Goal: Task Accomplishment & Management: Complete application form

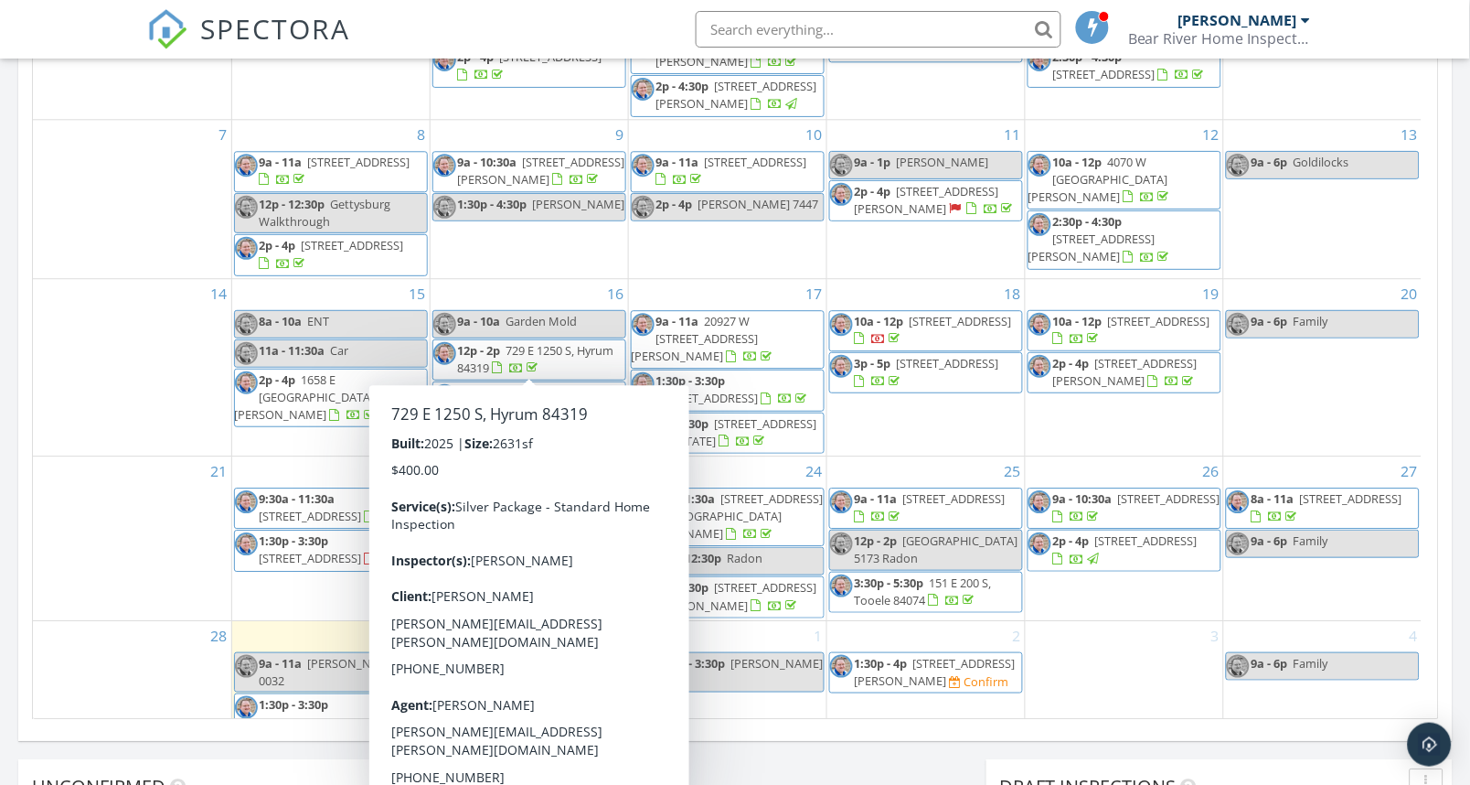
scroll to position [37, 0]
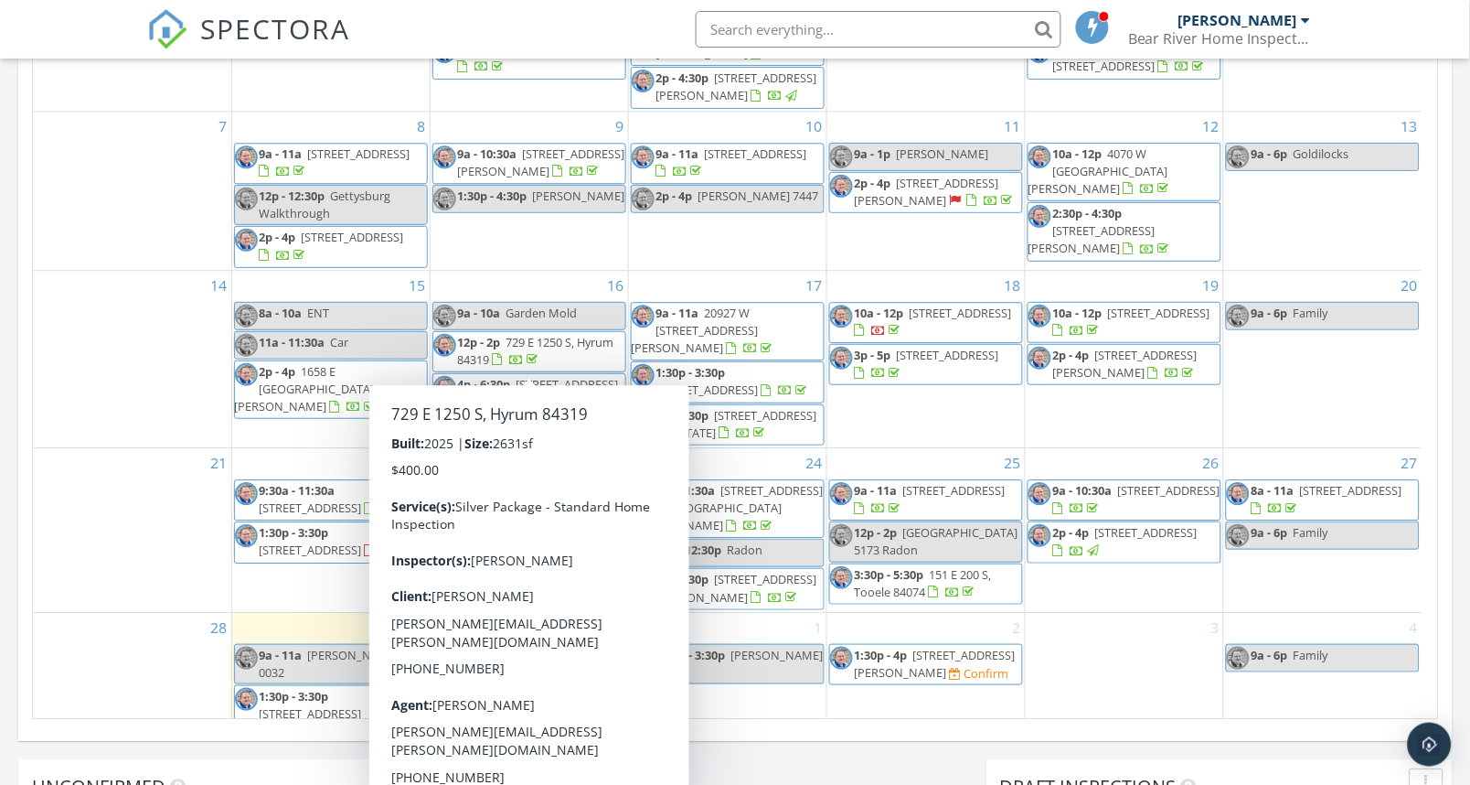
click at [153, 604] on div "21" at bounding box center [132, 530] width 198 height 164
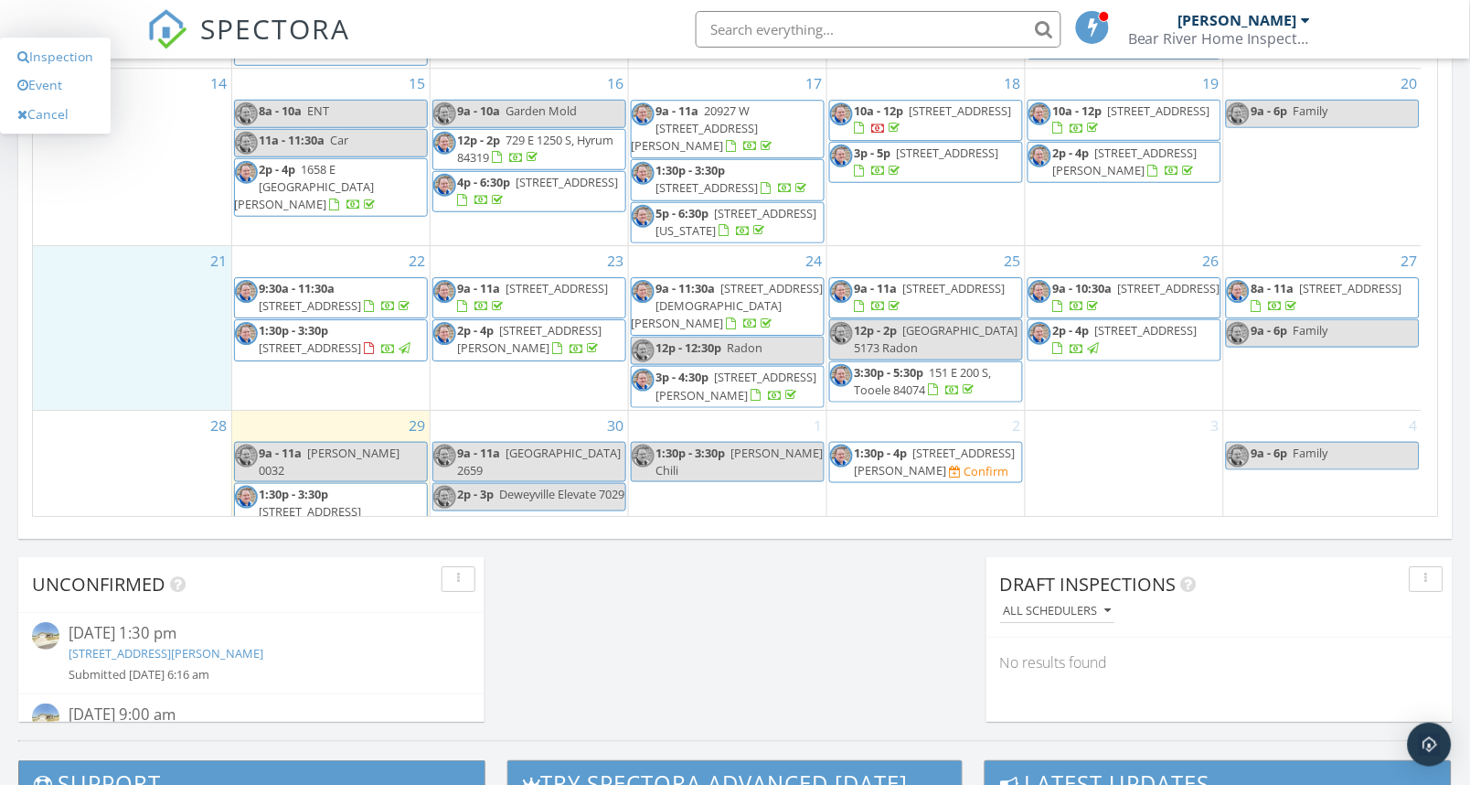
scroll to position [1219, 0]
drag, startPoint x: 153, startPoint y: 604, endPoint x: 384, endPoint y: 499, distance: 254.1
click at [384, 499] on span "1:30p - 3:30p 445 E 300 S, Logan 84321" at bounding box center [331, 512] width 192 height 54
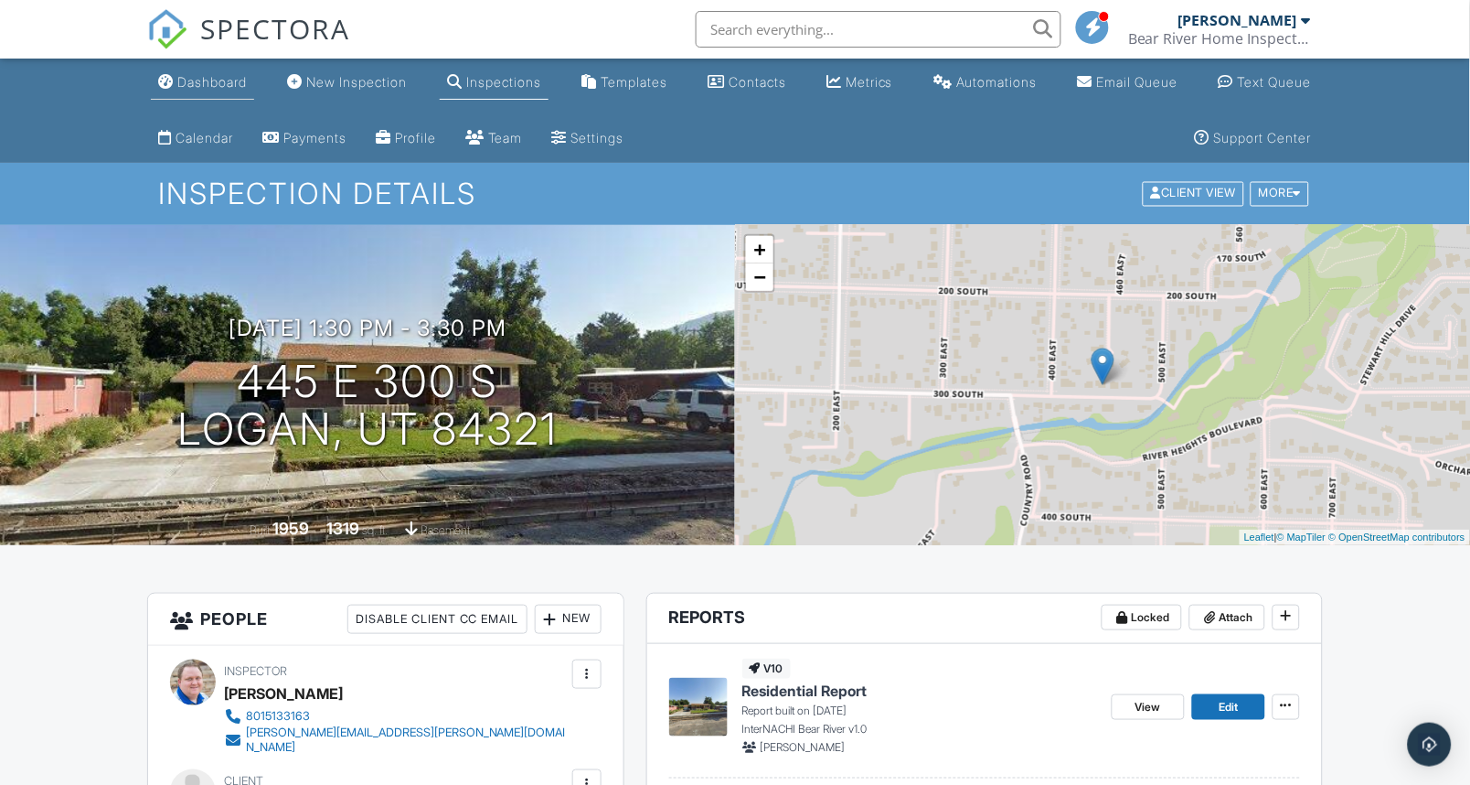
click at [204, 87] on div "Dashboard" at bounding box center [211, 82] width 69 height 16
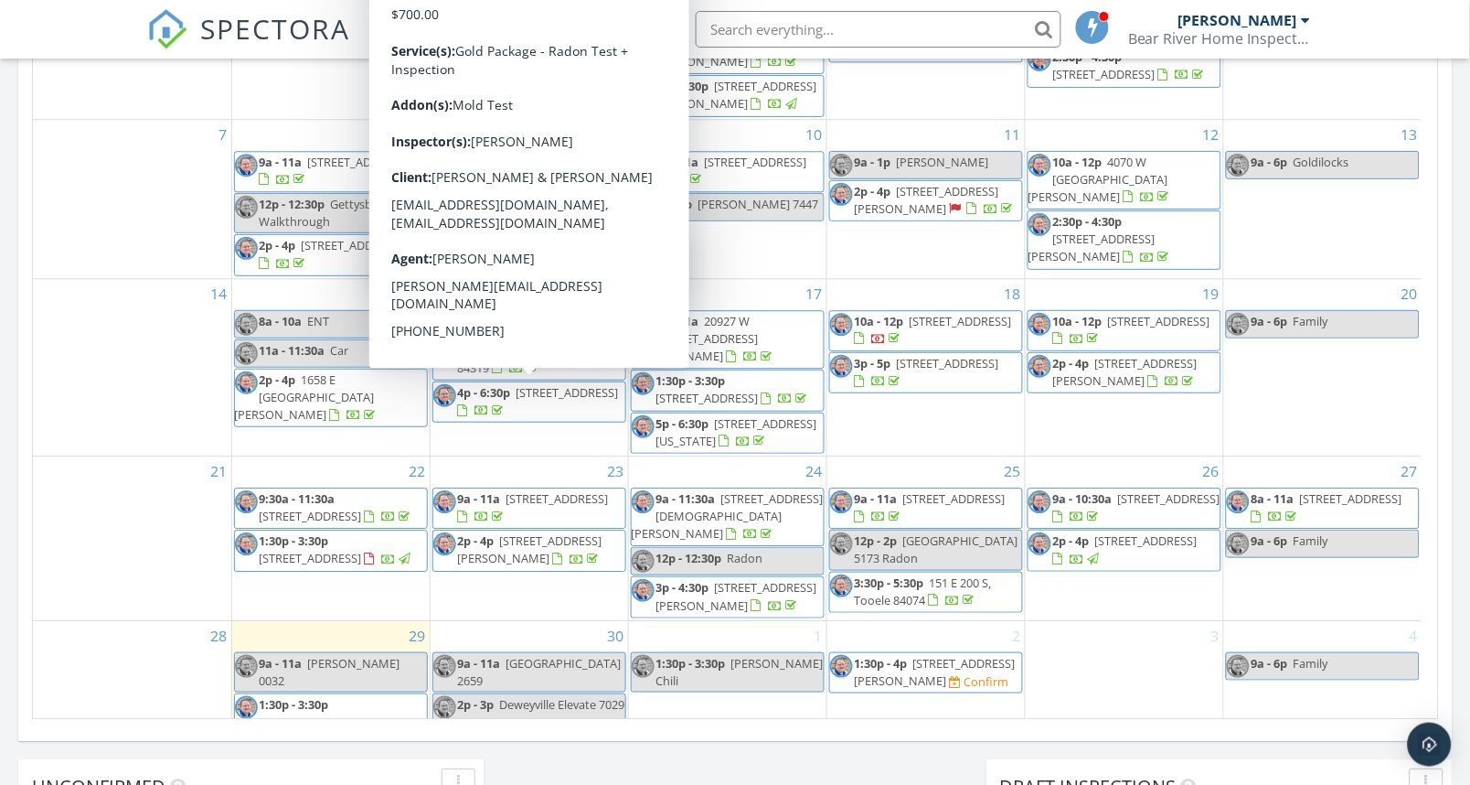
scroll to position [37, 0]
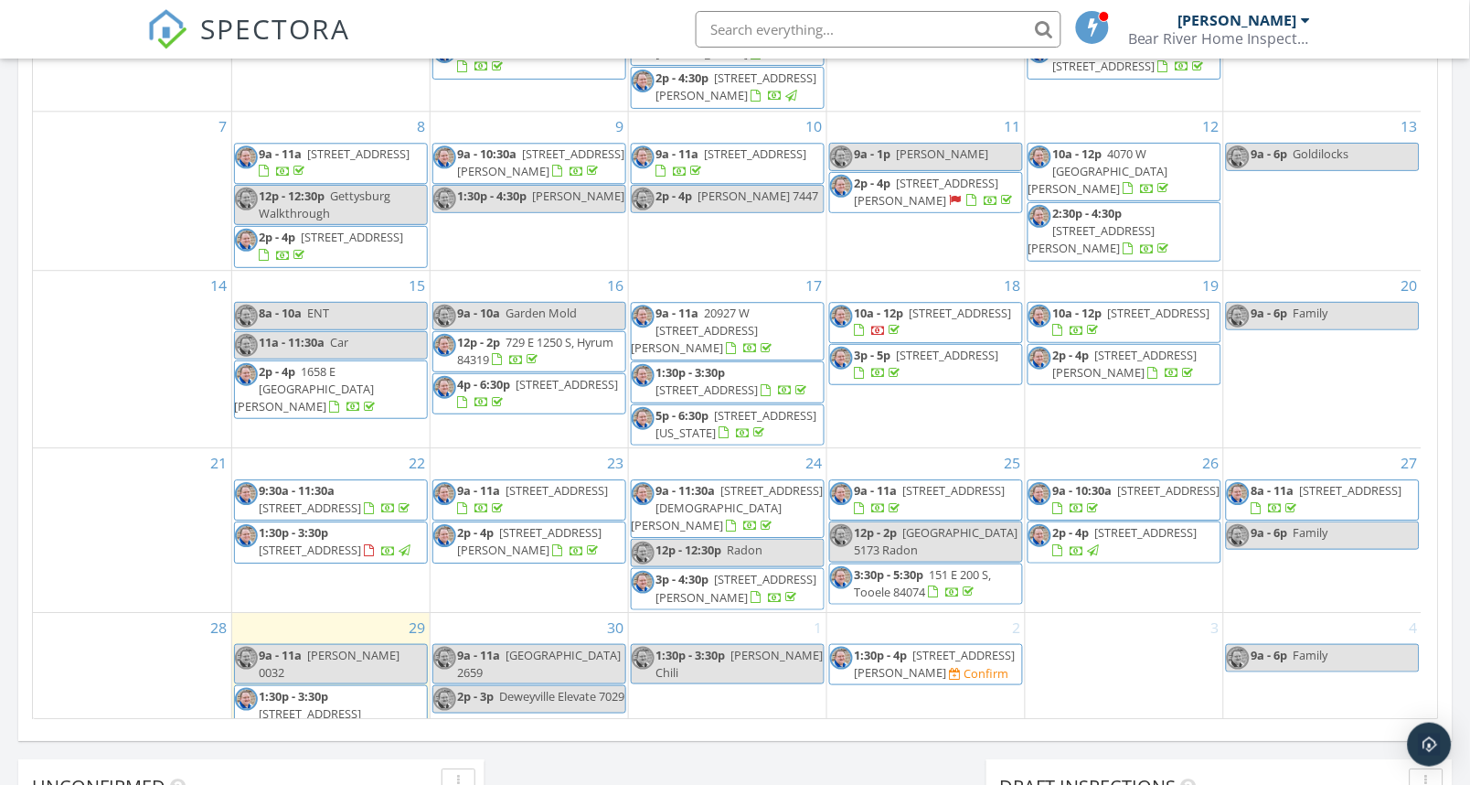
click at [360, 647] on span "Holbrook 0032" at bounding box center [330, 663] width 141 height 34
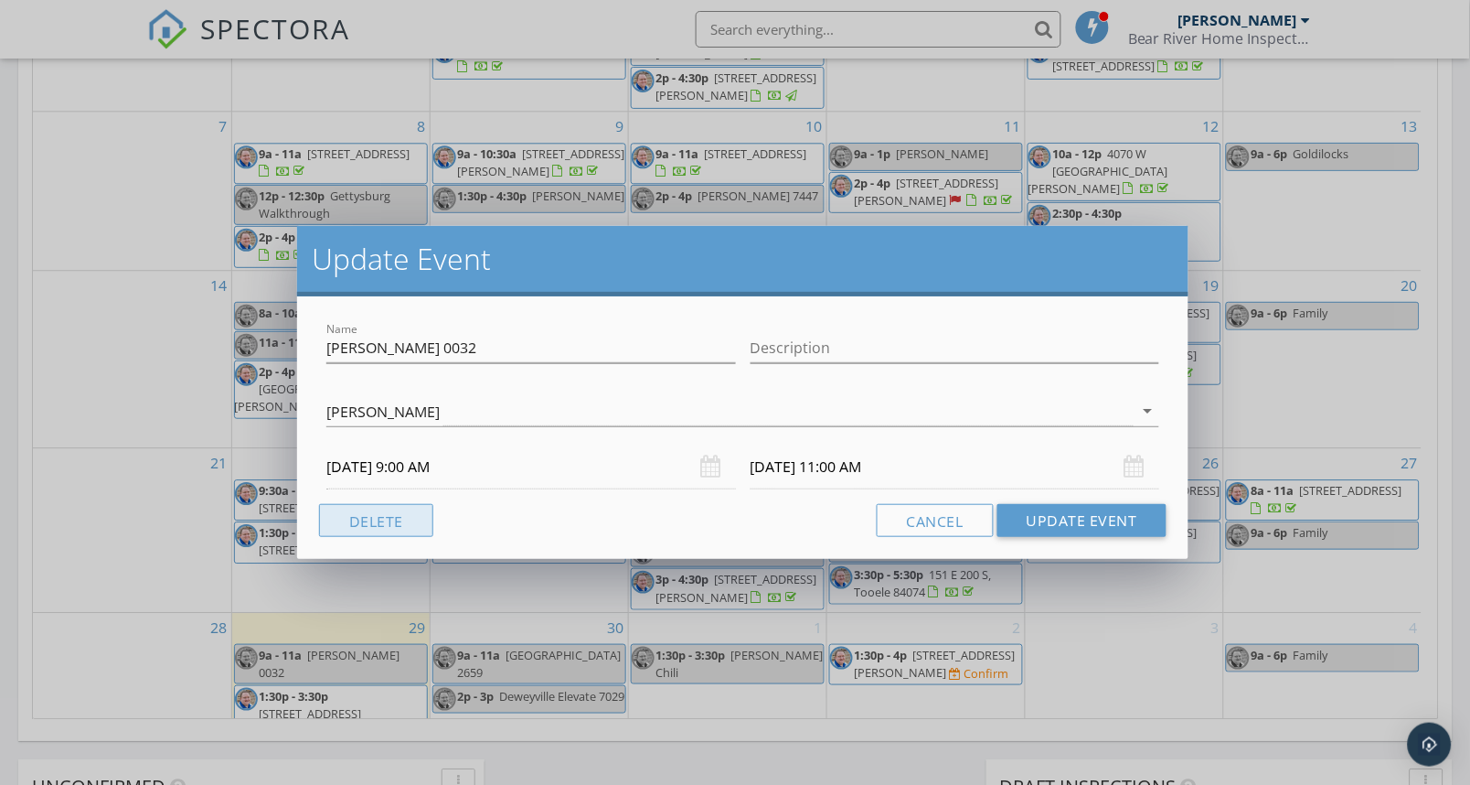
click at [371, 526] on button "Delete" at bounding box center [376, 520] width 114 height 33
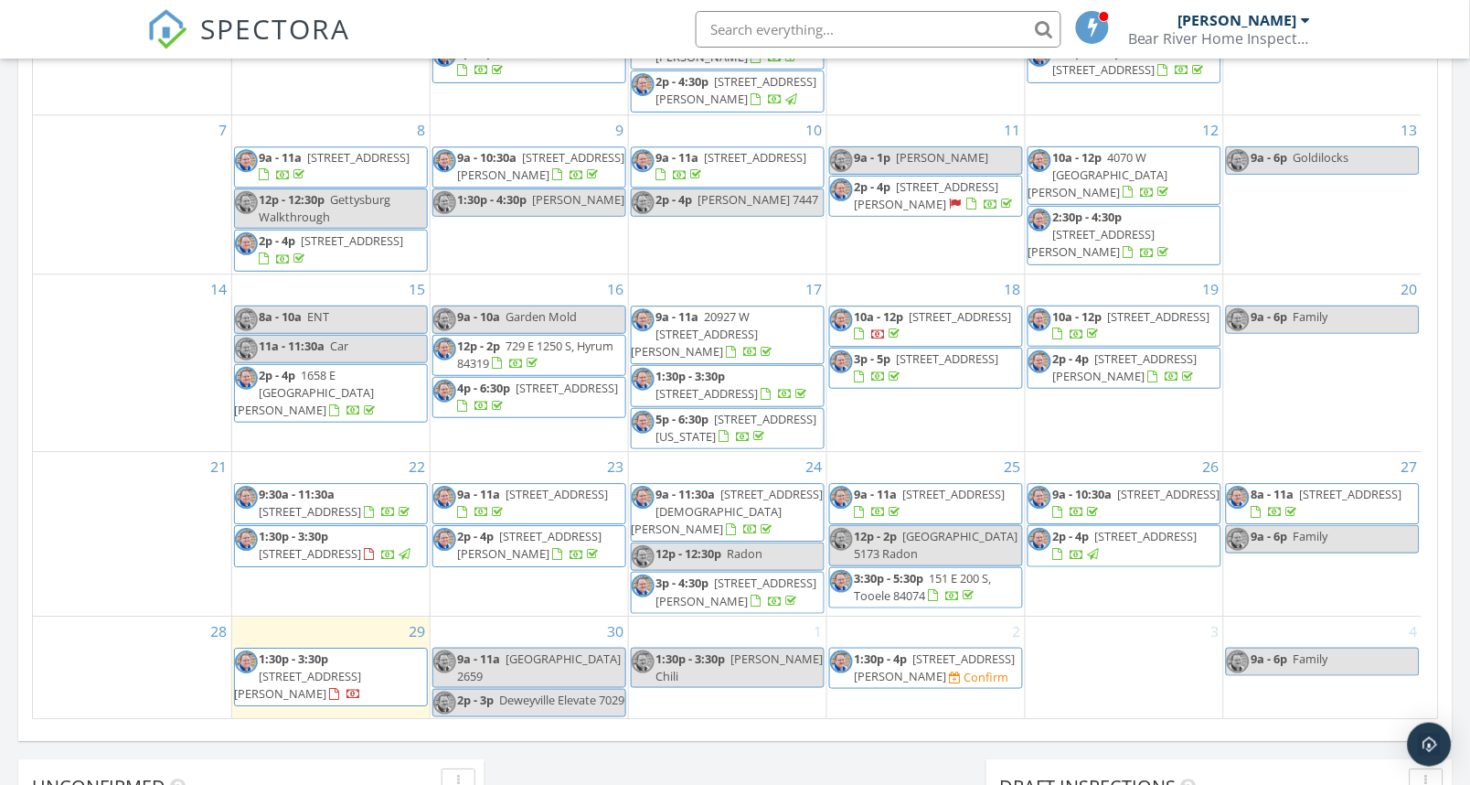
scroll to position [0, 0]
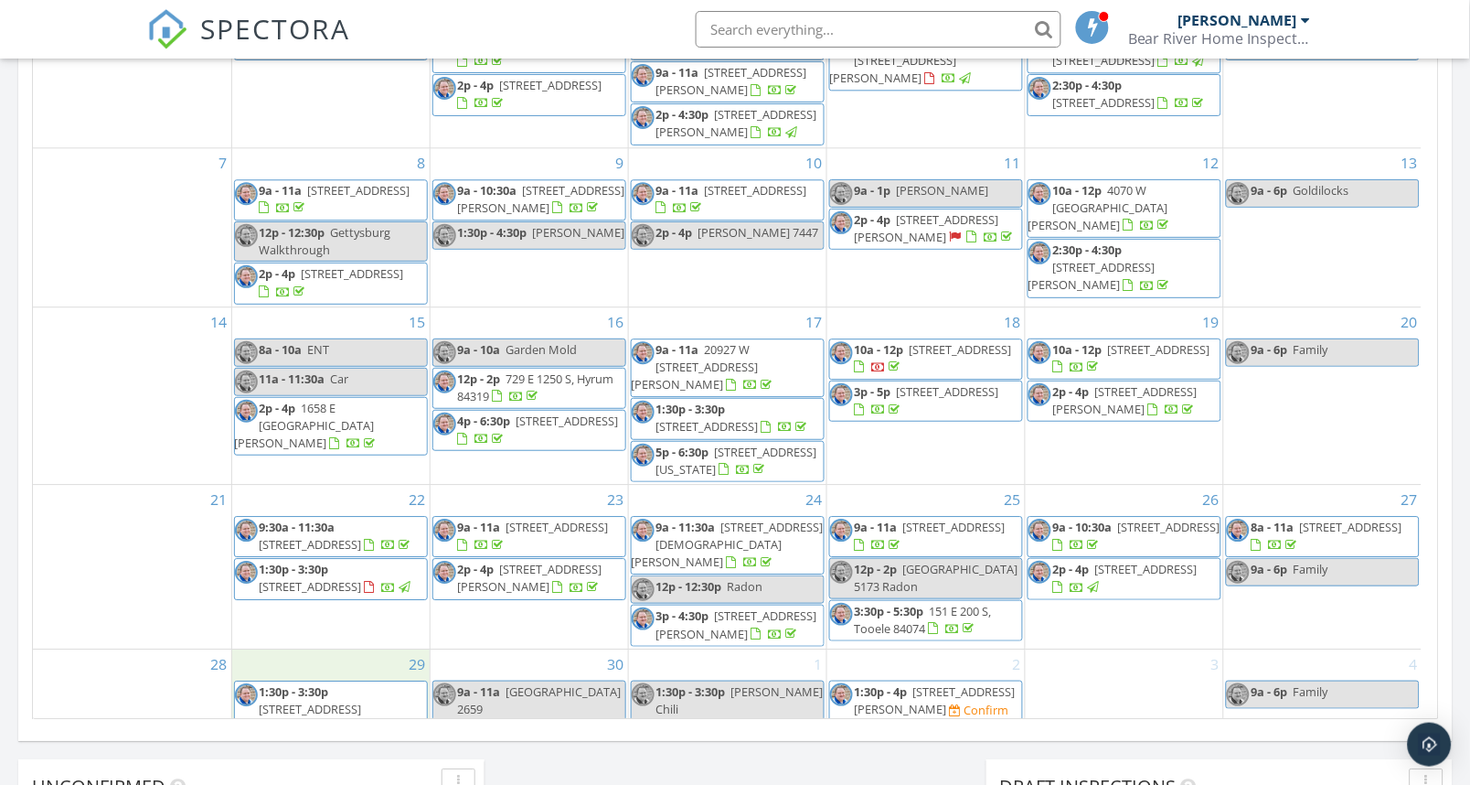
click at [315, 669] on div "29 1:30p - 3:30p 445 E 300 S, Logan 84321" at bounding box center [331, 700] width 198 height 102
click at [336, 591] on link "Inspection" at bounding box center [329, 594] width 94 height 29
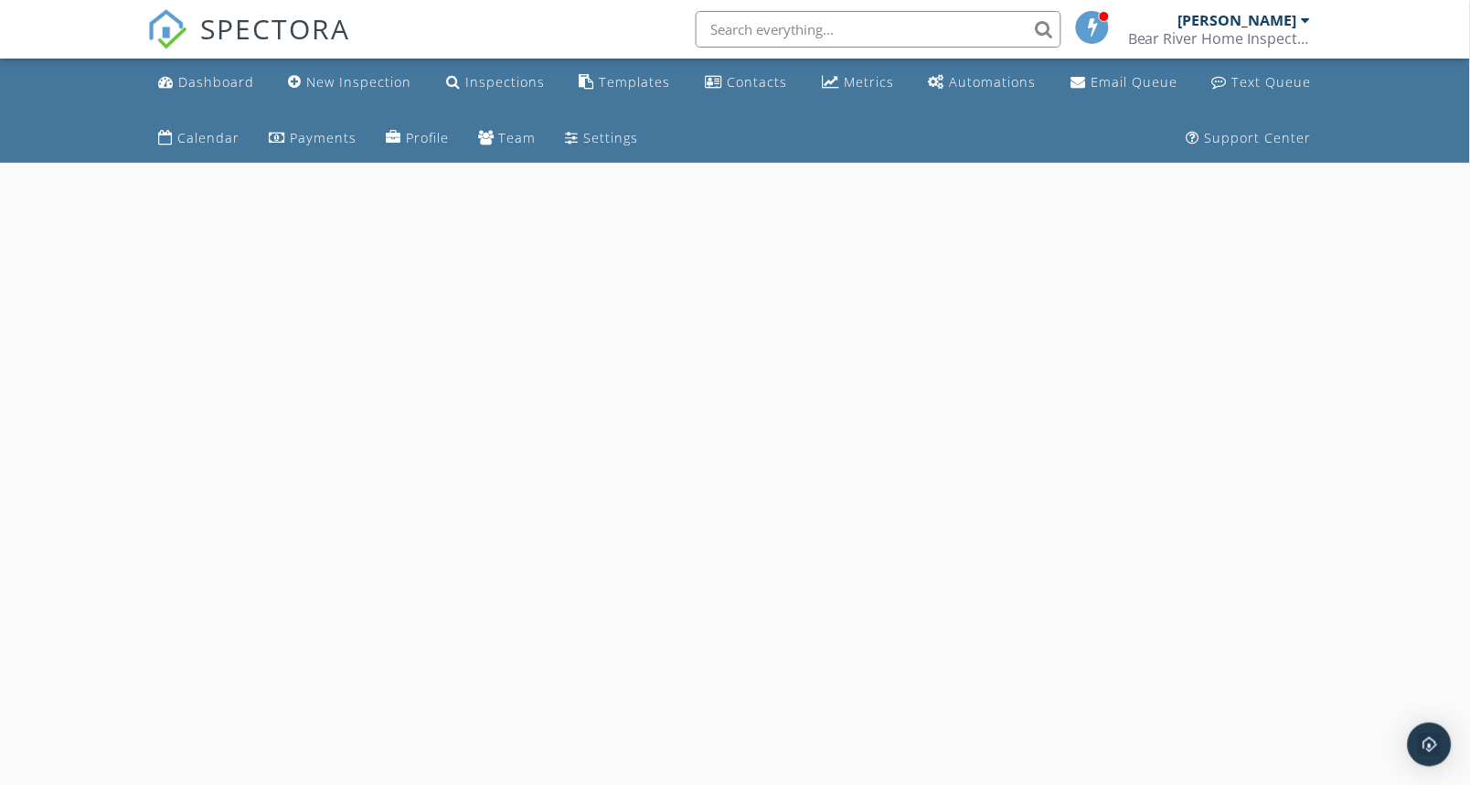
select select "8"
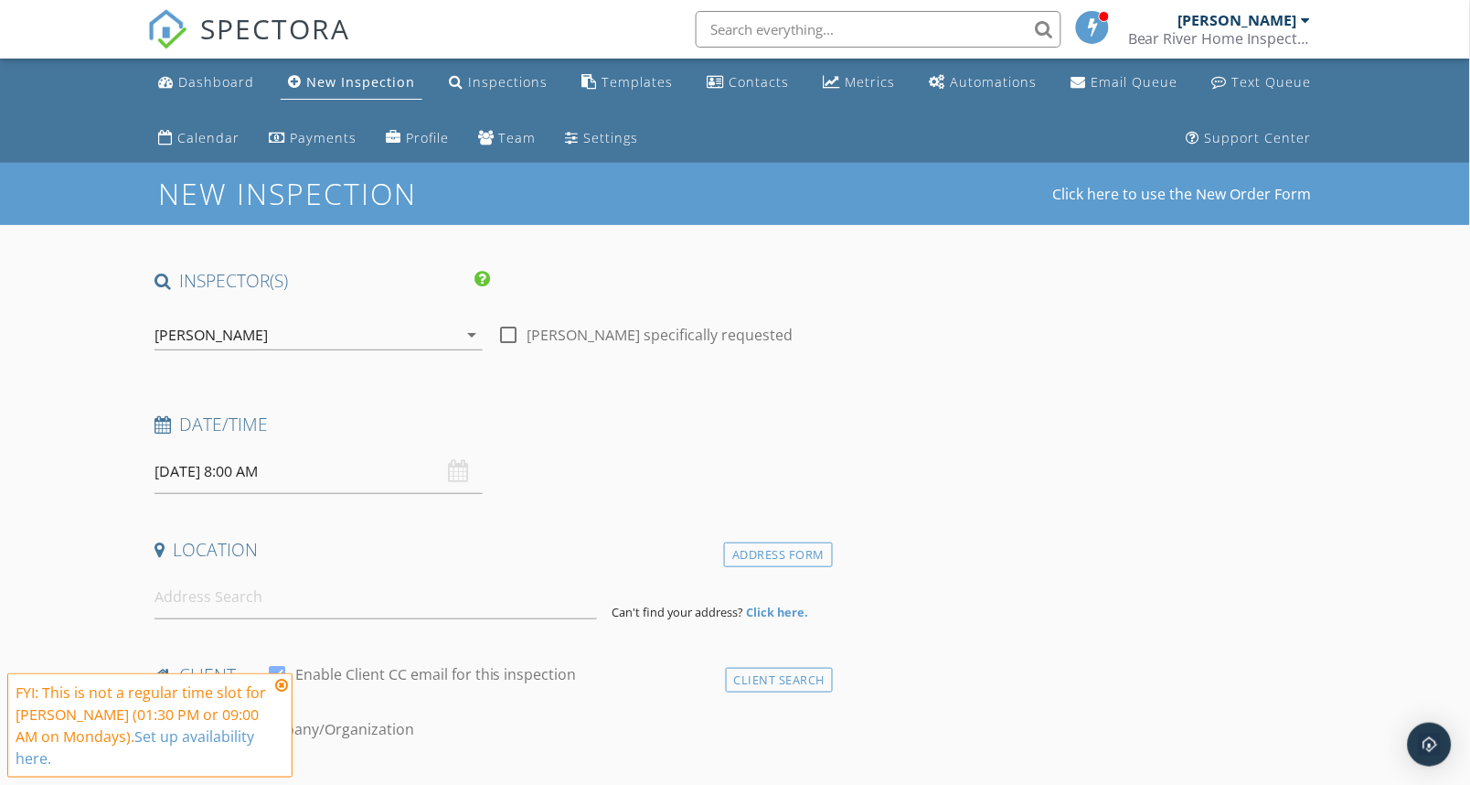
click at [304, 476] on input "[DATE] 8:00 AM" at bounding box center [319, 471] width 328 height 45
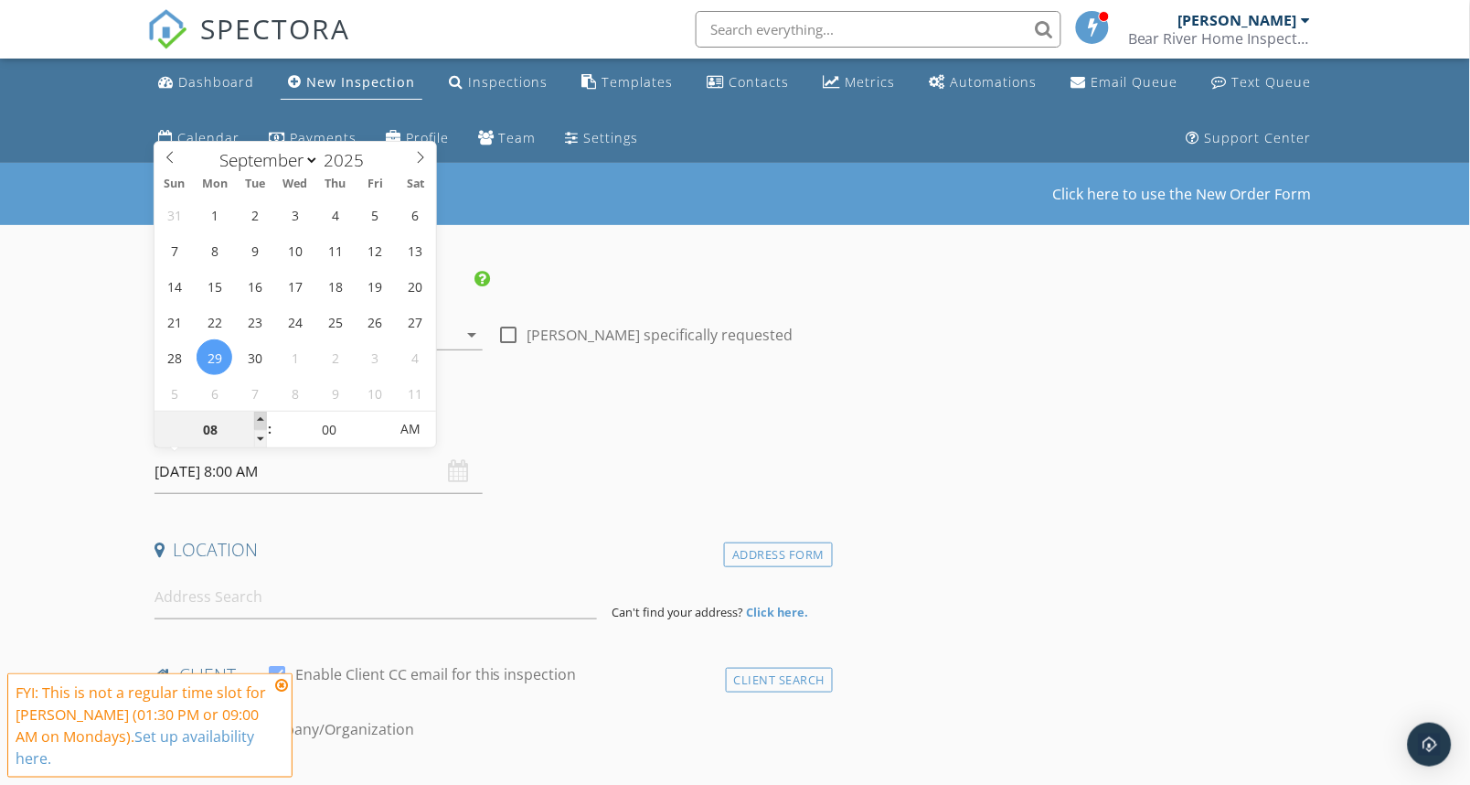
type input "09"
type input "09/29/2025 9:00 AM"
click at [258, 417] on span at bounding box center [260, 420] width 13 height 18
click at [194, 607] on input at bounding box center [376, 596] width 443 height 45
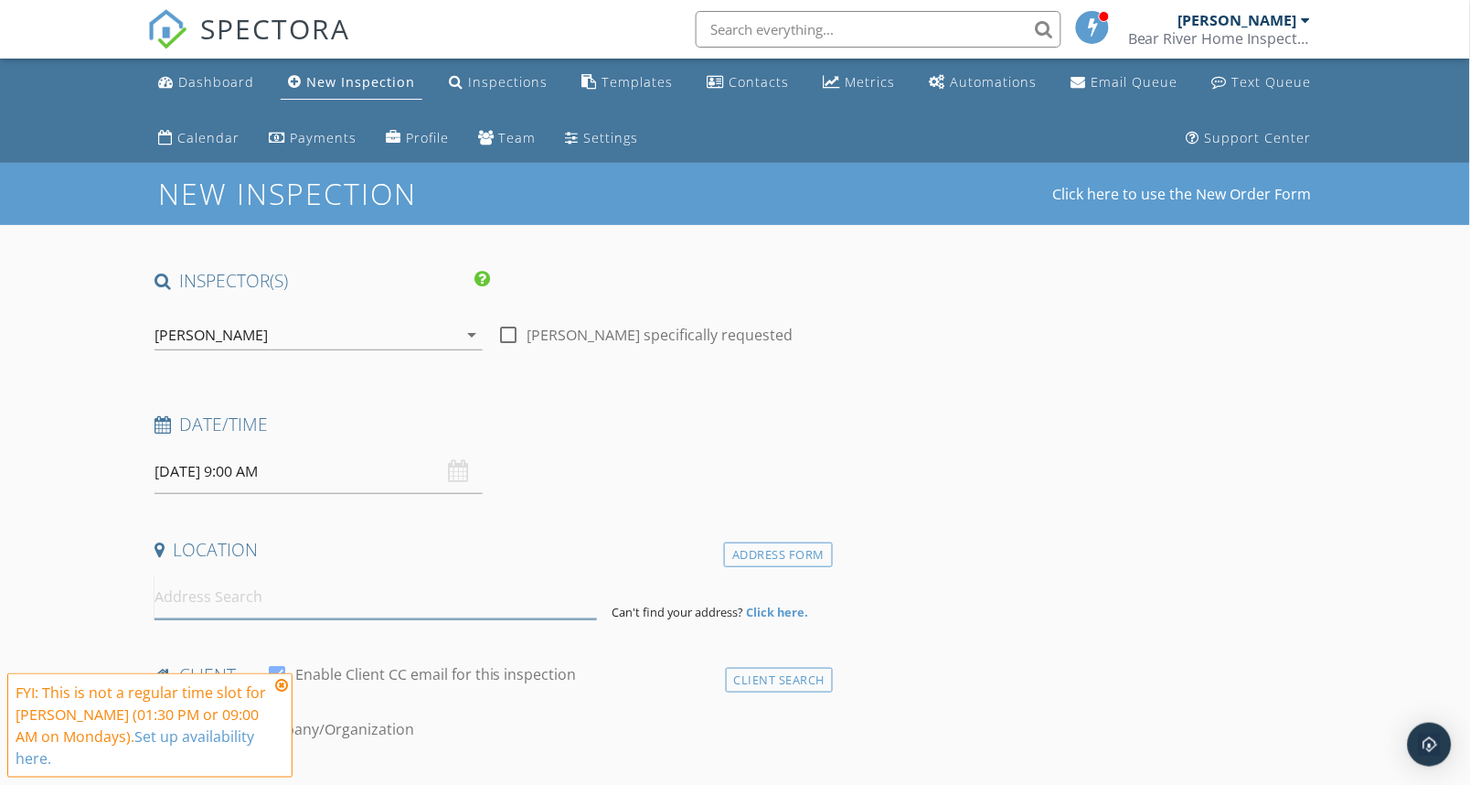
paste input "20915 W 1300 S"
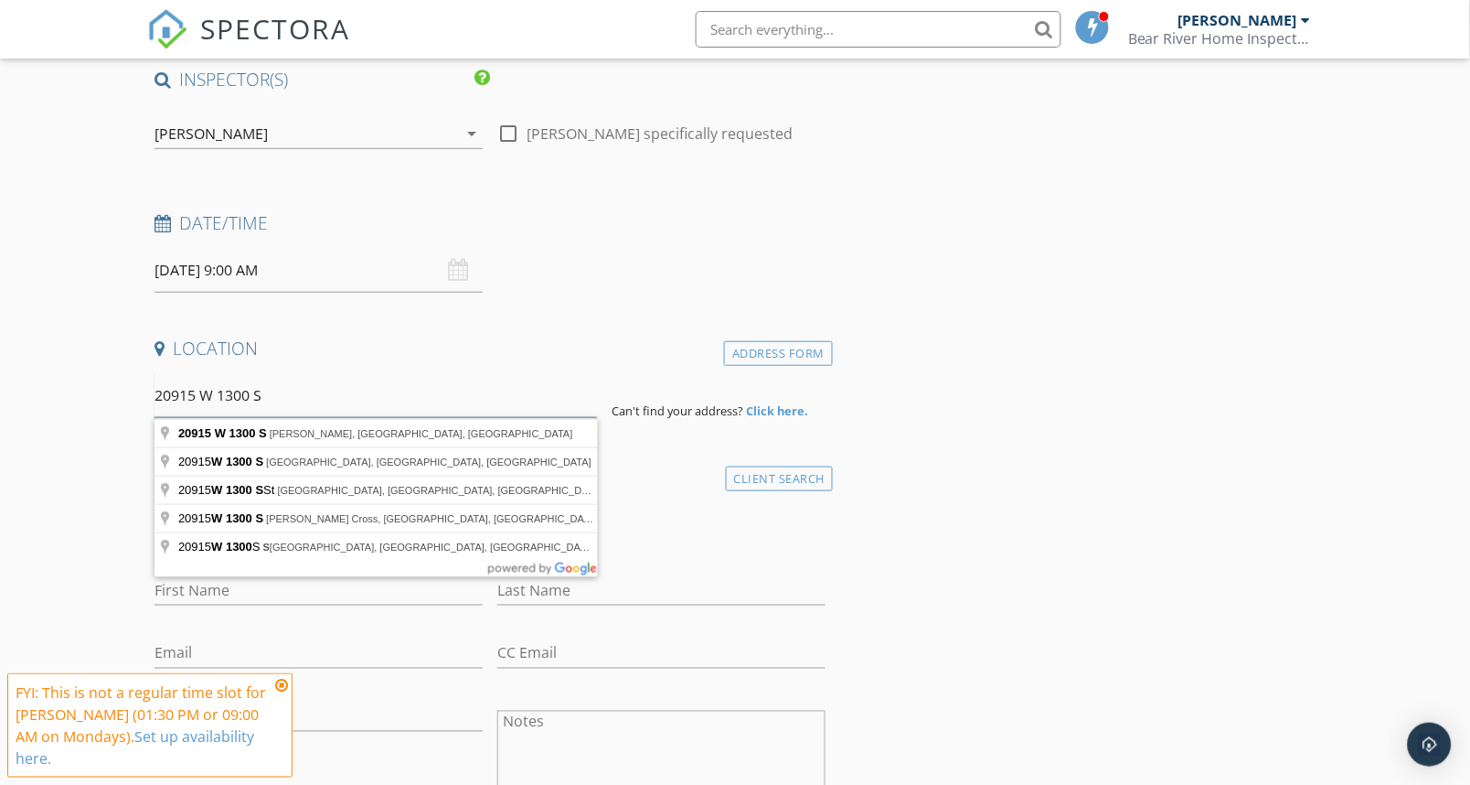
scroll to position [203, 0]
type input "20915 W 1300 S, Holbrook, ID, USA"
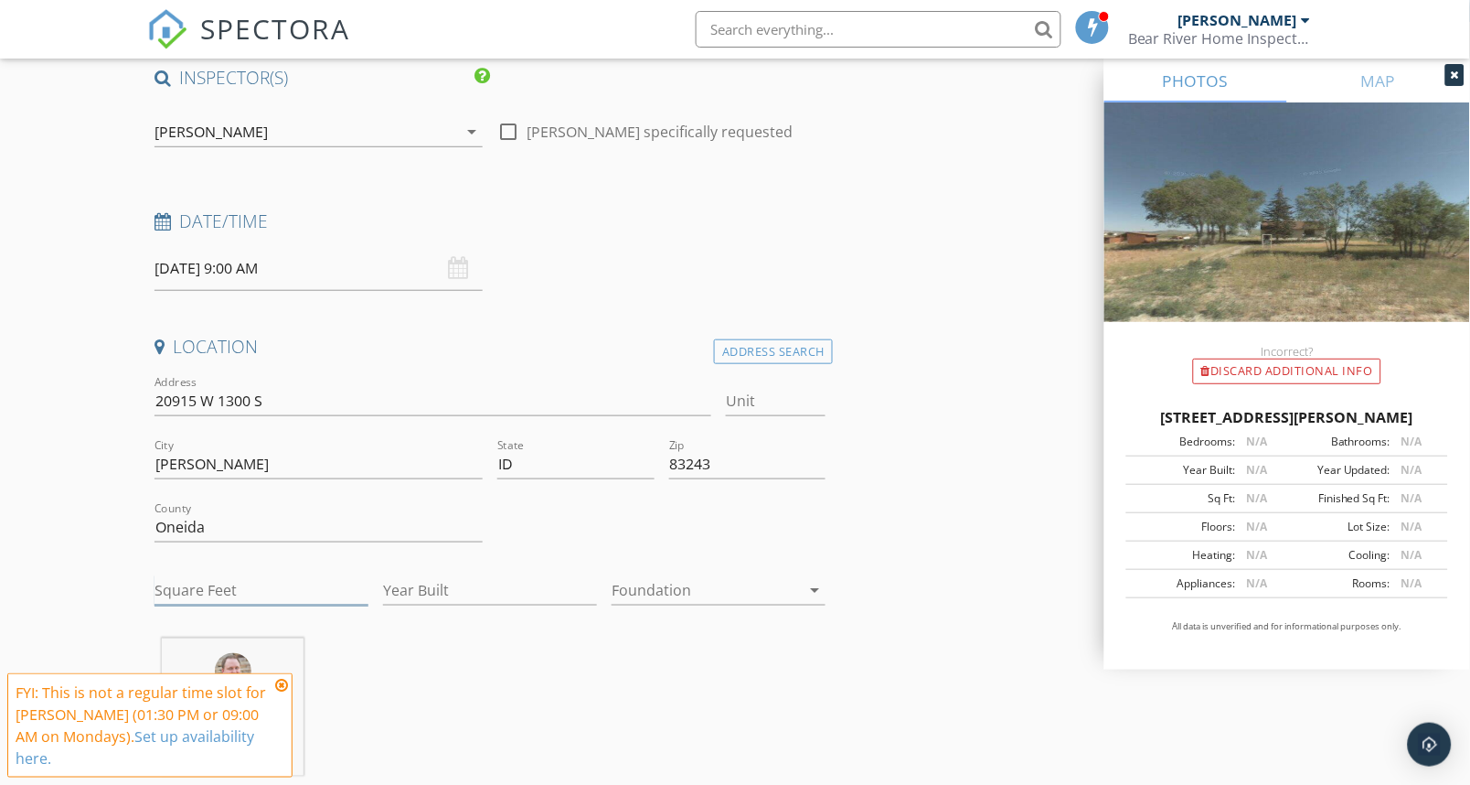
click at [238, 593] on input "Square Feet" at bounding box center [262, 590] width 214 height 30
type input "1750"
click at [419, 585] on input "Year Built" at bounding box center [490, 590] width 214 height 30
type input "1945"
click at [280, 692] on icon at bounding box center [281, 685] width 13 height 15
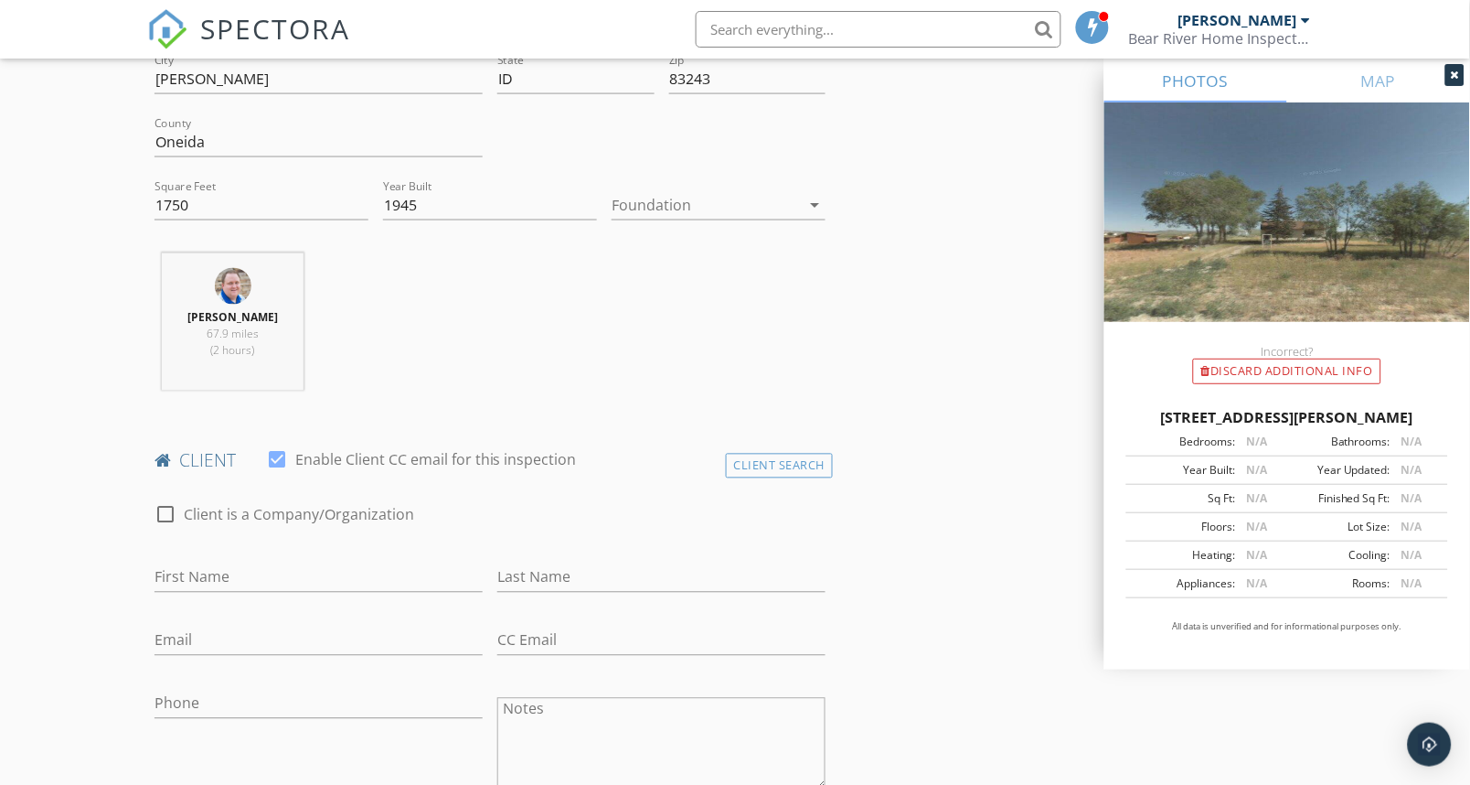
scroll to position [609, 0]
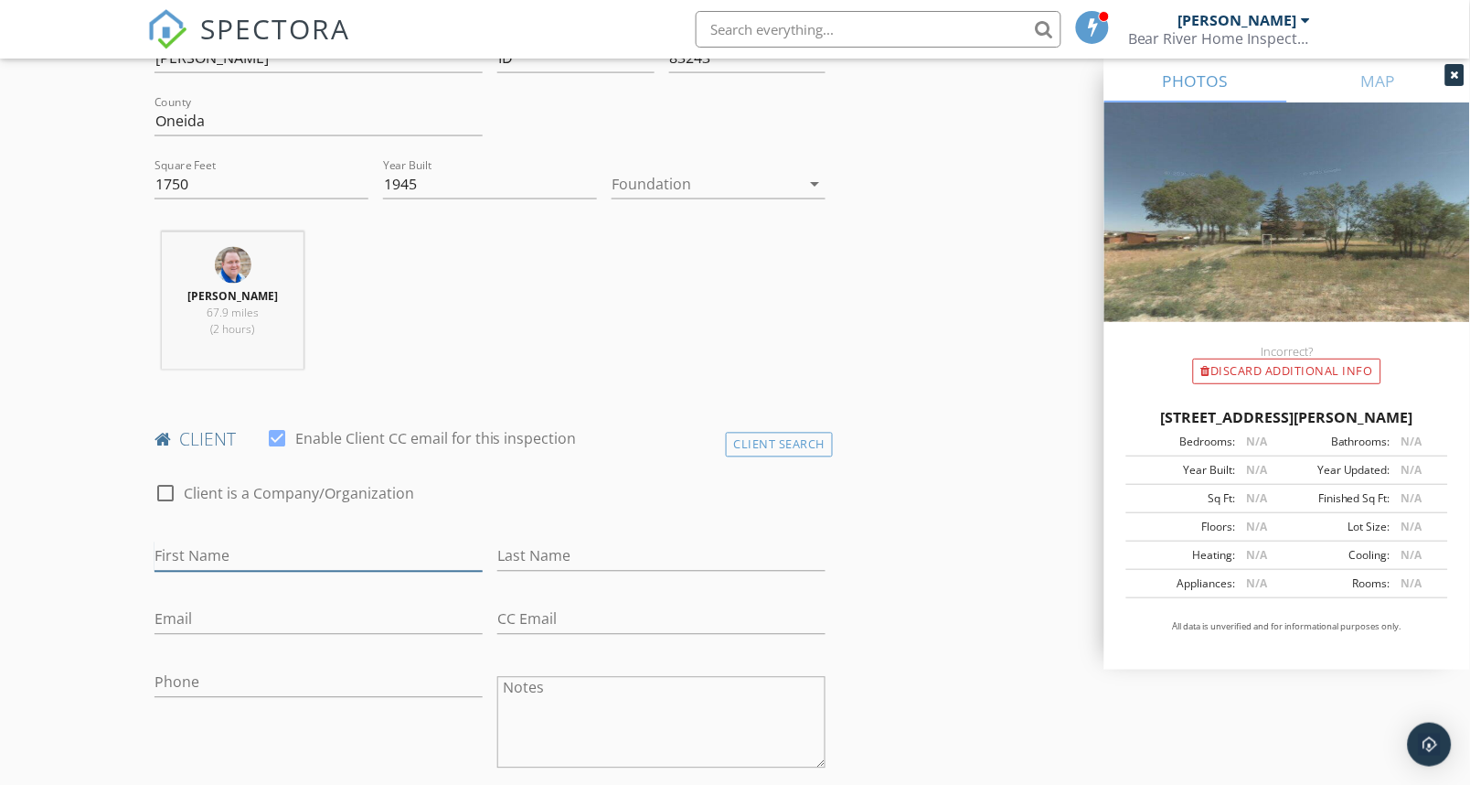
click at [321, 560] on input "First Name" at bounding box center [319, 556] width 328 height 30
paste input "Lori Thomson"
type input "Lori"
paste input "Thomson"
type input "Thomson"
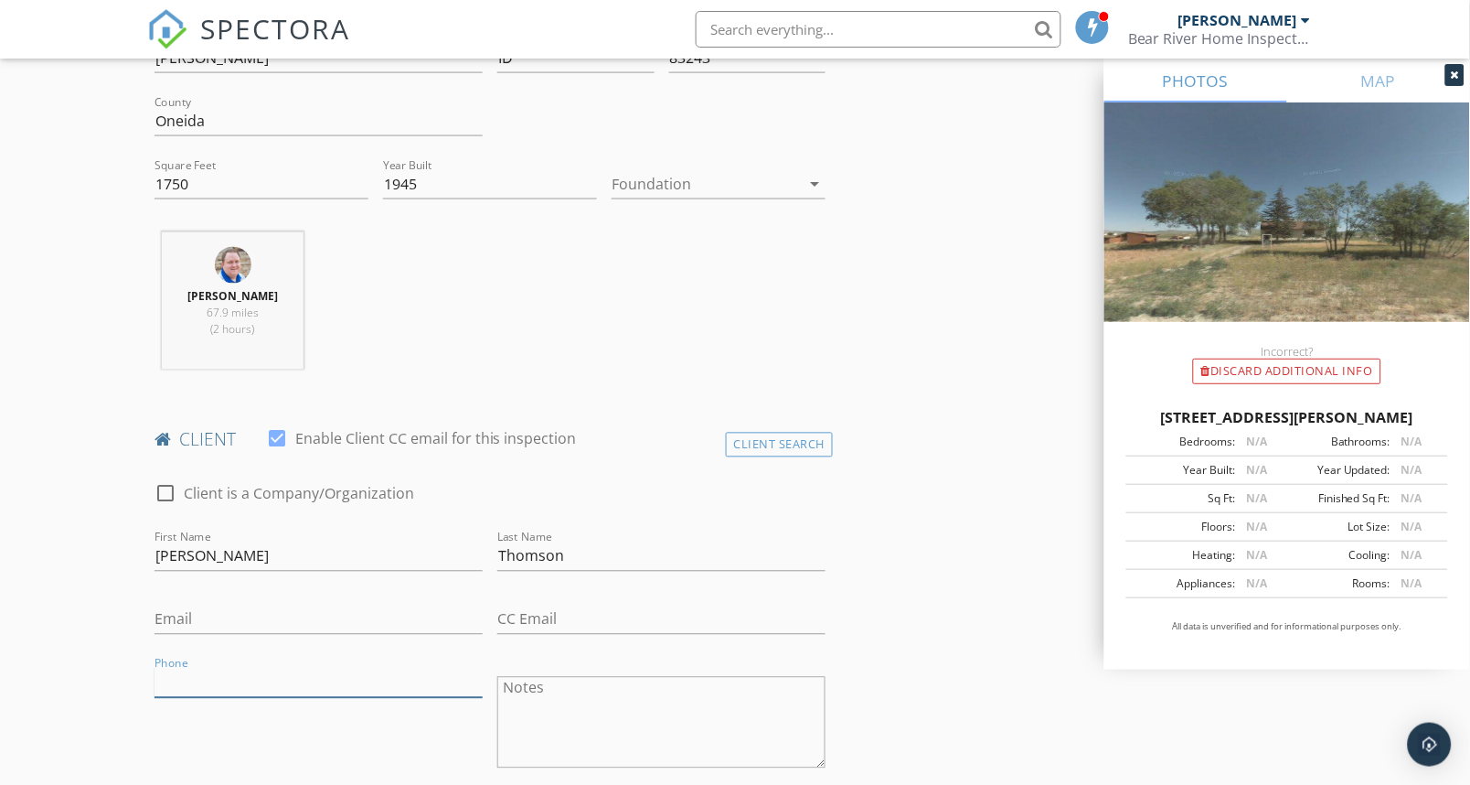
click at [212, 678] on input "Phone" at bounding box center [319, 683] width 328 height 30
paste input "435-303-1823"
type input "435-303-1823"
click at [232, 625] on input "Email" at bounding box center [319, 619] width 328 height 30
paste input "ladthomson@gmail.com"
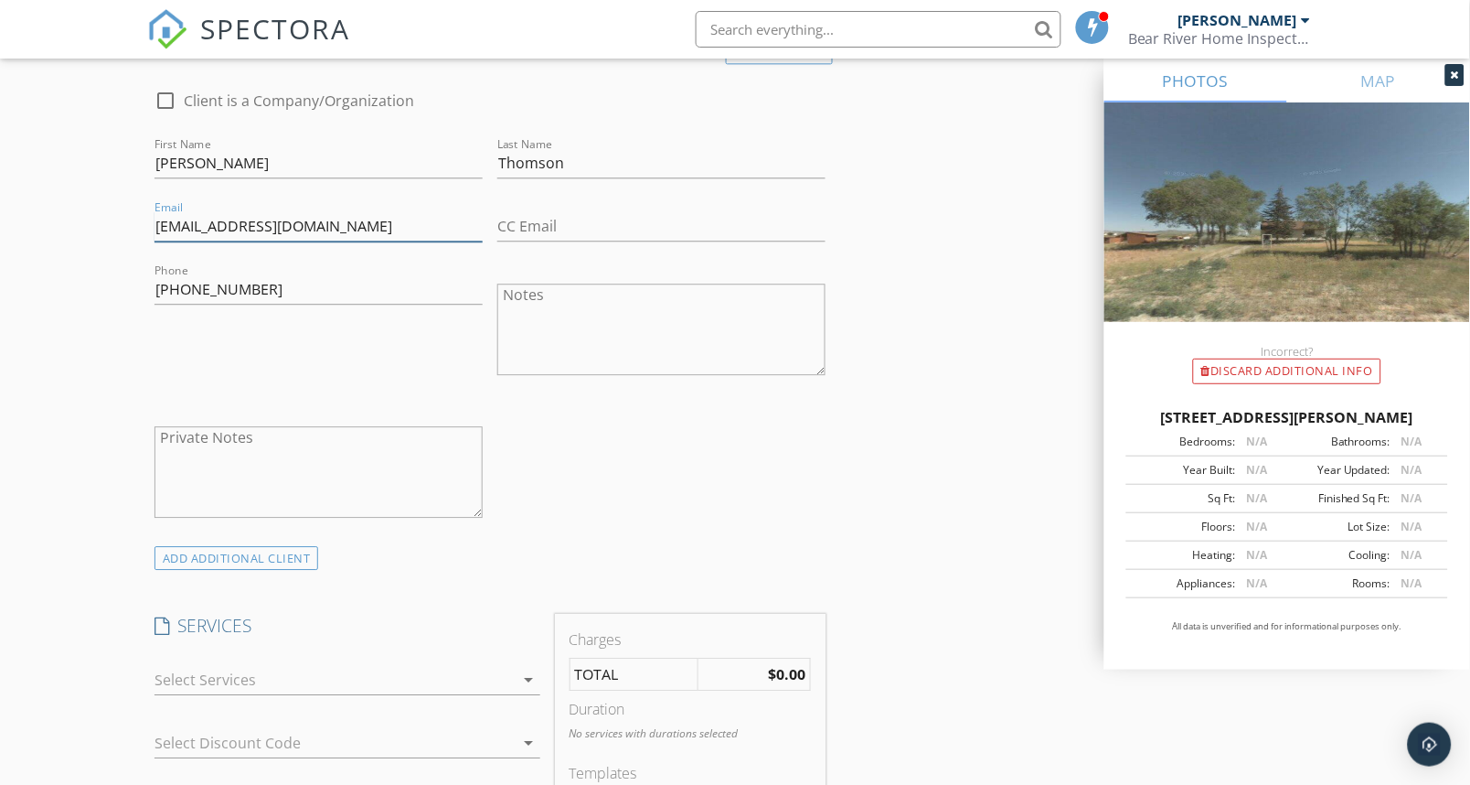
scroll to position [1117, 0]
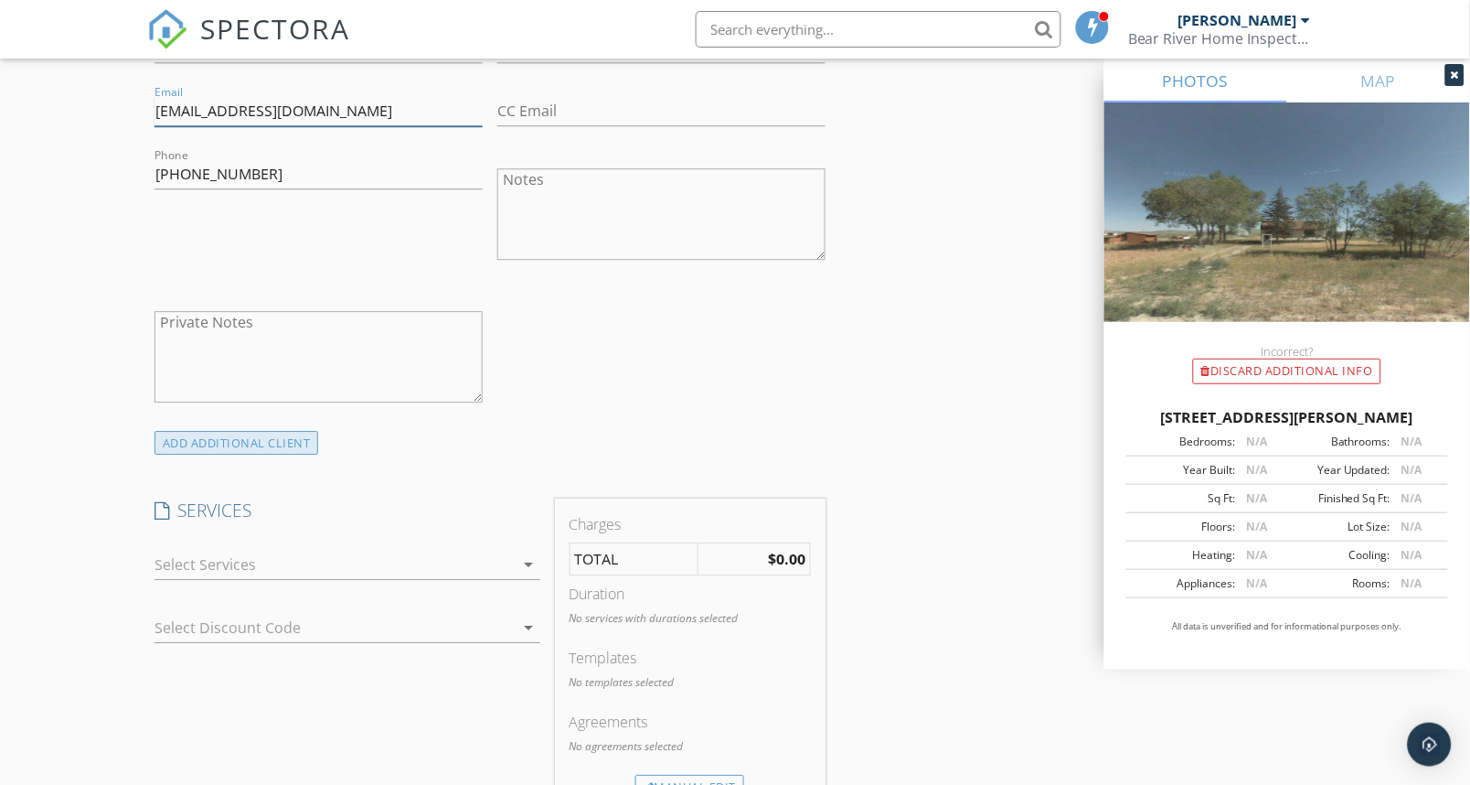
type input "ladthomson@gmail.com"
click at [220, 448] on div "ADD ADDITIONAL client" at bounding box center [237, 443] width 165 height 25
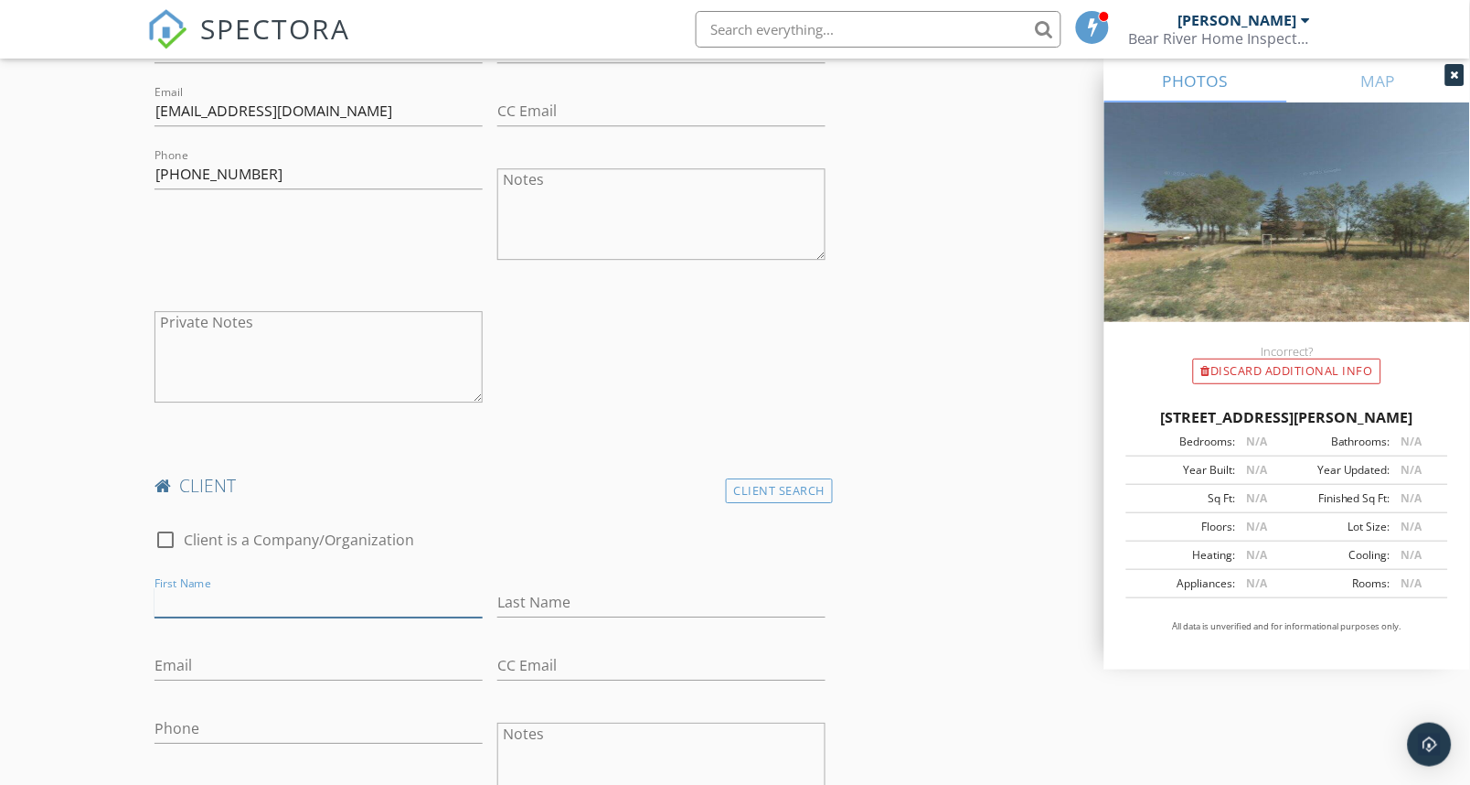
click at [233, 595] on input "First Name" at bounding box center [319, 602] width 328 height 30
paste input "Doug Thomson"
type input "Doug"
paste input "Thomson"
type input "Thomson"
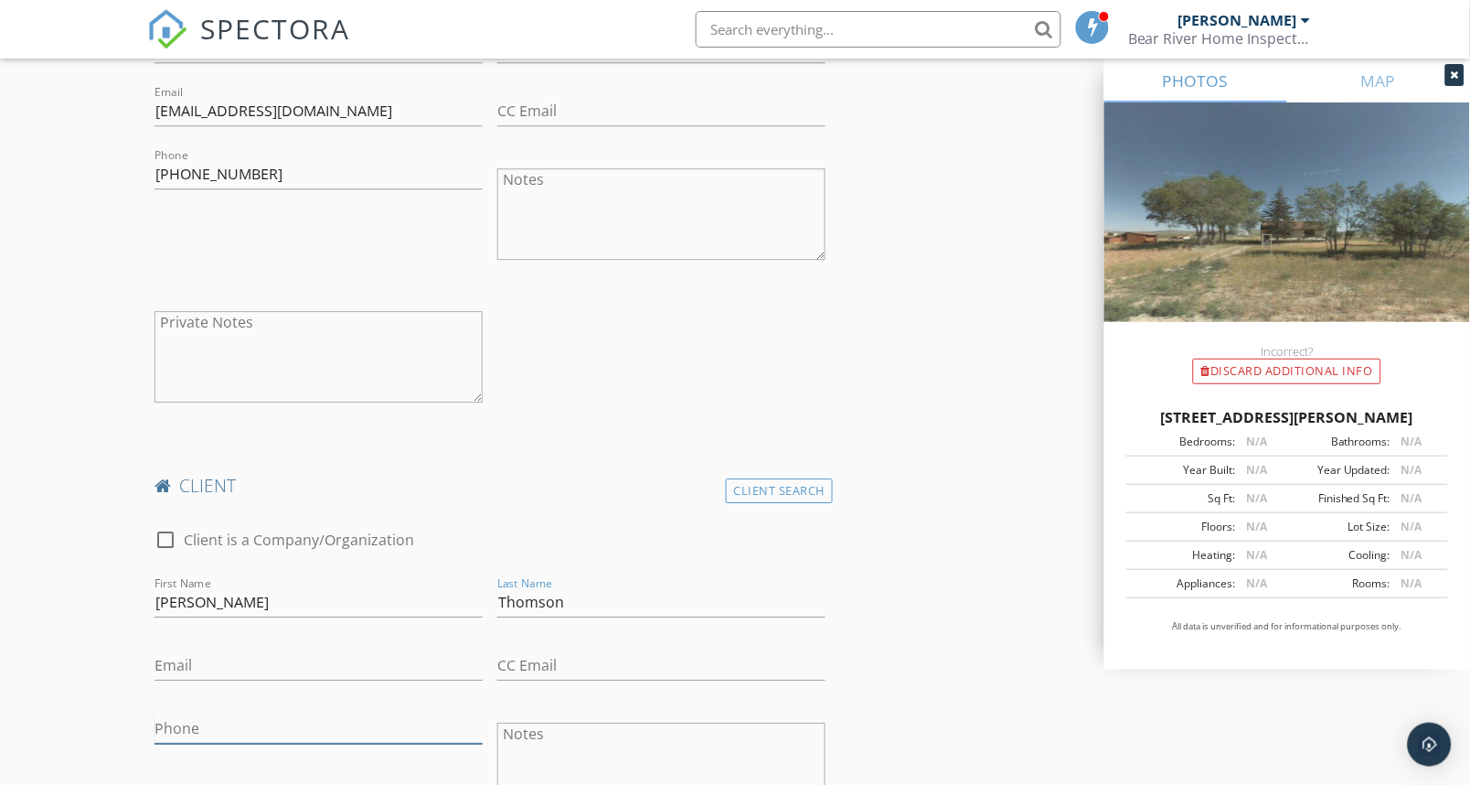
click at [195, 718] on input "Phone" at bounding box center [319, 728] width 328 height 30
paste input "435-303-8070"
type input "435-303-8070"
click at [240, 687] on div "Email" at bounding box center [319, 674] width 328 height 48
click at [235, 668] on input "Email" at bounding box center [319, 665] width 328 height 30
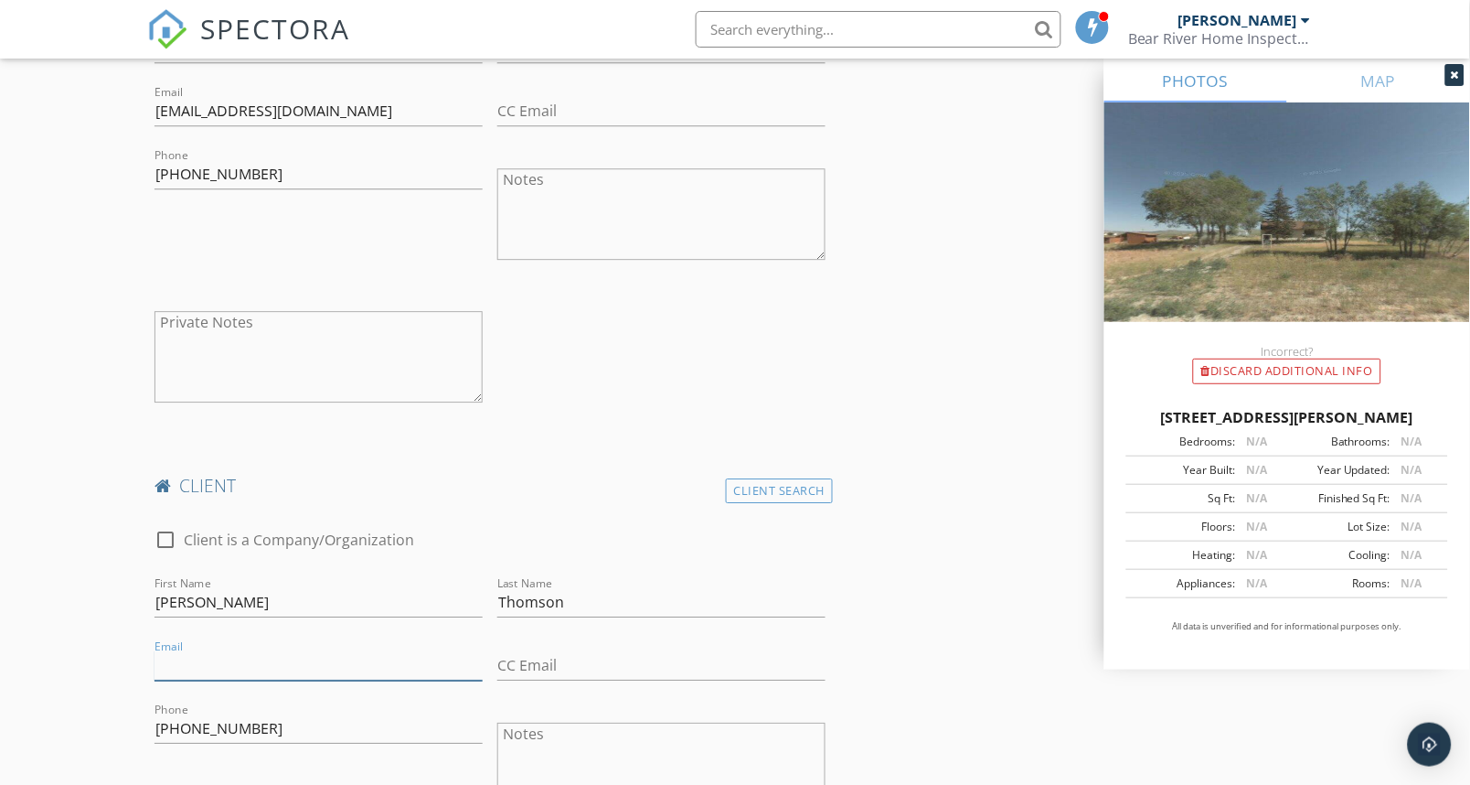
paste input "dougbthom1956@gmail.com"
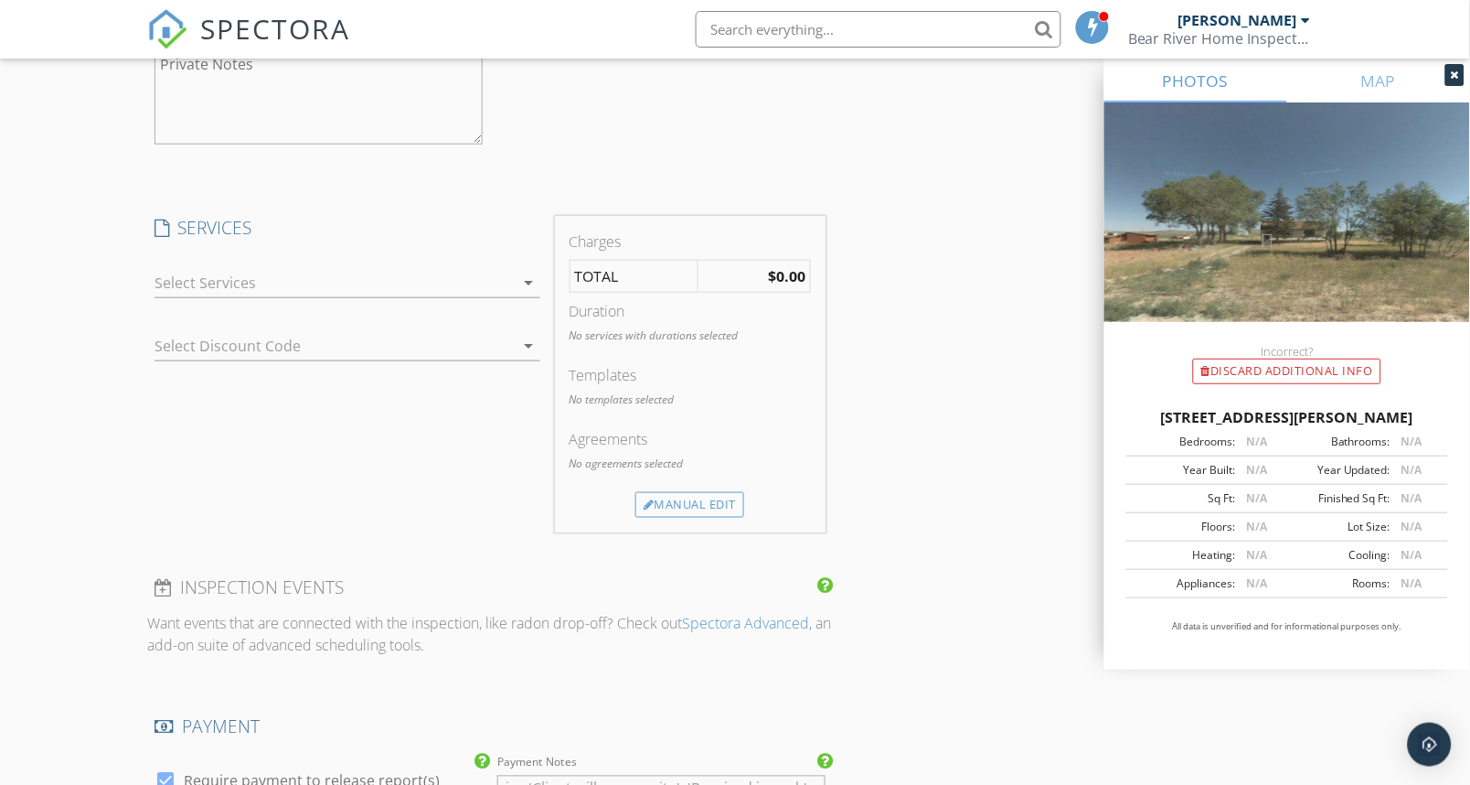
scroll to position [1930, 0]
type input "dougbthom1956@gmail.com"
click at [379, 288] on div at bounding box center [335, 281] width 360 height 29
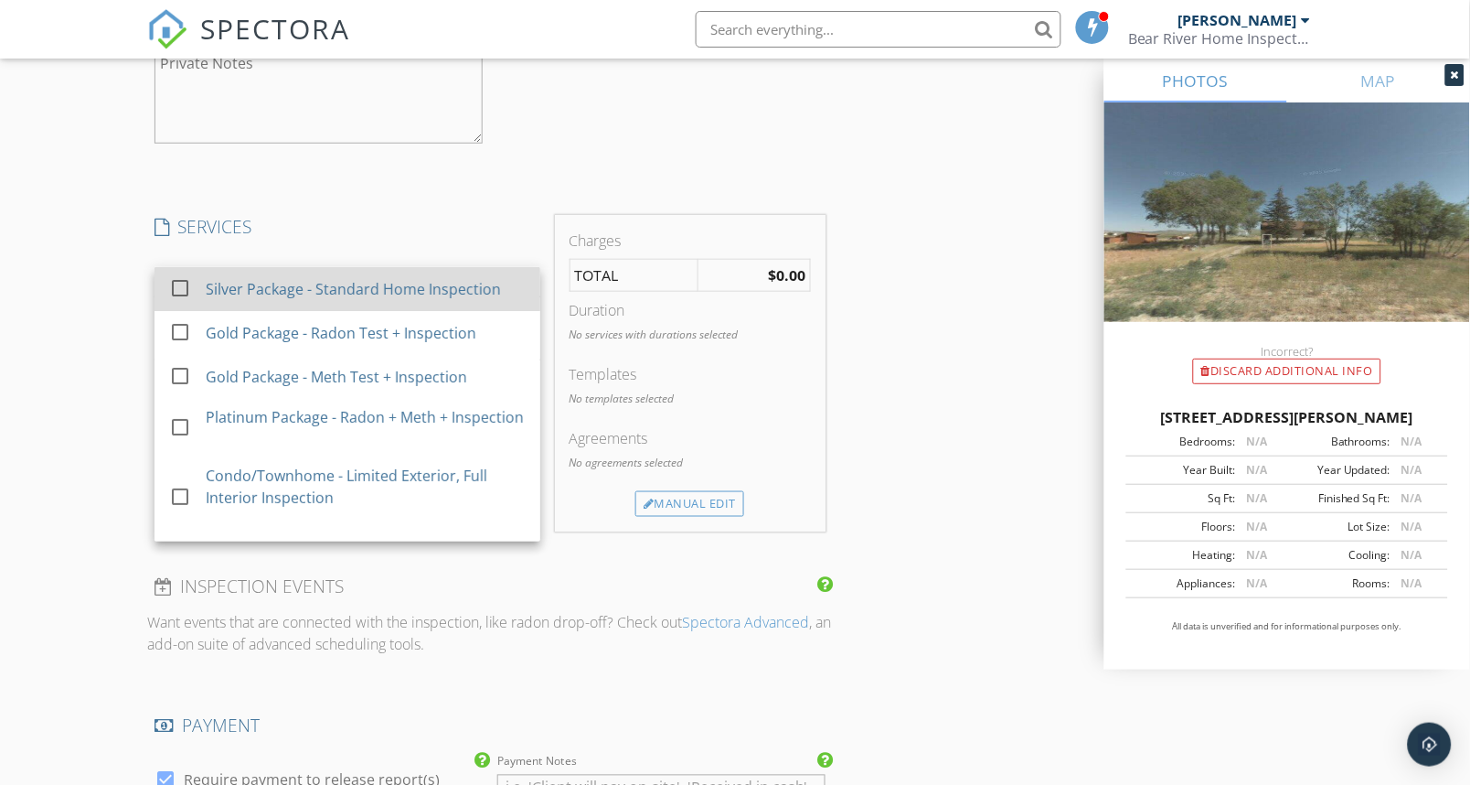
click at [177, 291] on div at bounding box center [180, 287] width 31 height 31
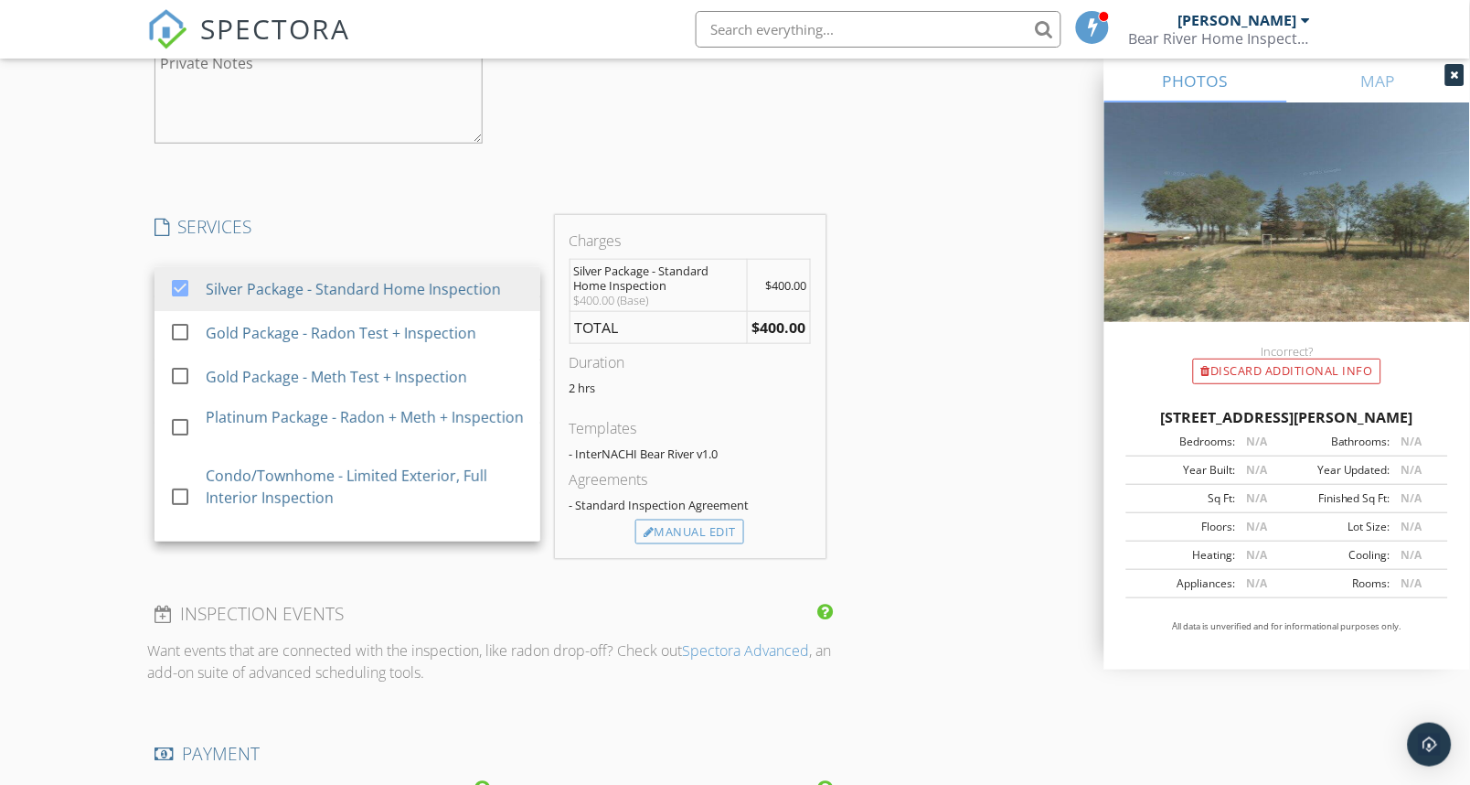
click at [95, 408] on div "New Inspection Click here to use the New Order Form INSPECTOR(S) check_box Cole…" at bounding box center [735, 115] width 1470 height 3766
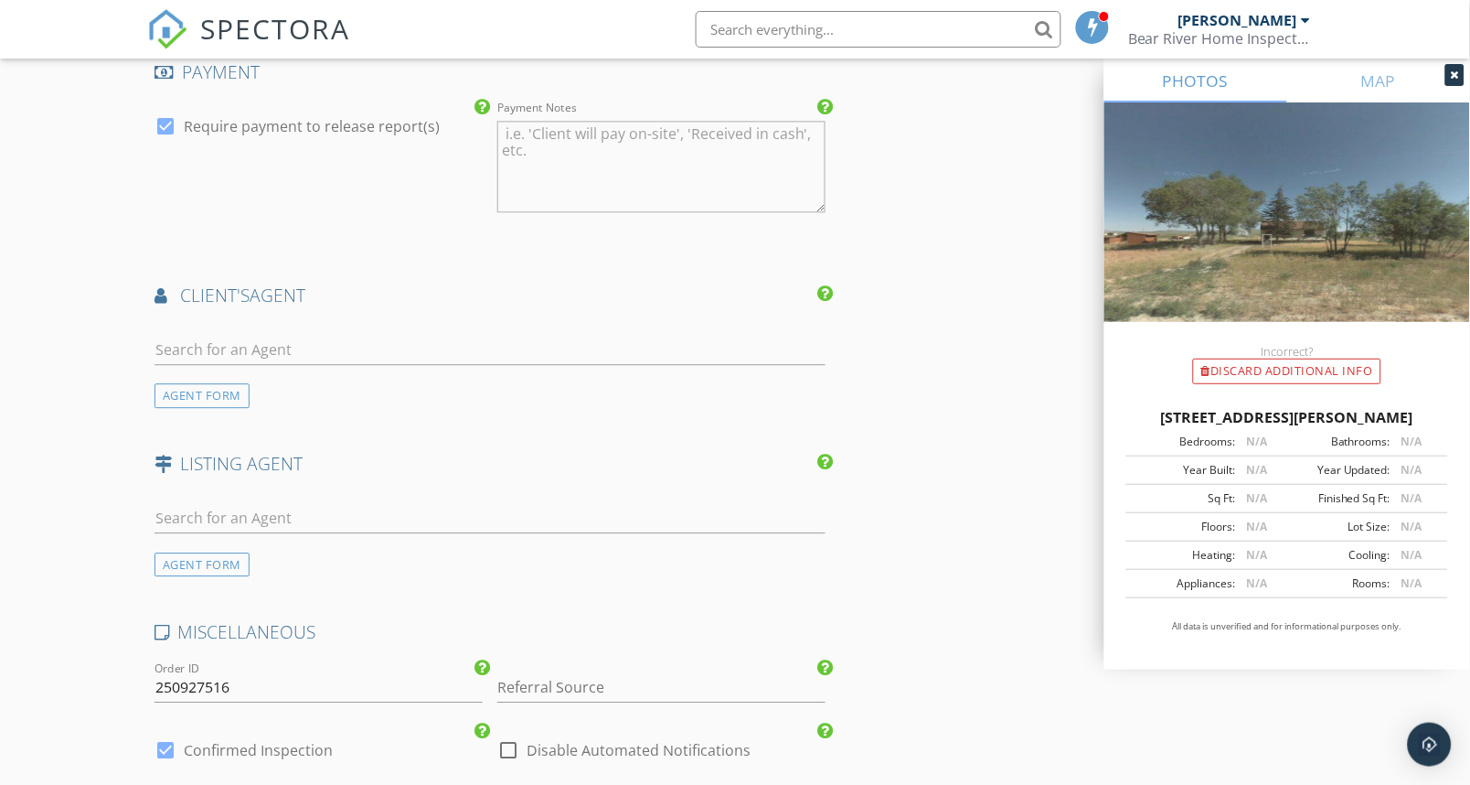
scroll to position [2641, 0]
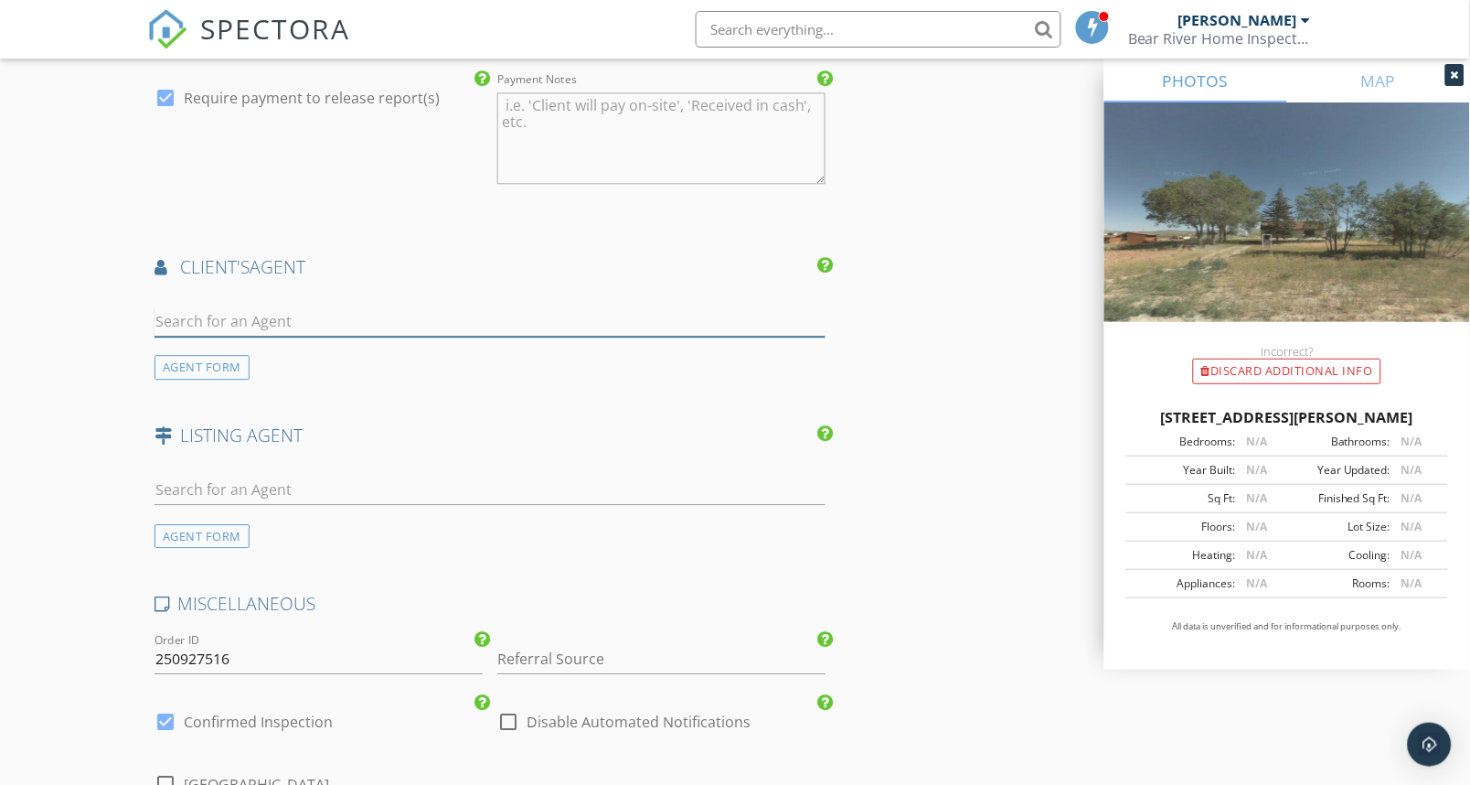
click at [218, 331] on input "text" at bounding box center [490, 321] width 671 height 30
click at [699, 423] on h4 "LISTING AGENT" at bounding box center [490, 435] width 671 height 24
click at [358, 320] on input "text" at bounding box center [490, 321] width 671 height 30
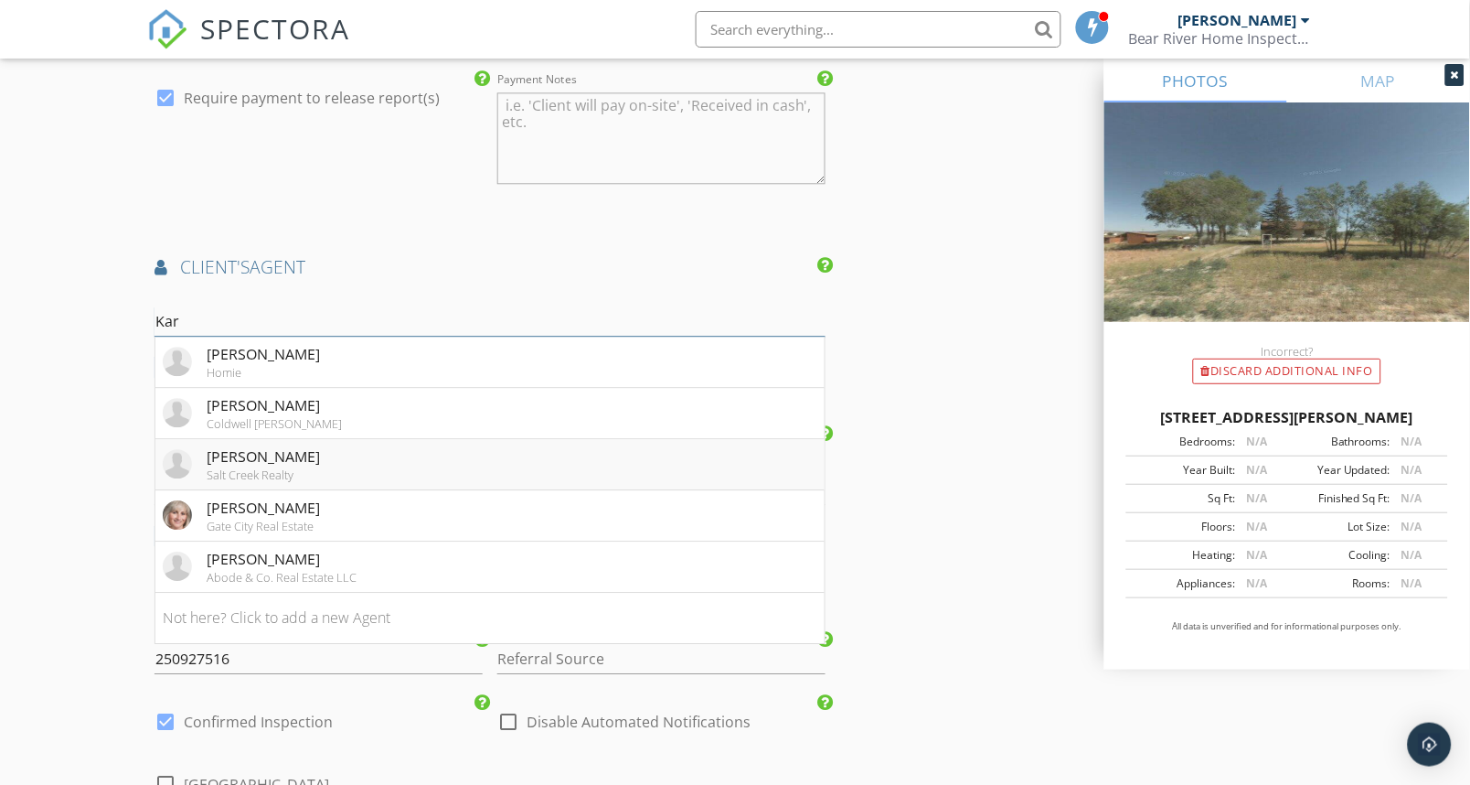
type input "Kar"
click at [426, 472] on li "Karsyn Sohler Salt Creek Realty" at bounding box center [489, 464] width 669 height 51
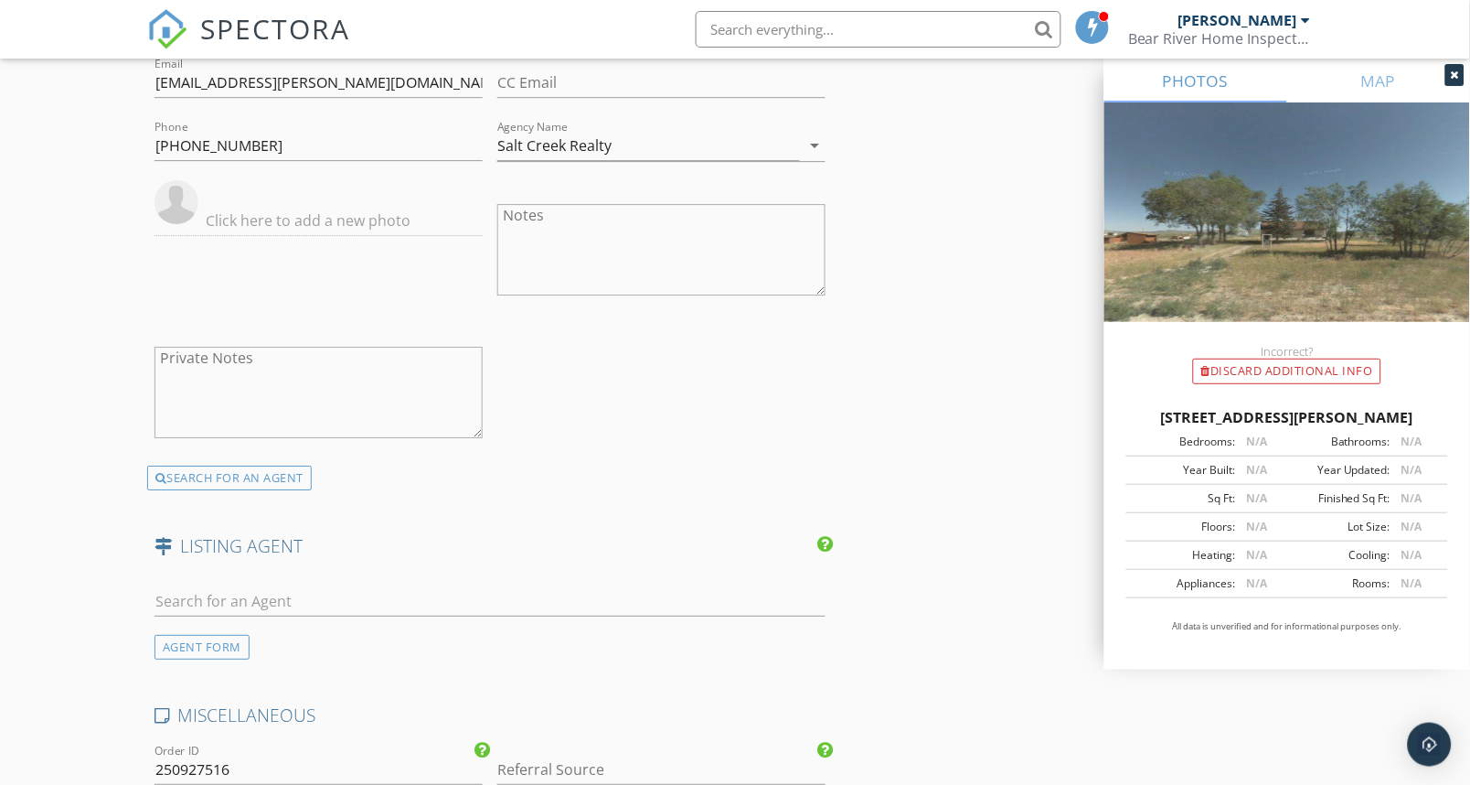
scroll to position [3251, 0]
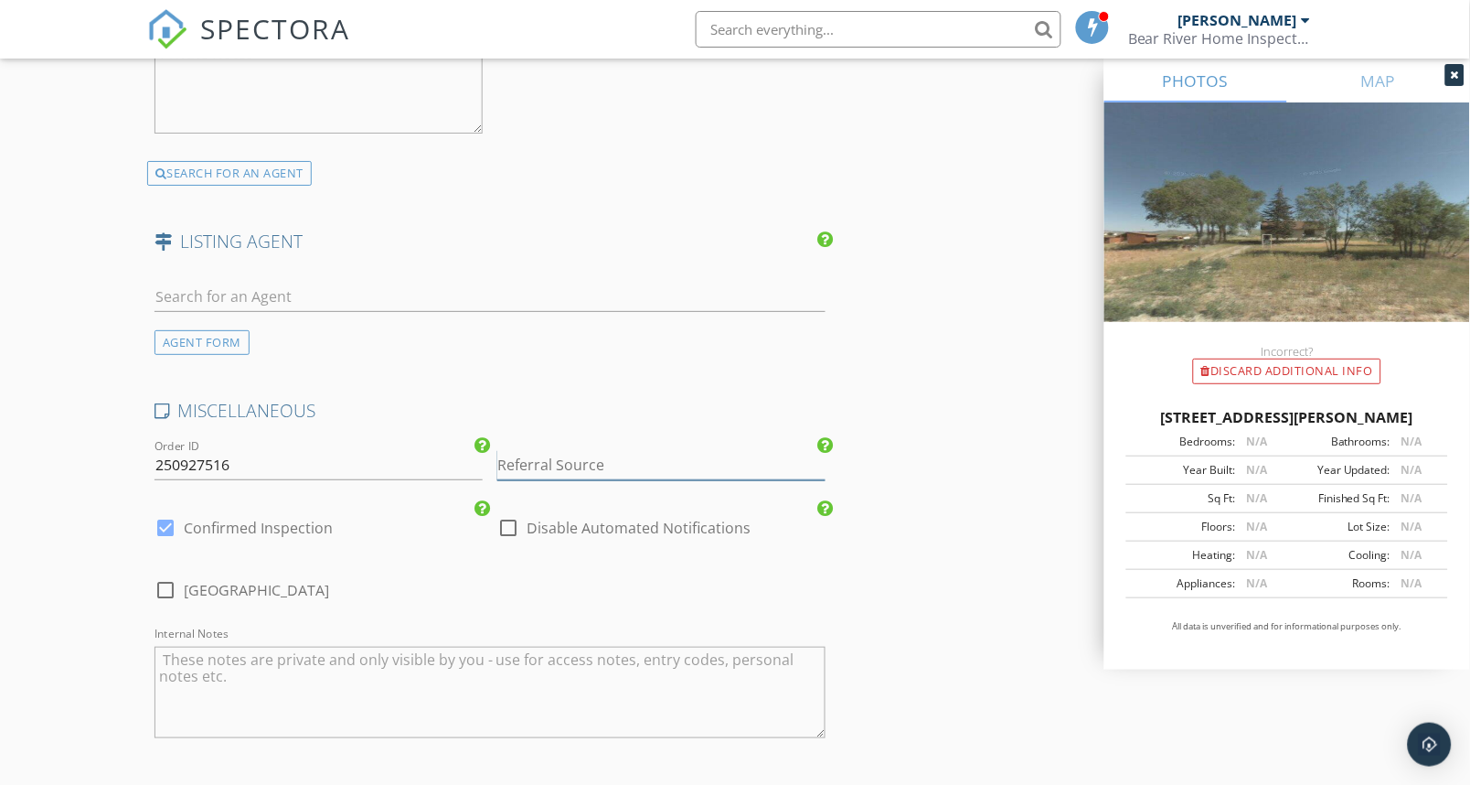
click at [573, 465] on input "Referral Source" at bounding box center [661, 465] width 328 height 30
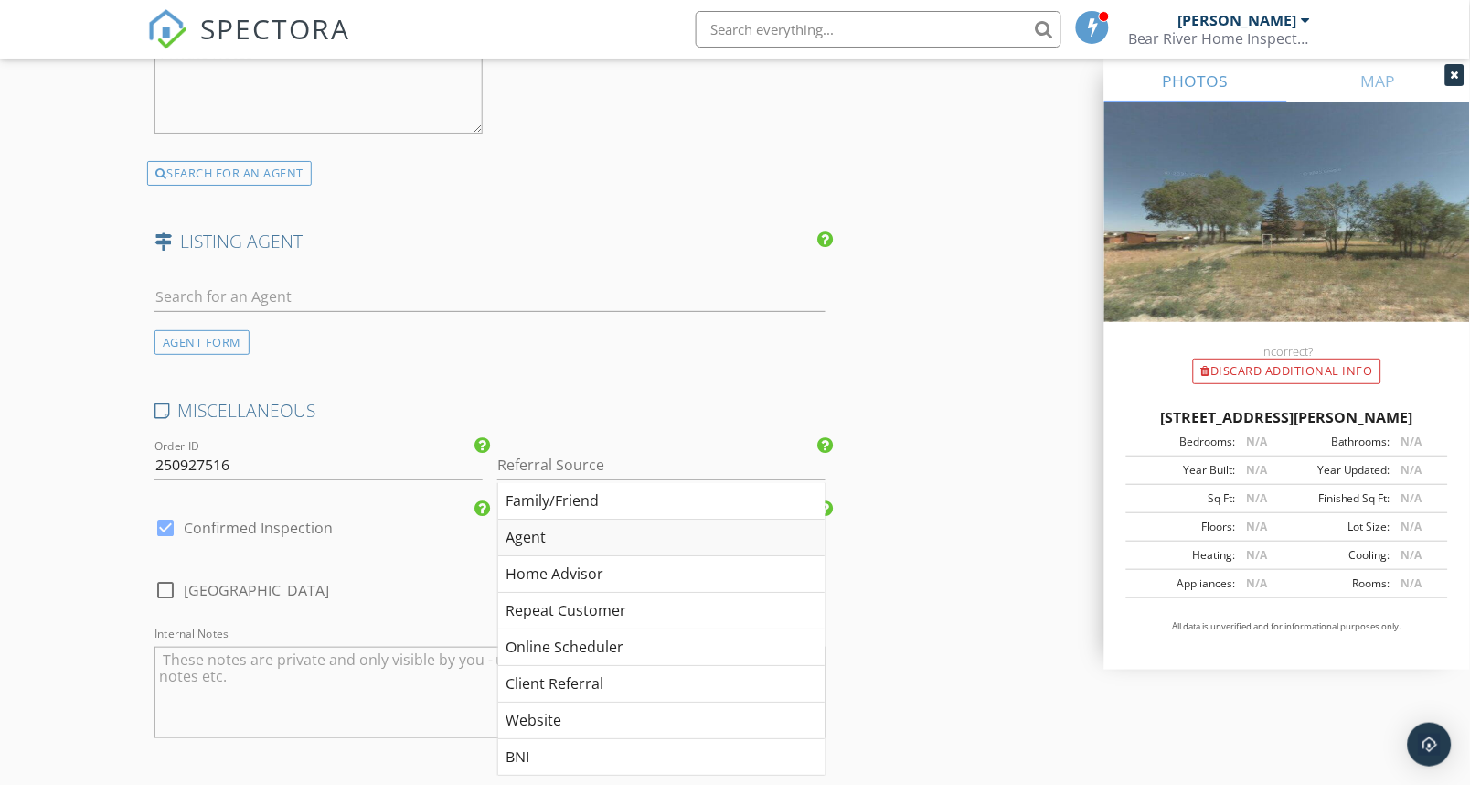
click at [536, 534] on div "Agent" at bounding box center [661, 537] width 326 height 37
type input "Agent"
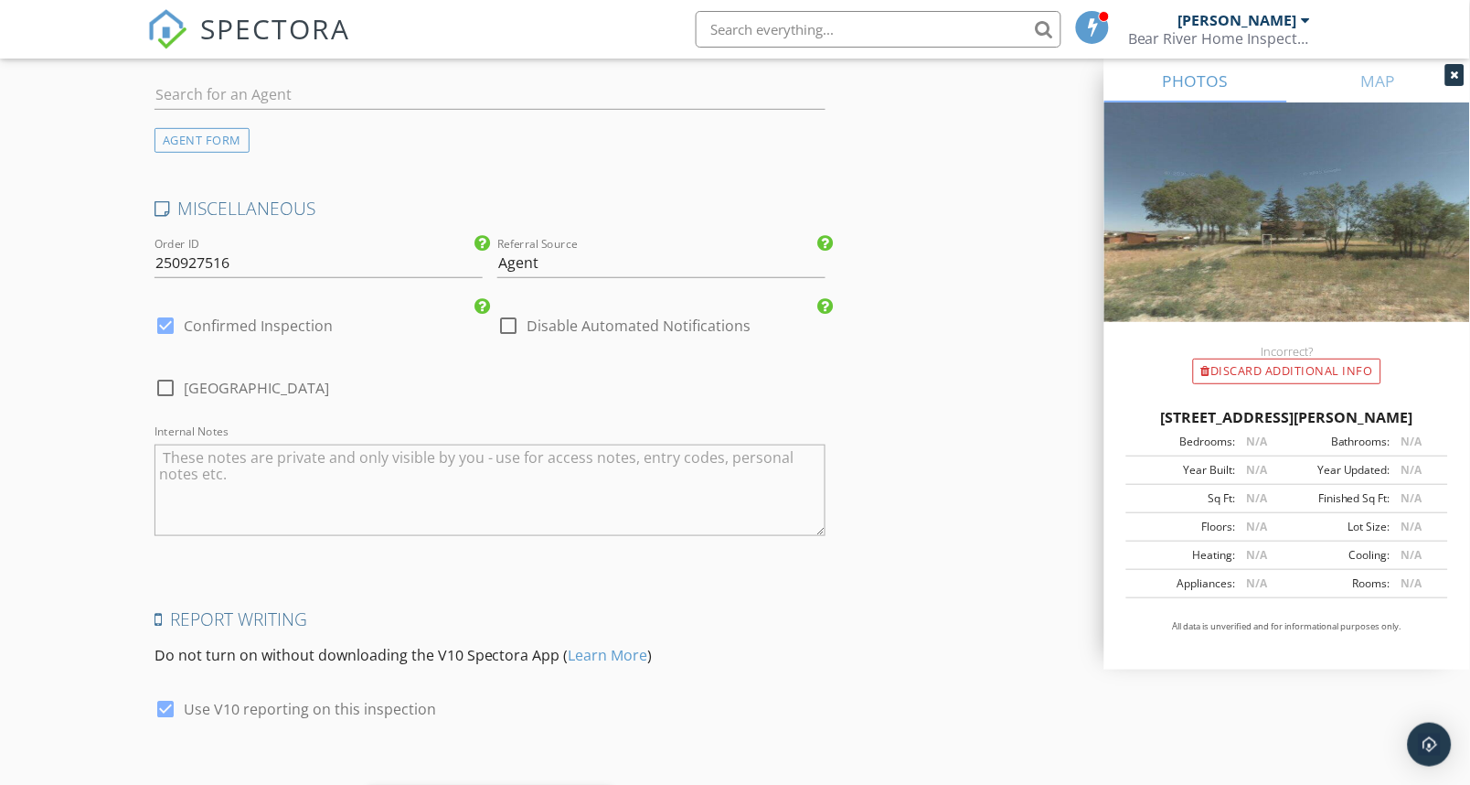
scroll to position [3454, 0]
click at [206, 262] on input "250927516" at bounding box center [319, 262] width 328 height 30
type input "250929516"
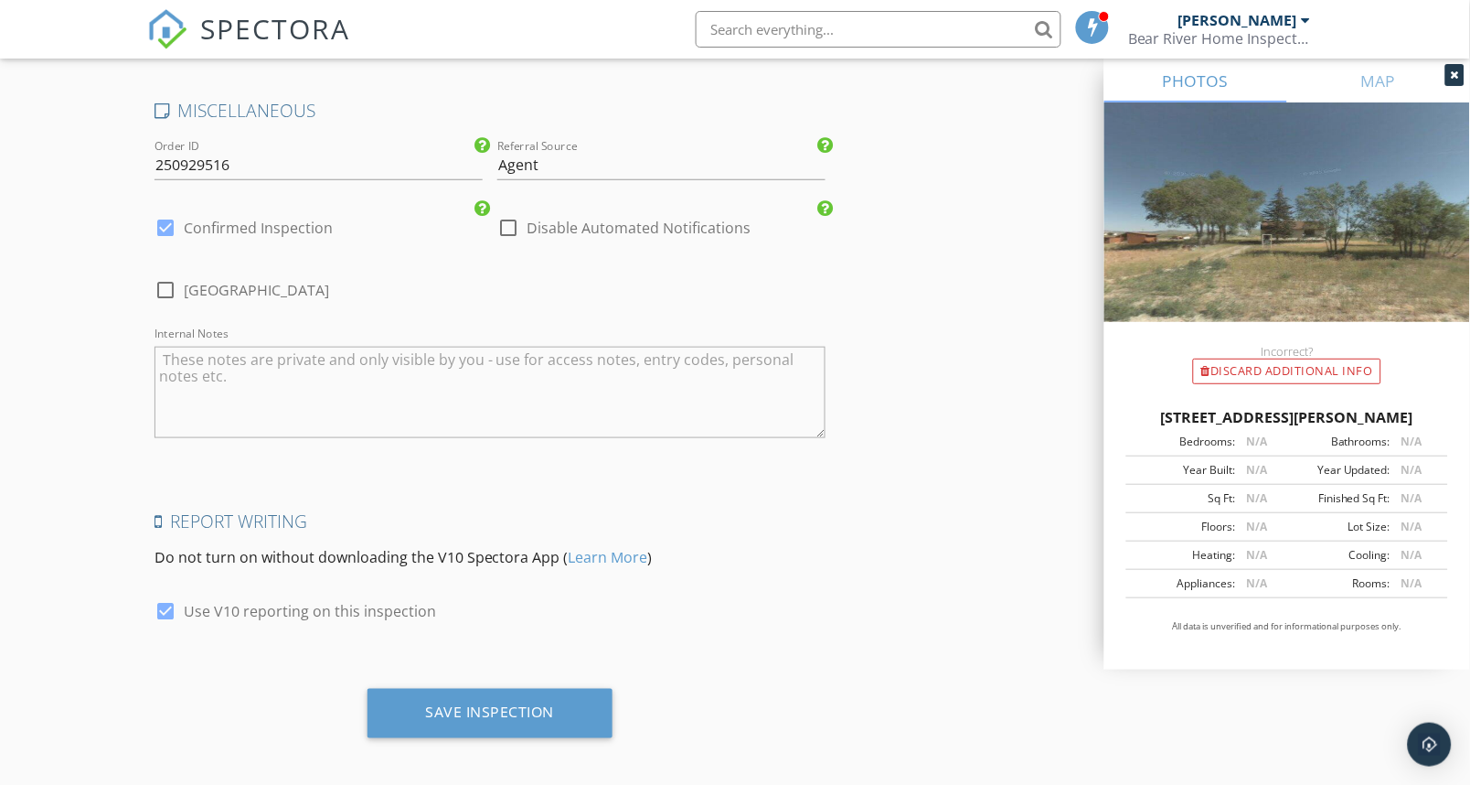
scroll to position [3563, 0]
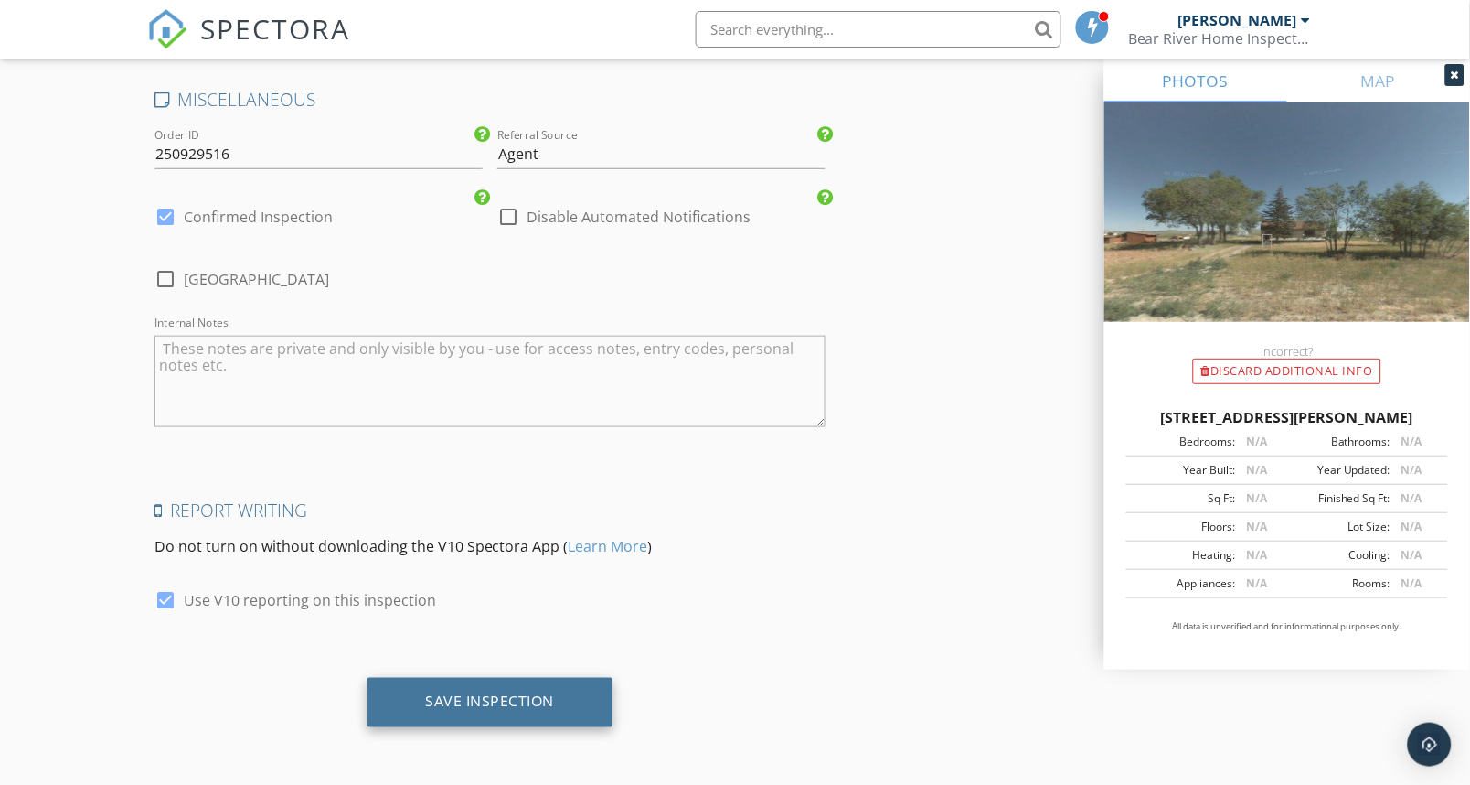
click at [437, 686] on div "Save Inspection" at bounding box center [491, 702] width 246 height 49
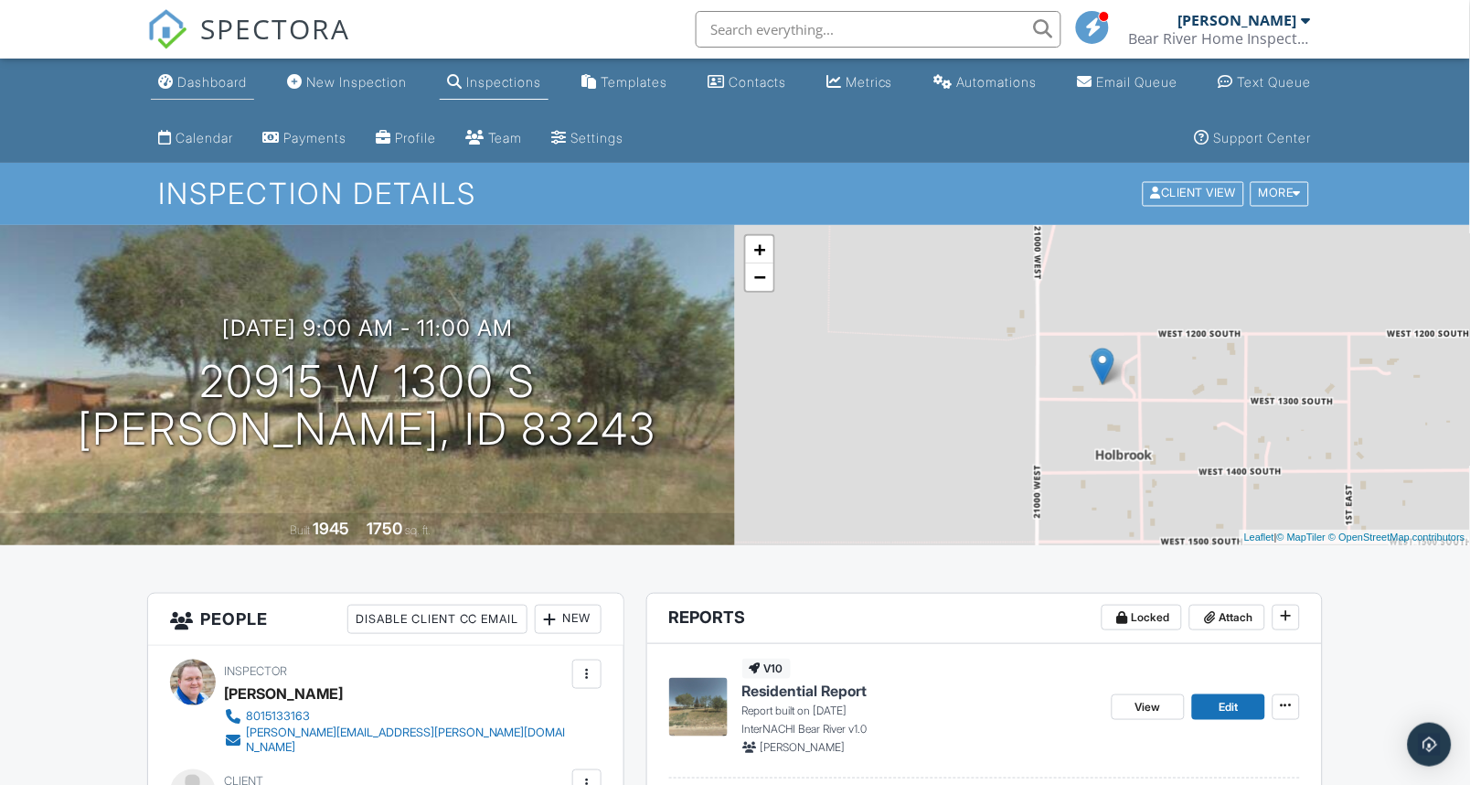
click at [197, 76] on div "Dashboard" at bounding box center [211, 82] width 69 height 16
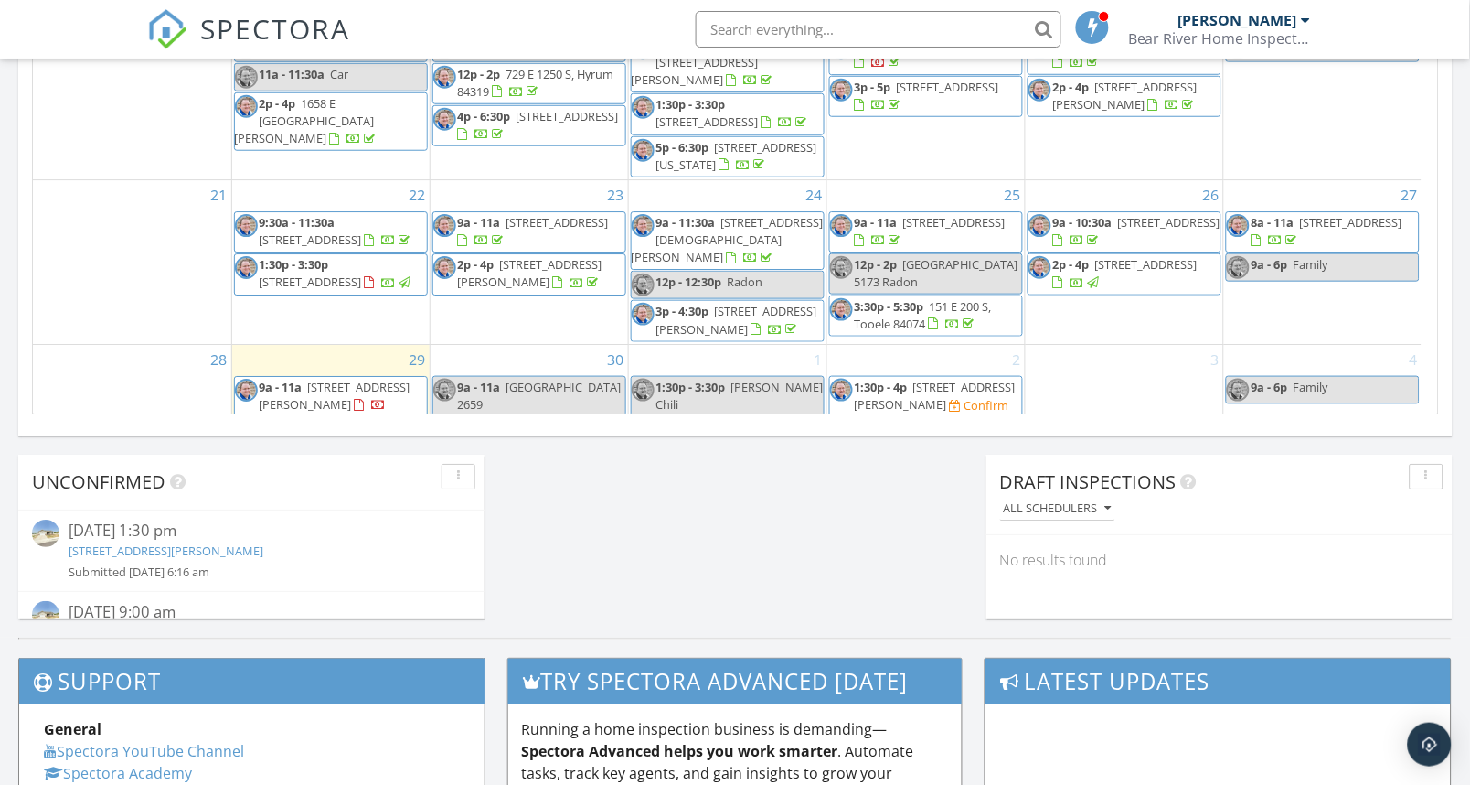
scroll to position [49, 0]
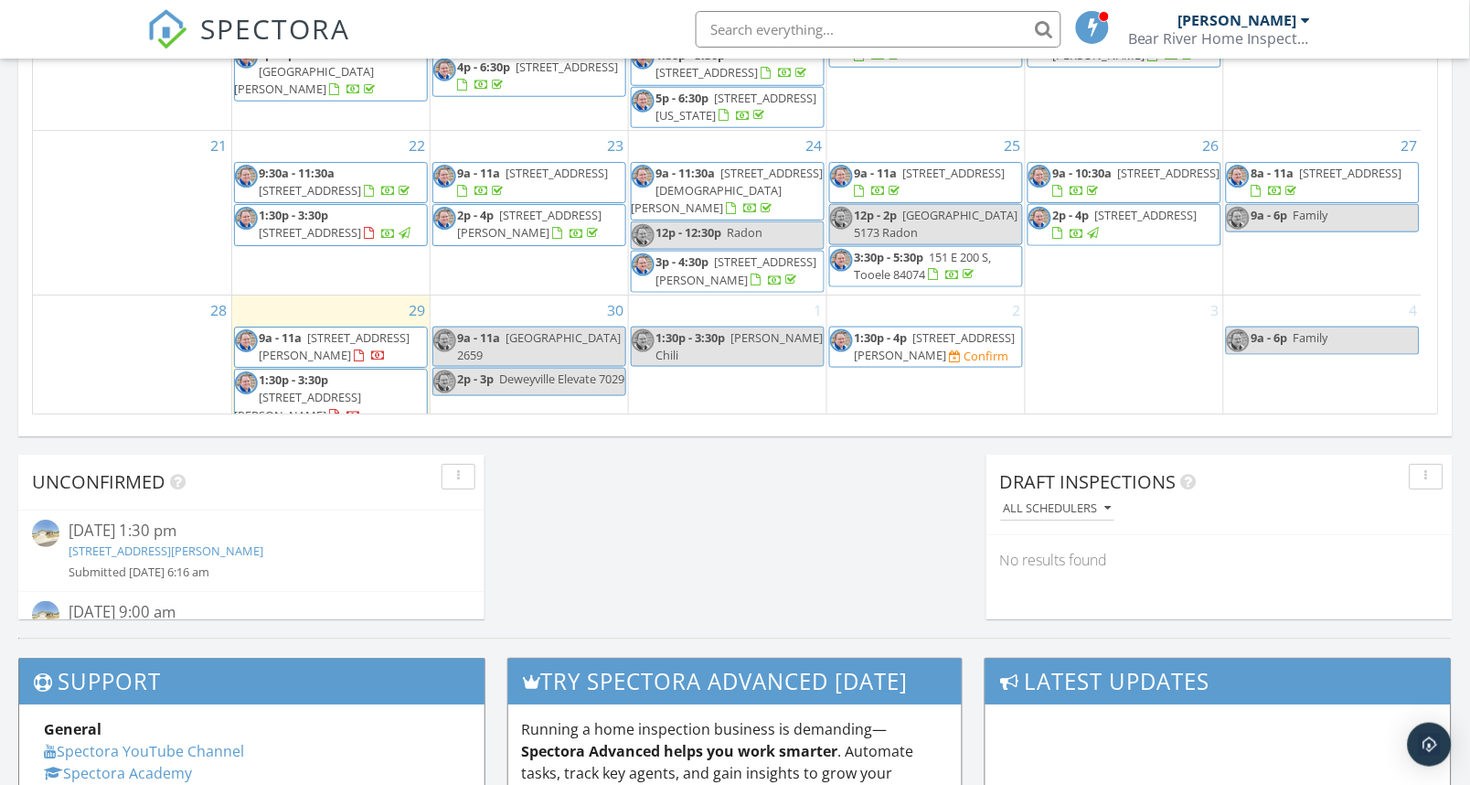
click at [358, 315] on div "29 9a - 11a 20915 W 1300 S, Holbrook 83243 1:30p - 3:30p 445 E 300 S, Logan 843…" at bounding box center [331, 362] width 198 height 134
click at [342, 236] on link "Inspection" at bounding box center [329, 238] width 94 height 29
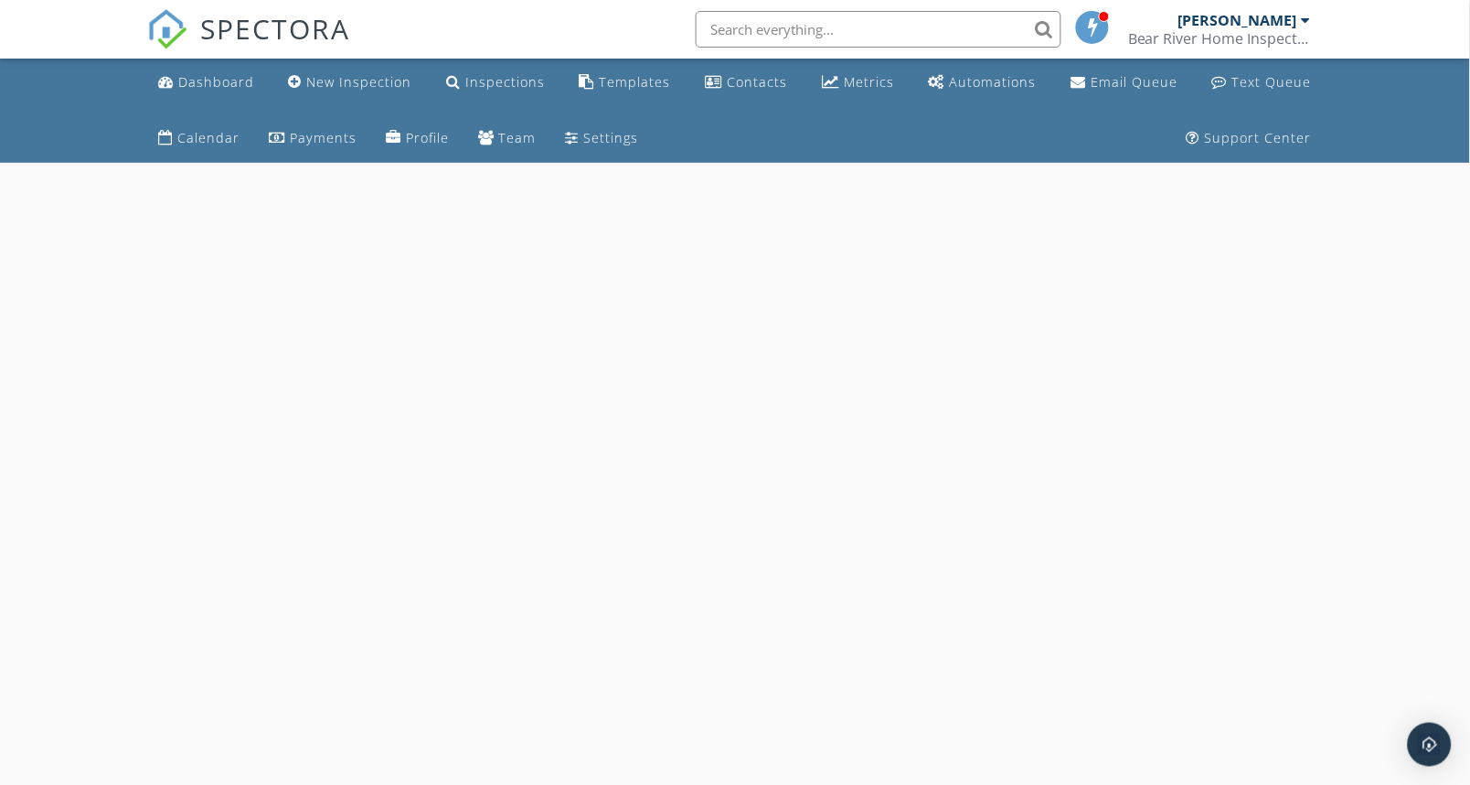
select select "8"
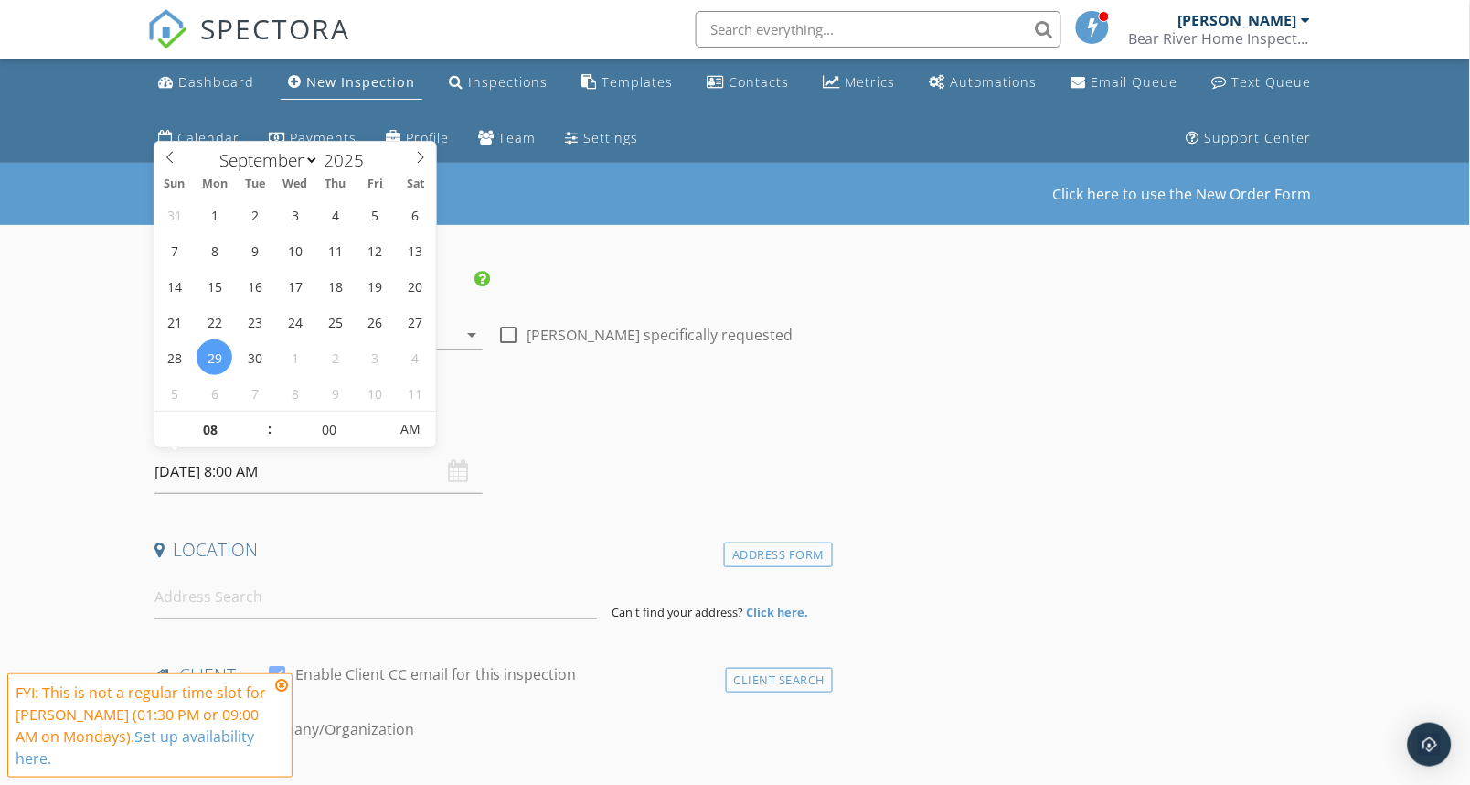
click at [332, 481] on input "[DATE] 8:00 AM" at bounding box center [319, 471] width 328 height 45
type input "09"
type input "[DATE] 9:00 AM"
click at [262, 415] on span at bounding box center [260, 420] width 13 height 18
type input "10"
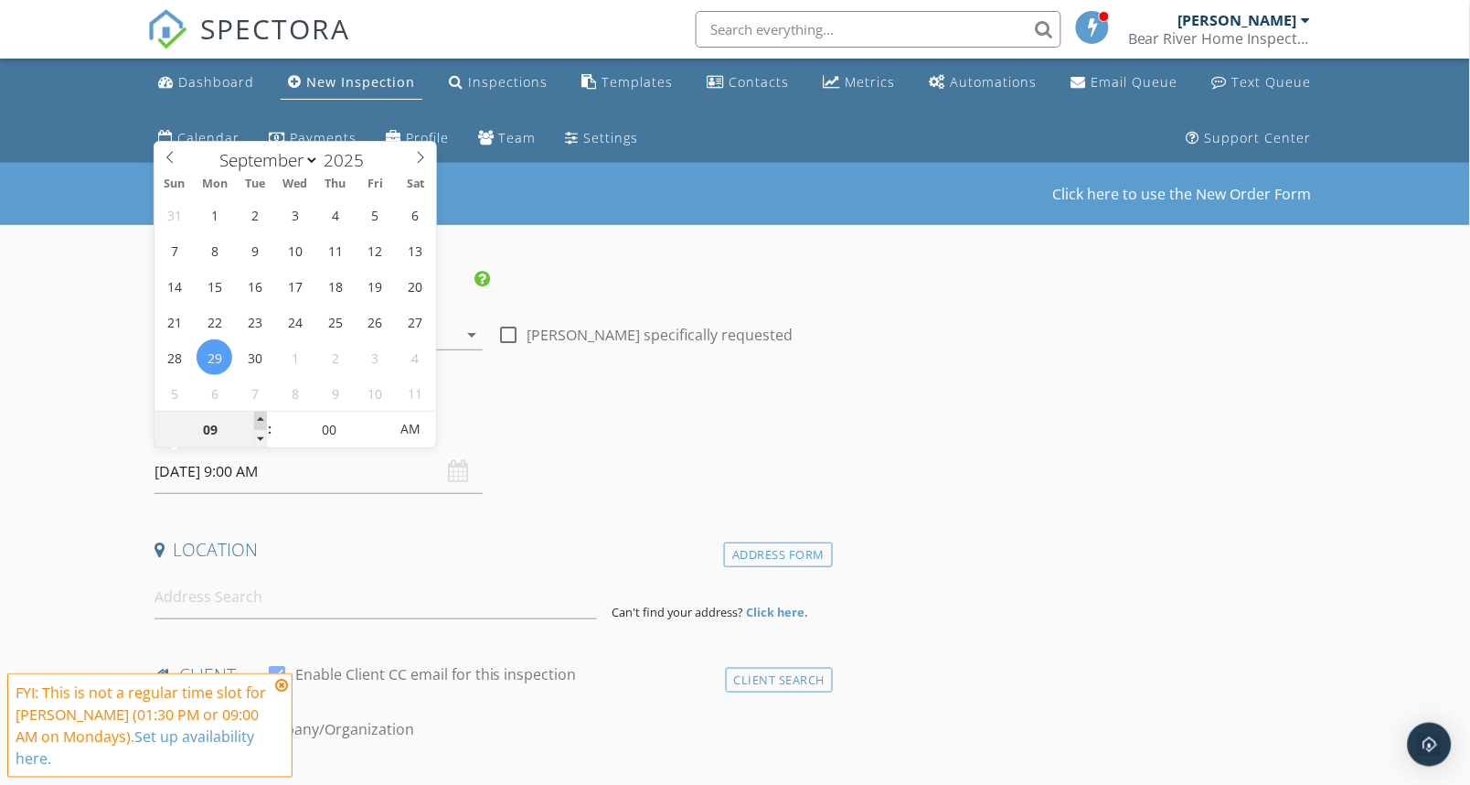
type input "[DATE] 10:00 AM"
click at [262, 415] on span at bounding box center [260, 420] width 13 height 18
type input "11"
type input "[DATE] 11:00 AM"
click at [262, 415] on span at bounding box center [260, 420] width 13 height 18
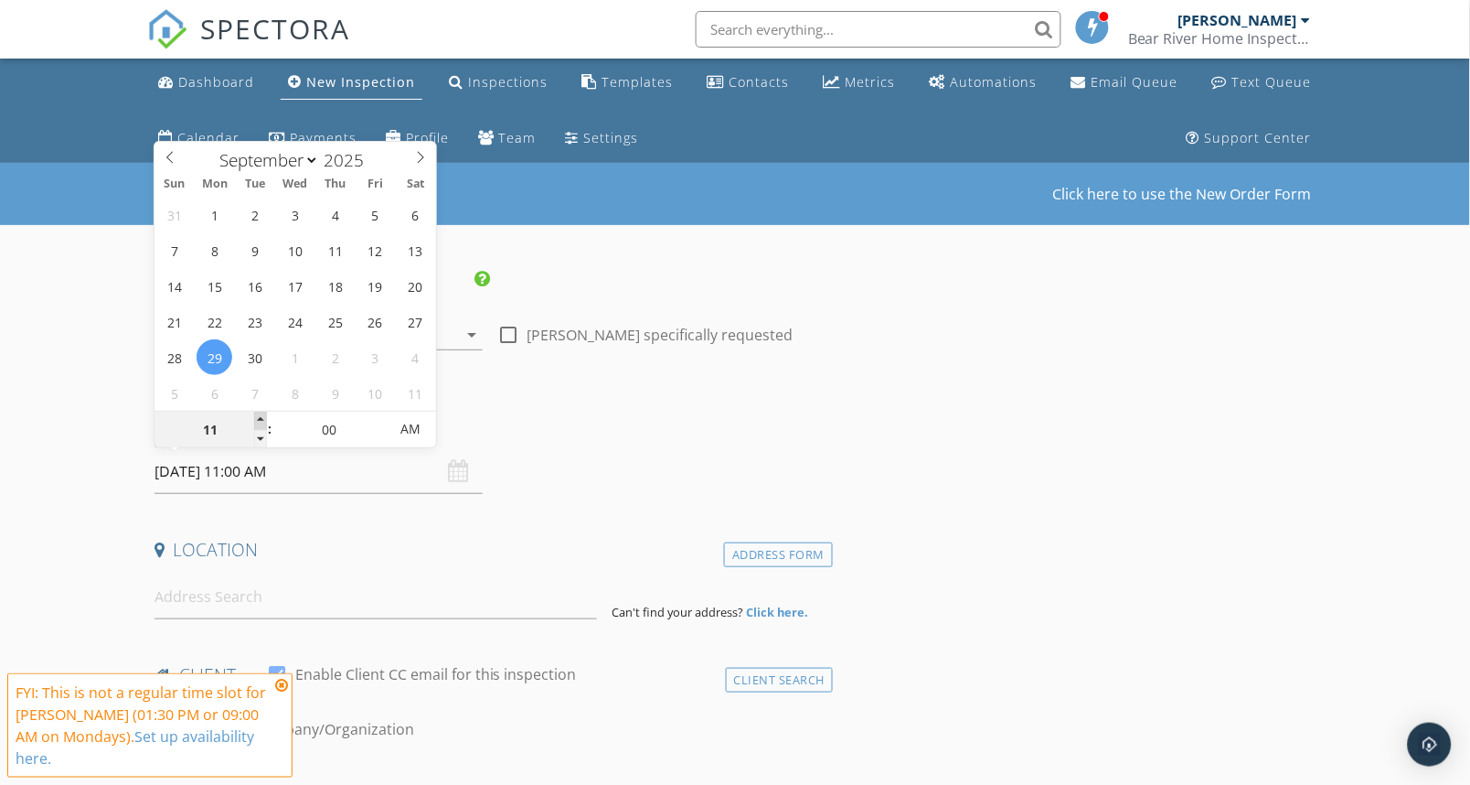
type input "12"
type input "[DATE] 12:00 PM"
click at [262, 415] on span at bounding box center [260, 420] width 13 height 18
type input "01"
type input "[DATE] 1:00 PM"
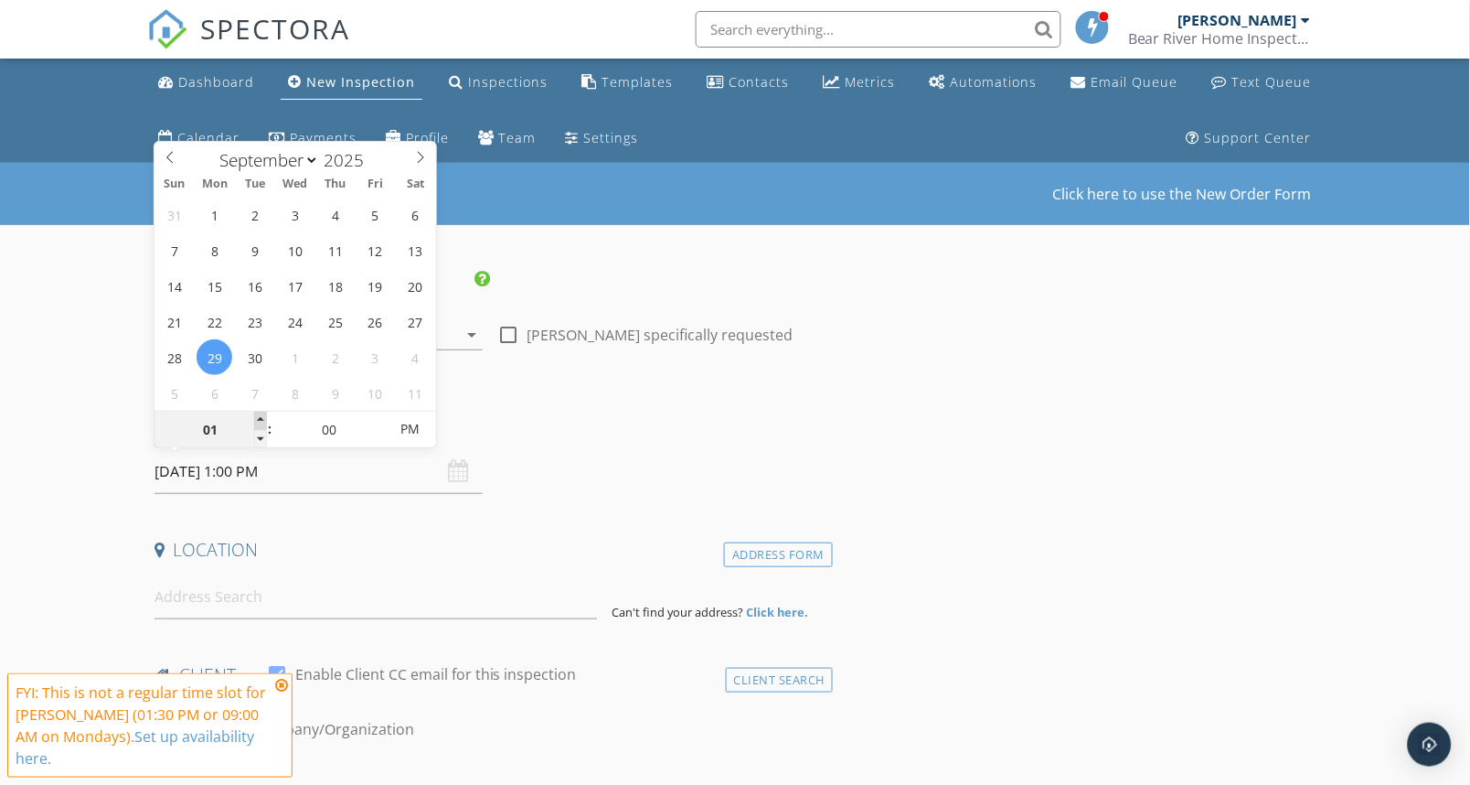
click at [262, 415] on span at bounding box center [260, 420] width 13 height 18
type input "02"
type input "[DATE] 2:00 PM"
click at [262, 415] on span at bounding box center [260, 420] width 13 height 18
type input "03"
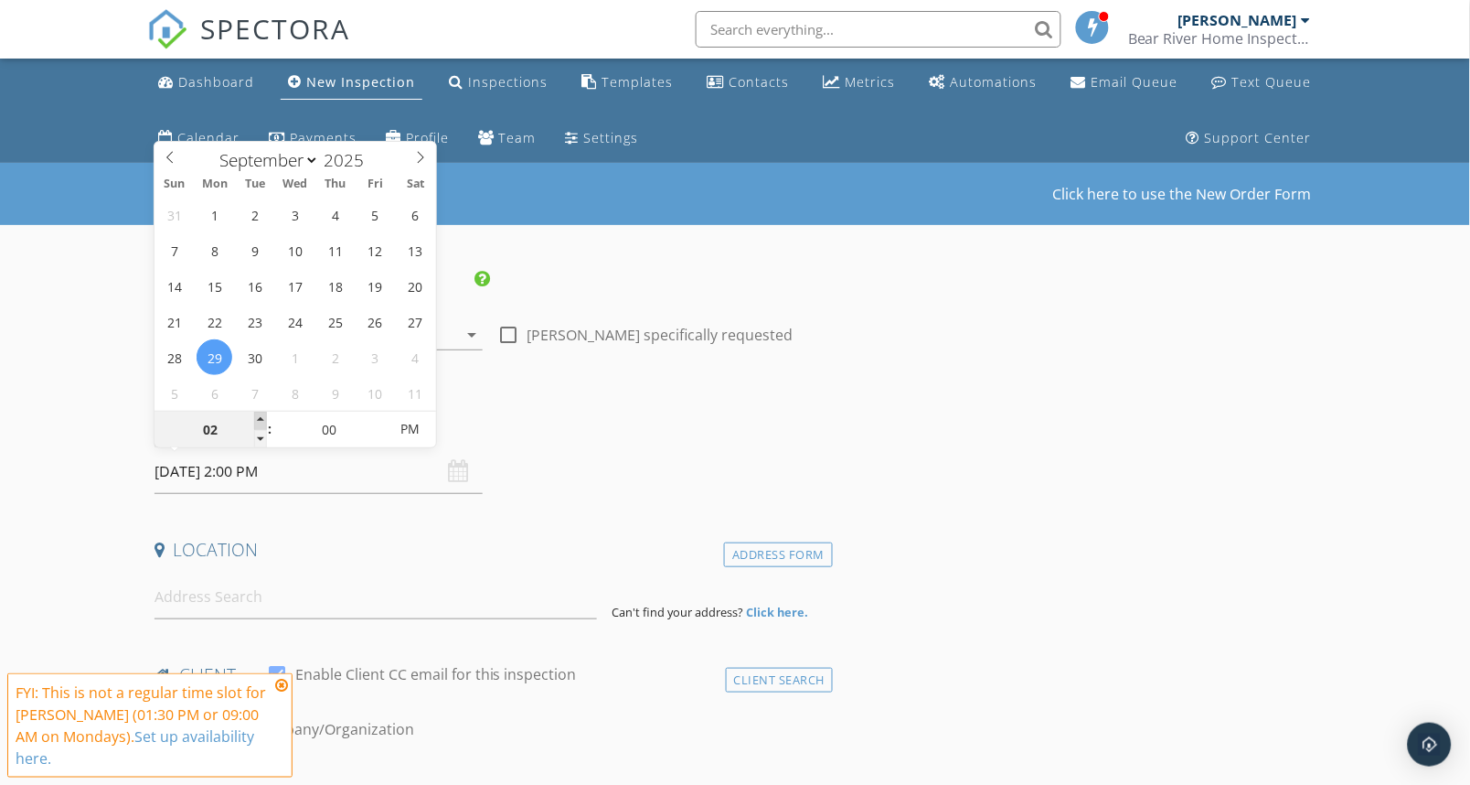
type input "[DATE] 3:00 PM"
click at [262, 415] on span at bounding box center [260, 420] width 13 height 18
type input "04"
type input "[DATE] 4:00 PM"
click at [262, 415] on span at bounding box center [260, 420] width 13 height 18
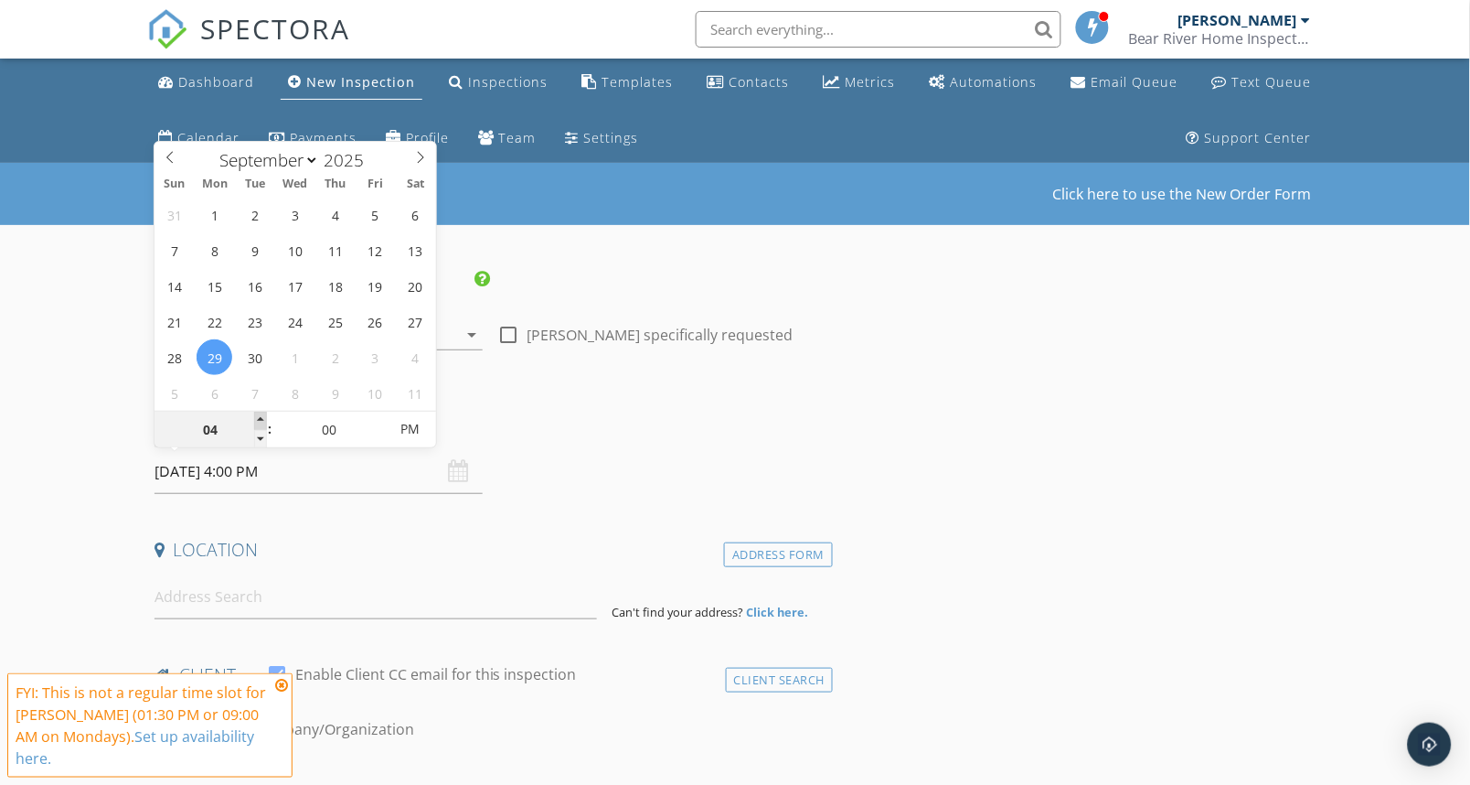
type input "05"
type input "[DATE] 5:00 PM"
click at [262, 415] on span at bounding box center [260, 420] width 13 height 18
type input "05"
type input "[DATE] 5:05 PM"
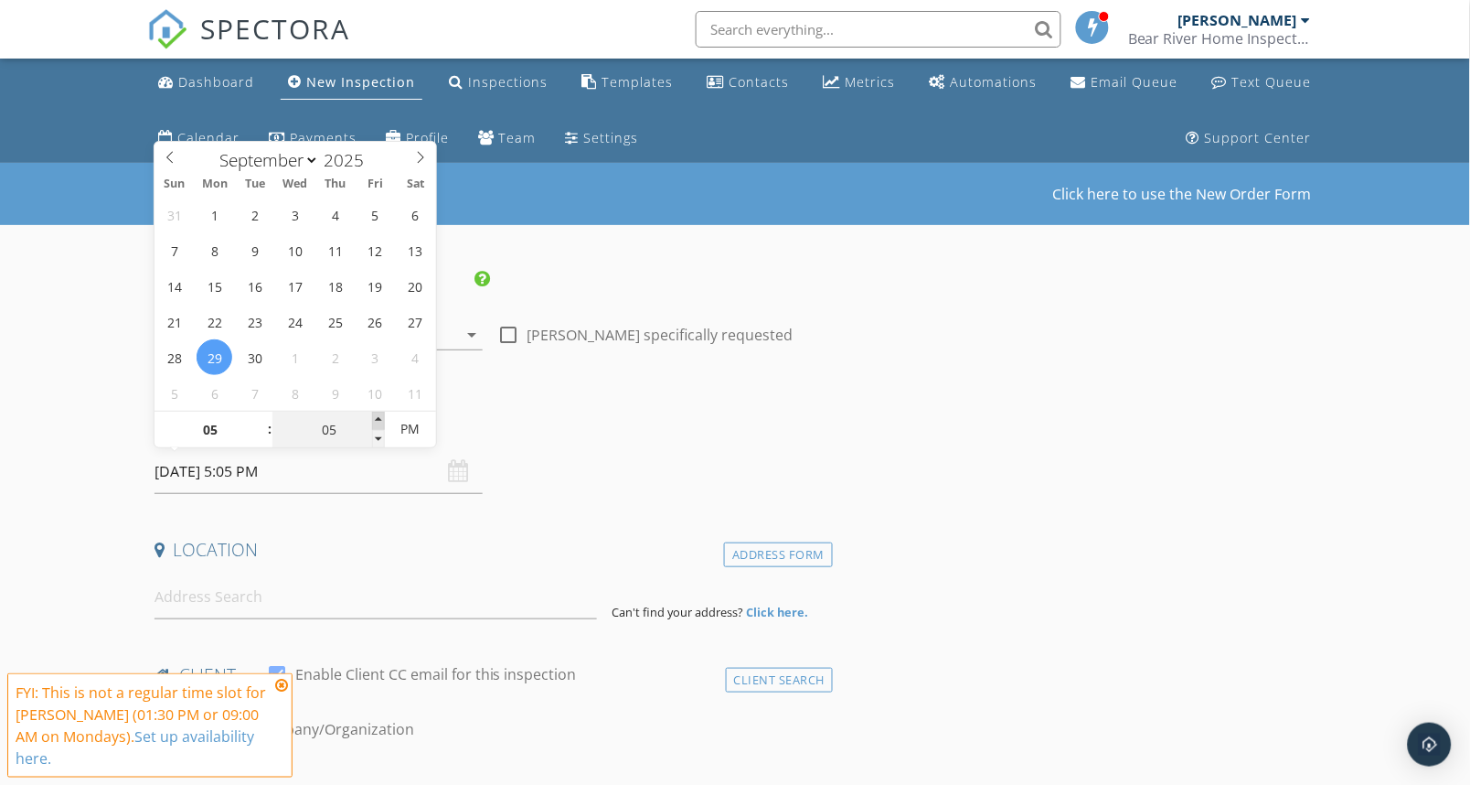
click at [378, 418] on span at bounding box center [378, 420] width 13 height 18
type input "10"
type input "[DATE] 5:10 PM"
click at [378, 418] on span at bounding box center [378, 420] width 13 height 18
type input "15"
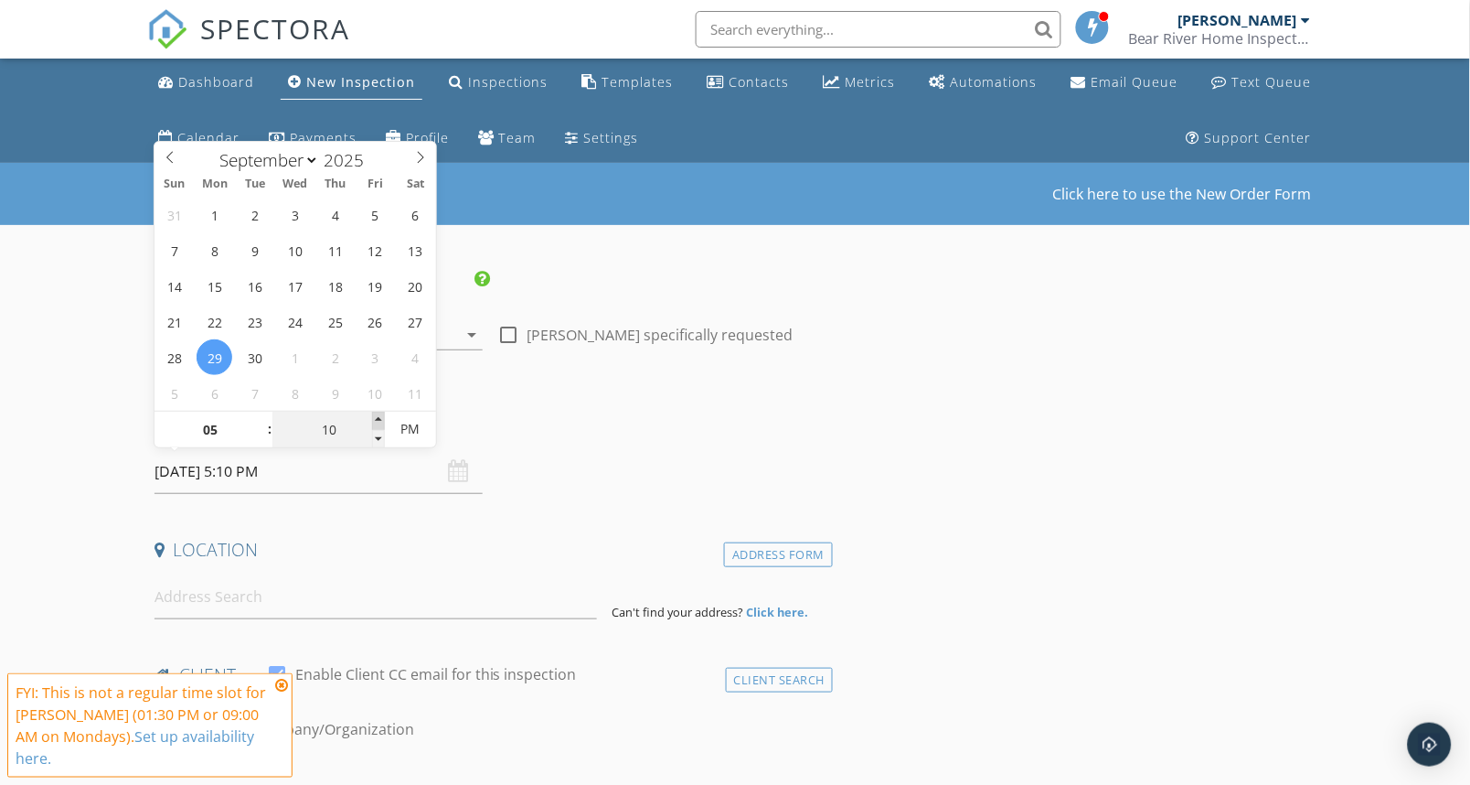
type input "09/29/2025 5:15 PM"
click at [378, 418] on span at bounding box center [378, 420] width 13 height 18
type input "20"
type input "09/29/2025 5:20 PM"
click at [378, 418] on span at bounding box center [378, 420] width 13 height 18
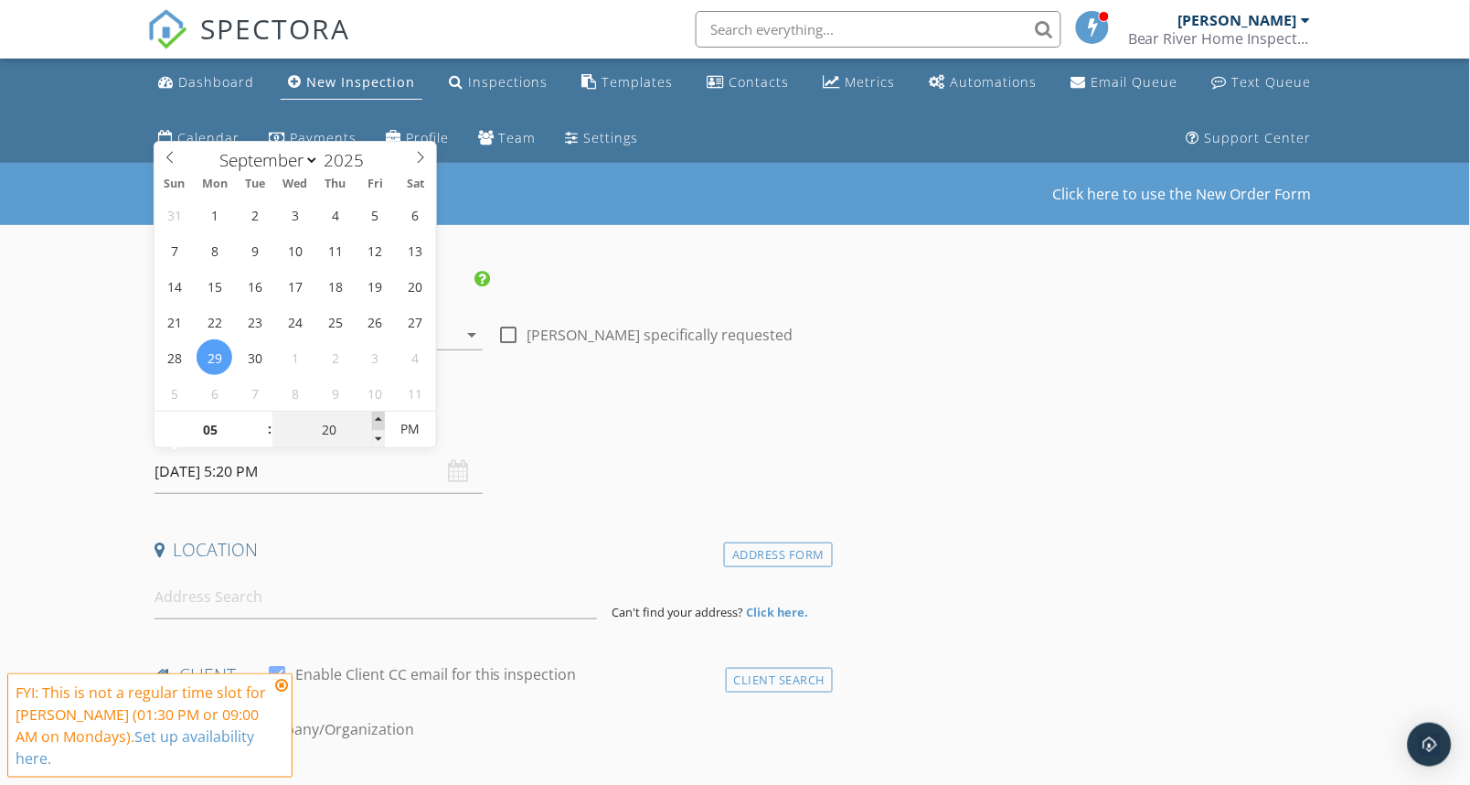
type input "25"
type input "09/29/2025 5:25 PM"
click at [378, 418] on span at bounding box center [378, 420] width 13 height 18
type input "30"
type input "[DATE] 5:30 PM"
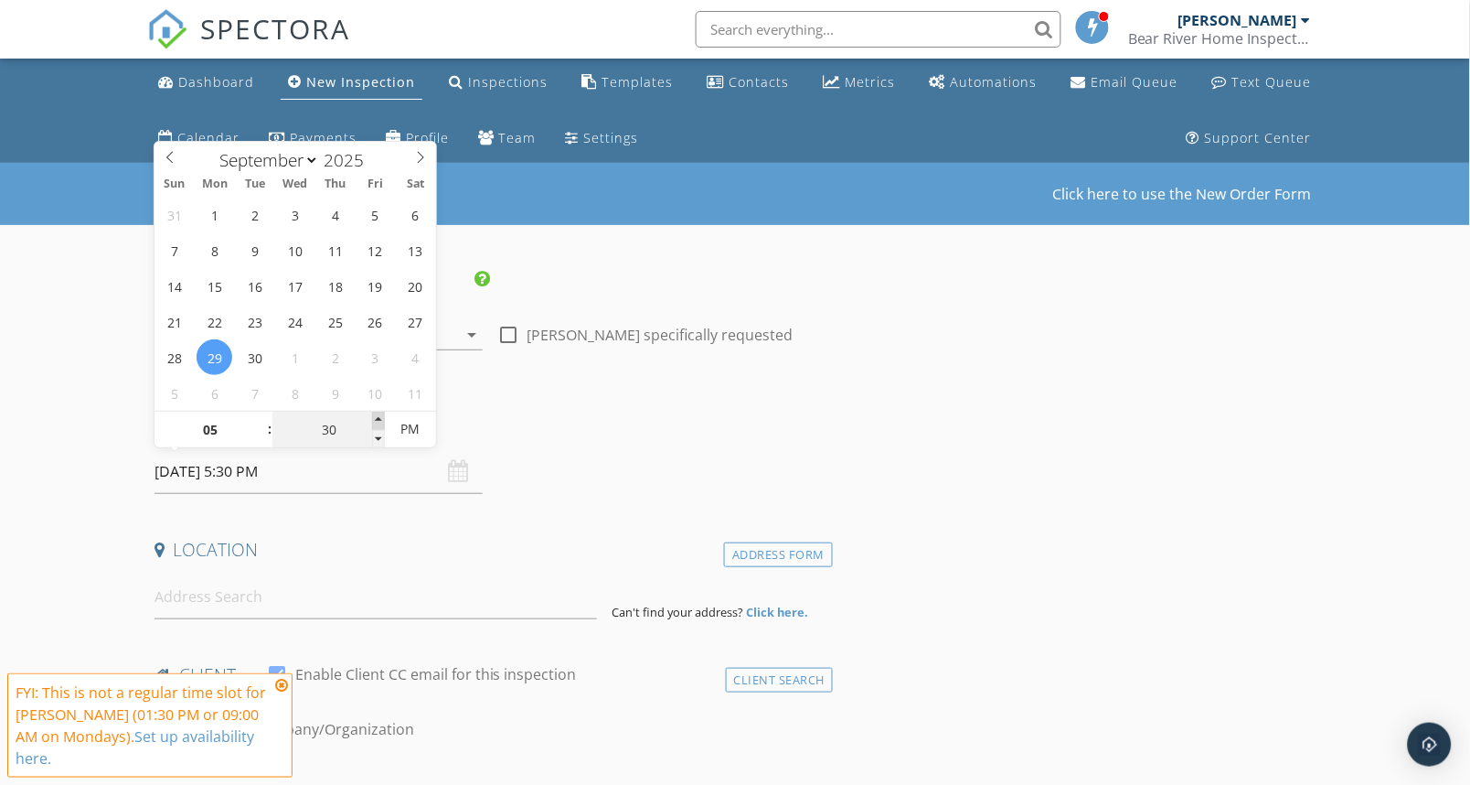
click at [378, 418] on span at bounding box center [378, 420] width 13 height 18
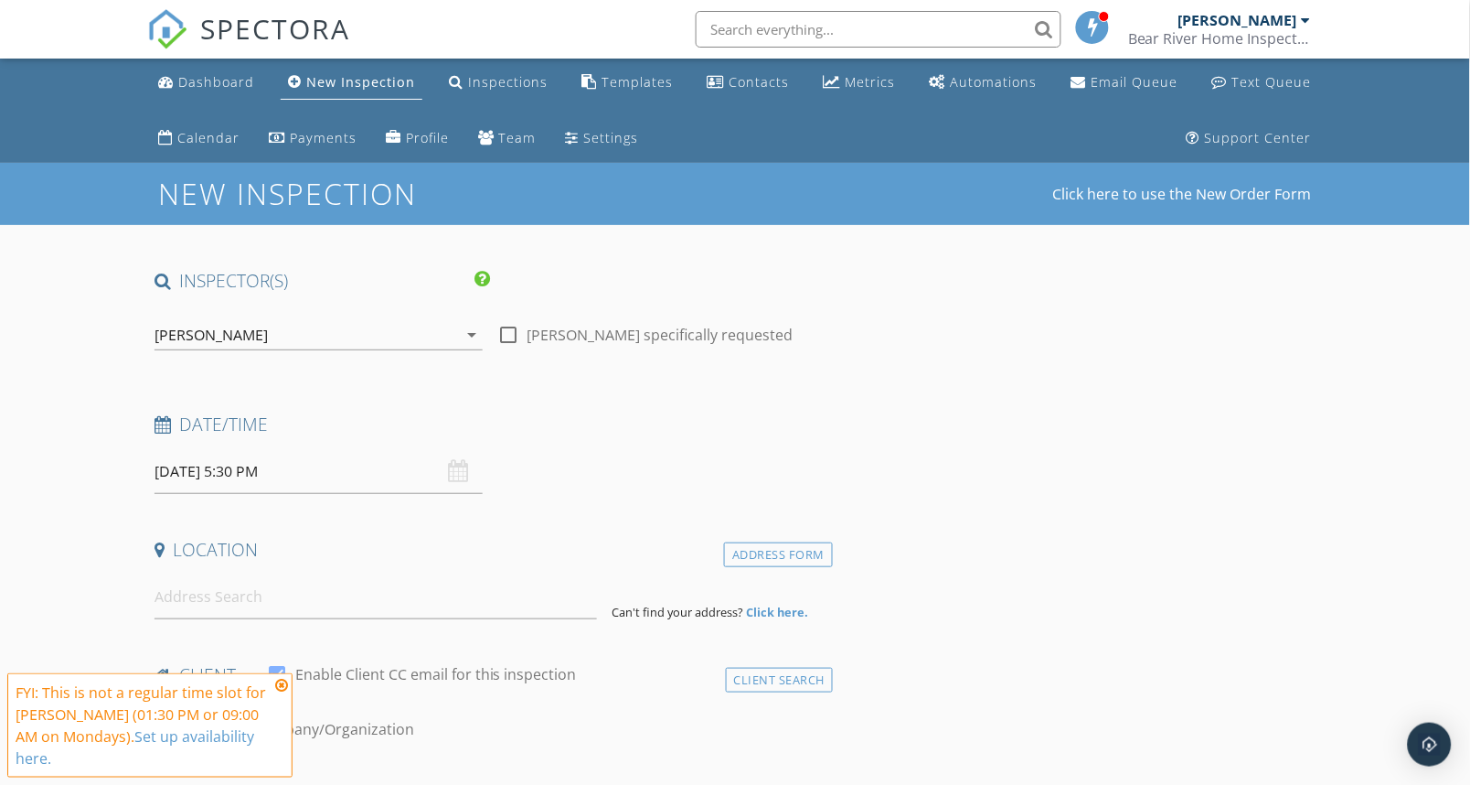
click at [233, 594] on input at bounding box center [376, 596] width 443 height 45
paste input "[STREET_ADDRESS][PERSON_NAME]"
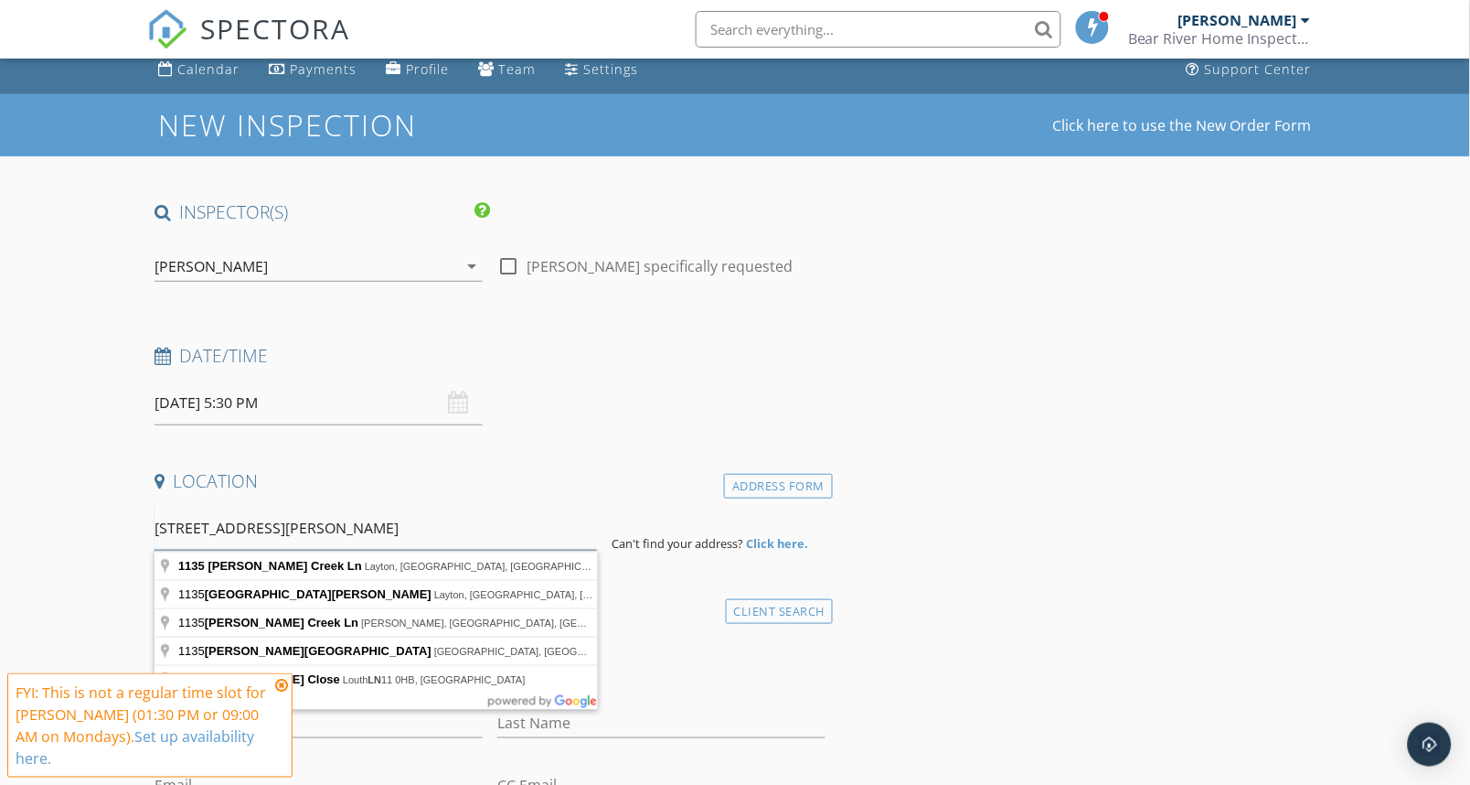
scroll to position [304, 0]
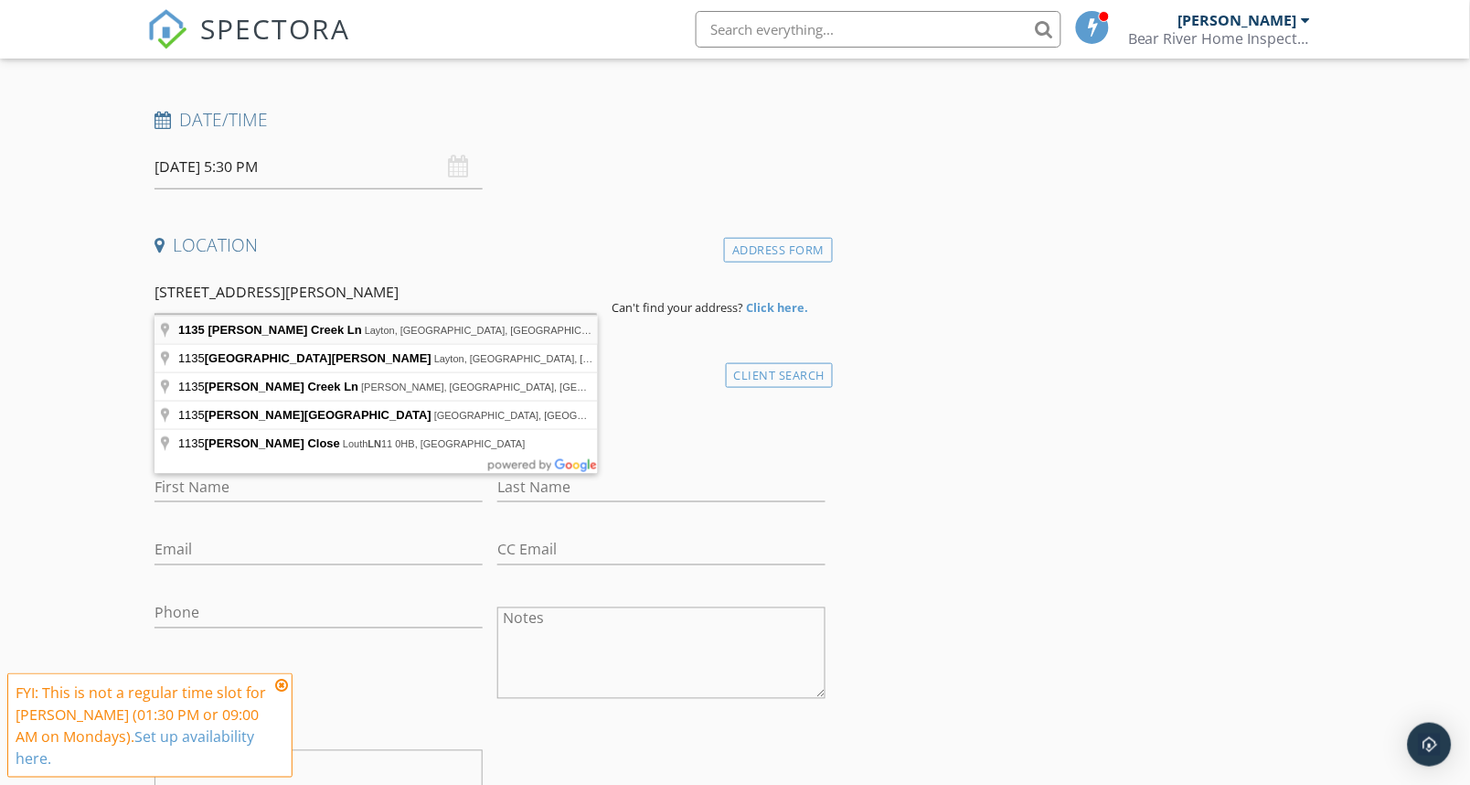
type input "1135 Holmes Creek Ln, Layton, UT, USA"
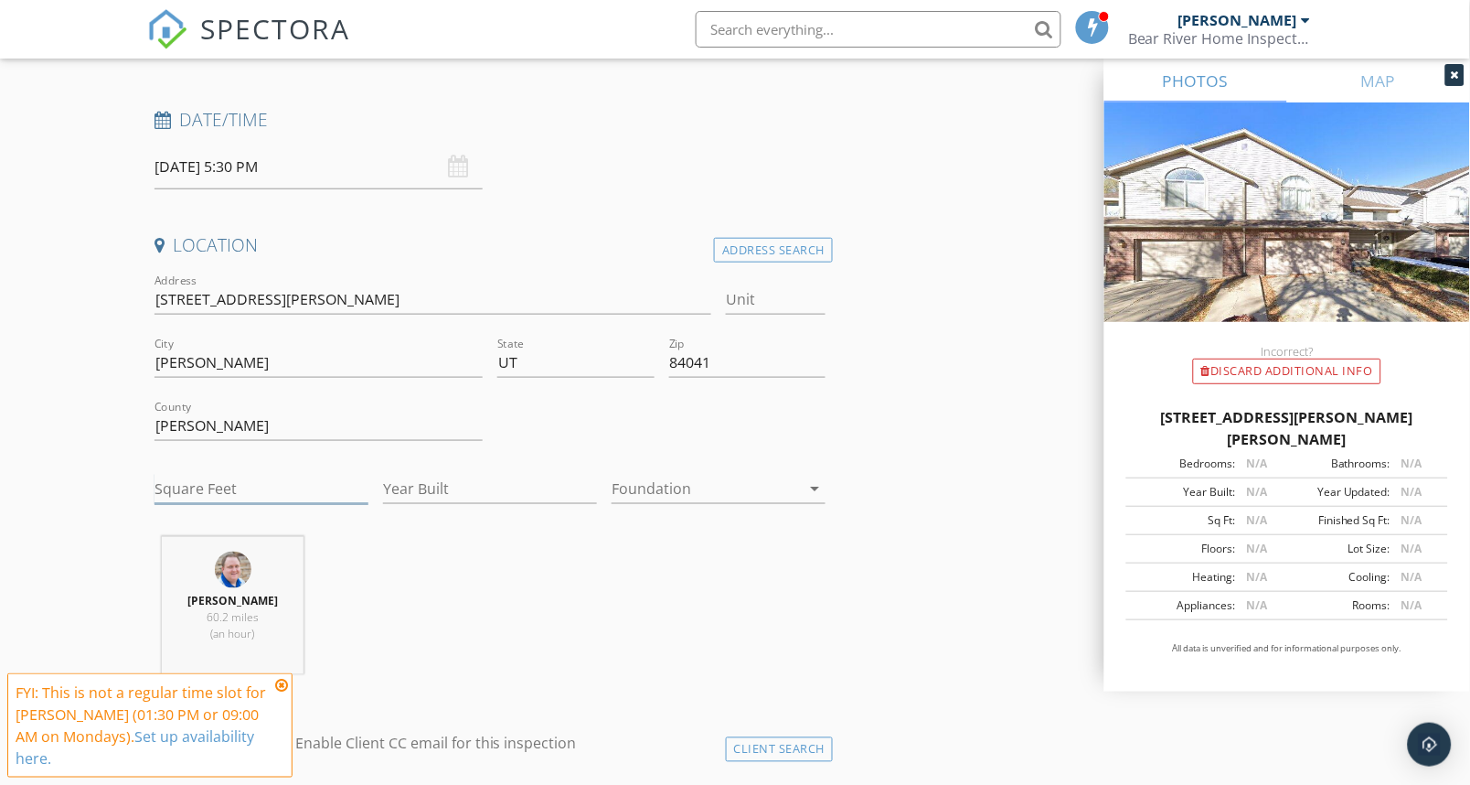
click at [234, 491] on input "Square Feet" at bounding box center [262, 489] width 214 height 30
type input "1994"
click at [432, 497] on input "Year Built" at bounding box center [490, 489] width 214 height 30
type input "2000"
click at [282, 692] on icon at bounding box center [281, 685] width 13 height 15
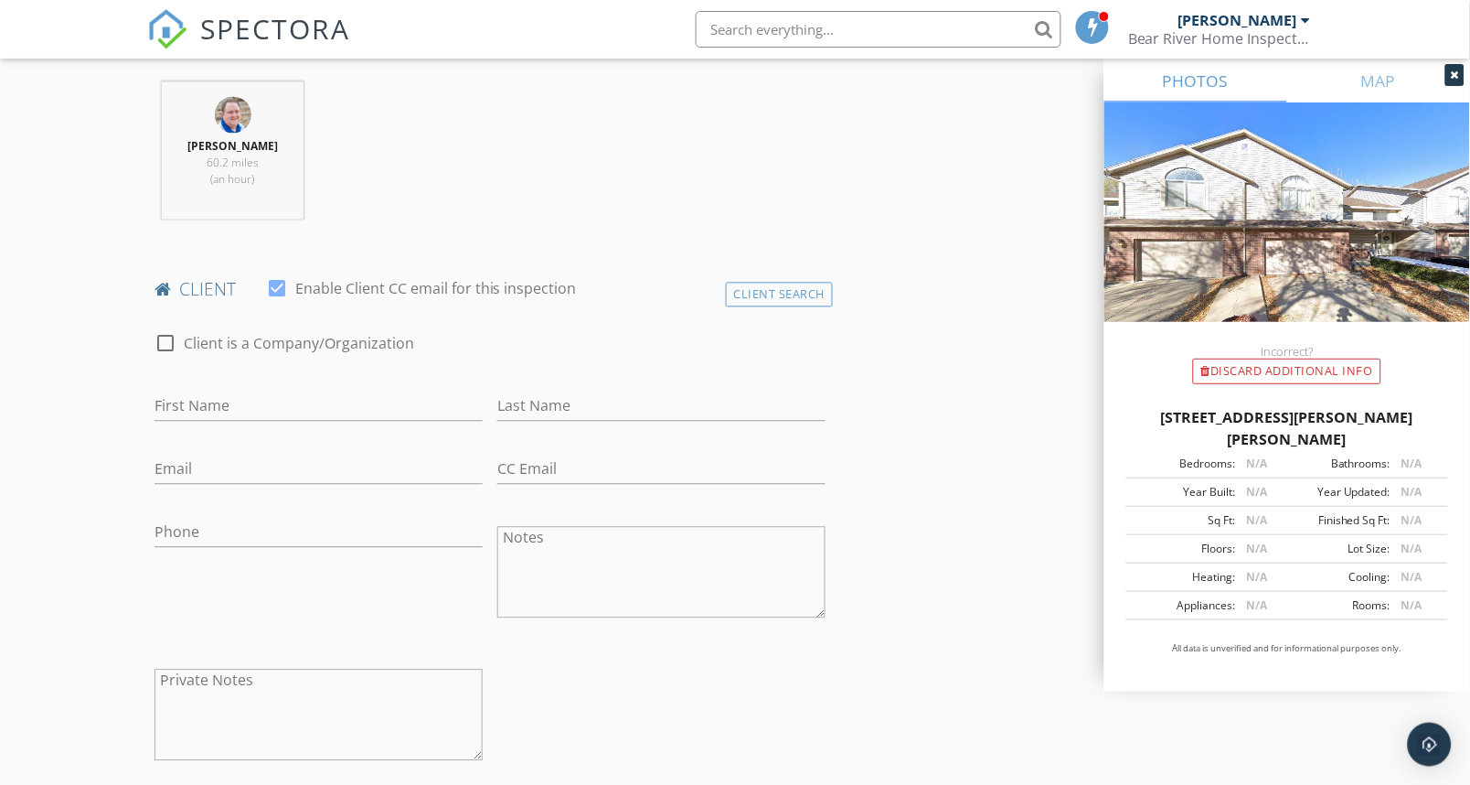
scroll to position [812, 0]
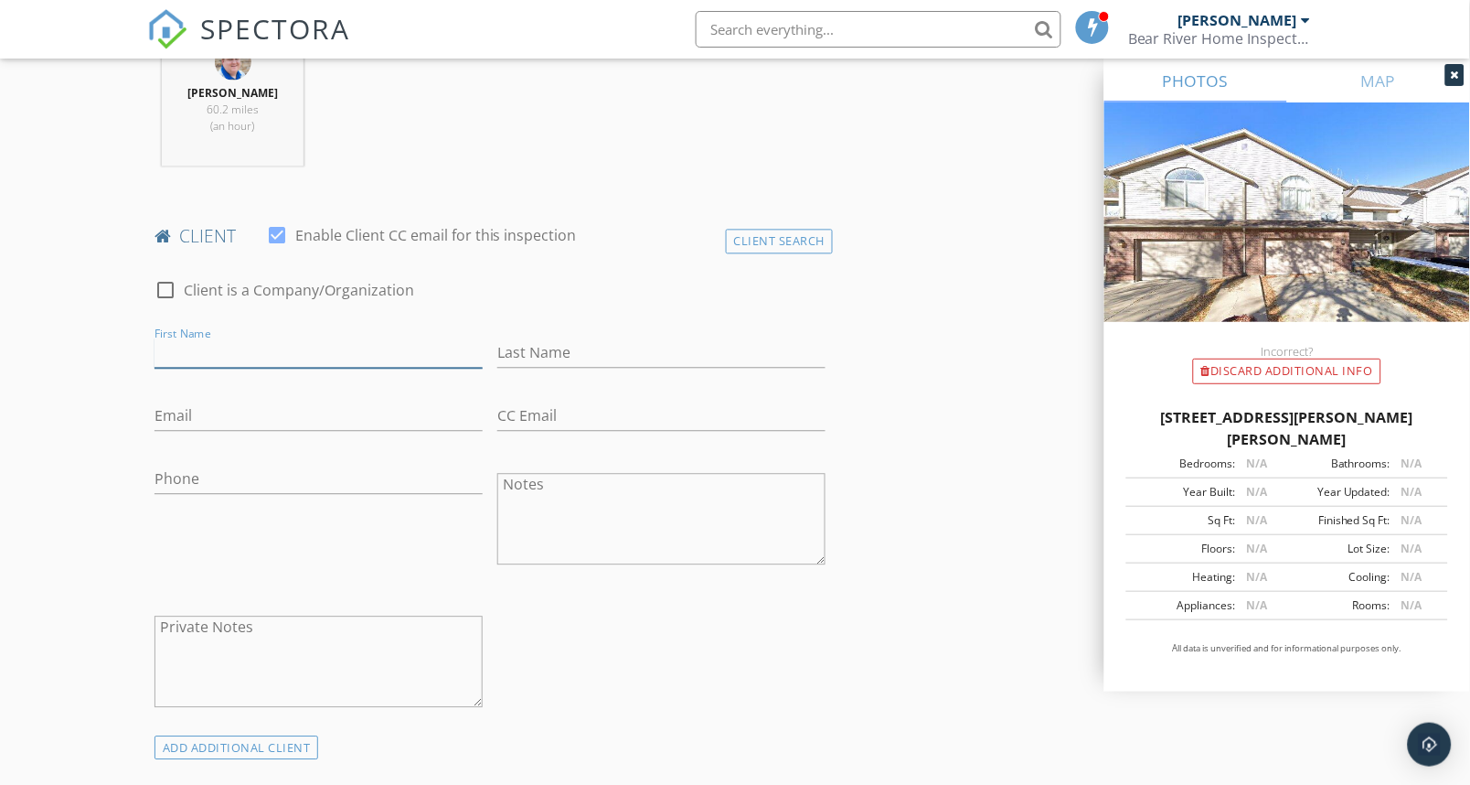
click at [283, 366] on input "First Name" at bounding box center [319, 353] width 328 height 30
paste input "Rebecca Allen"
type input "Rebecca"
paste input "Allen"
type input "Allen"
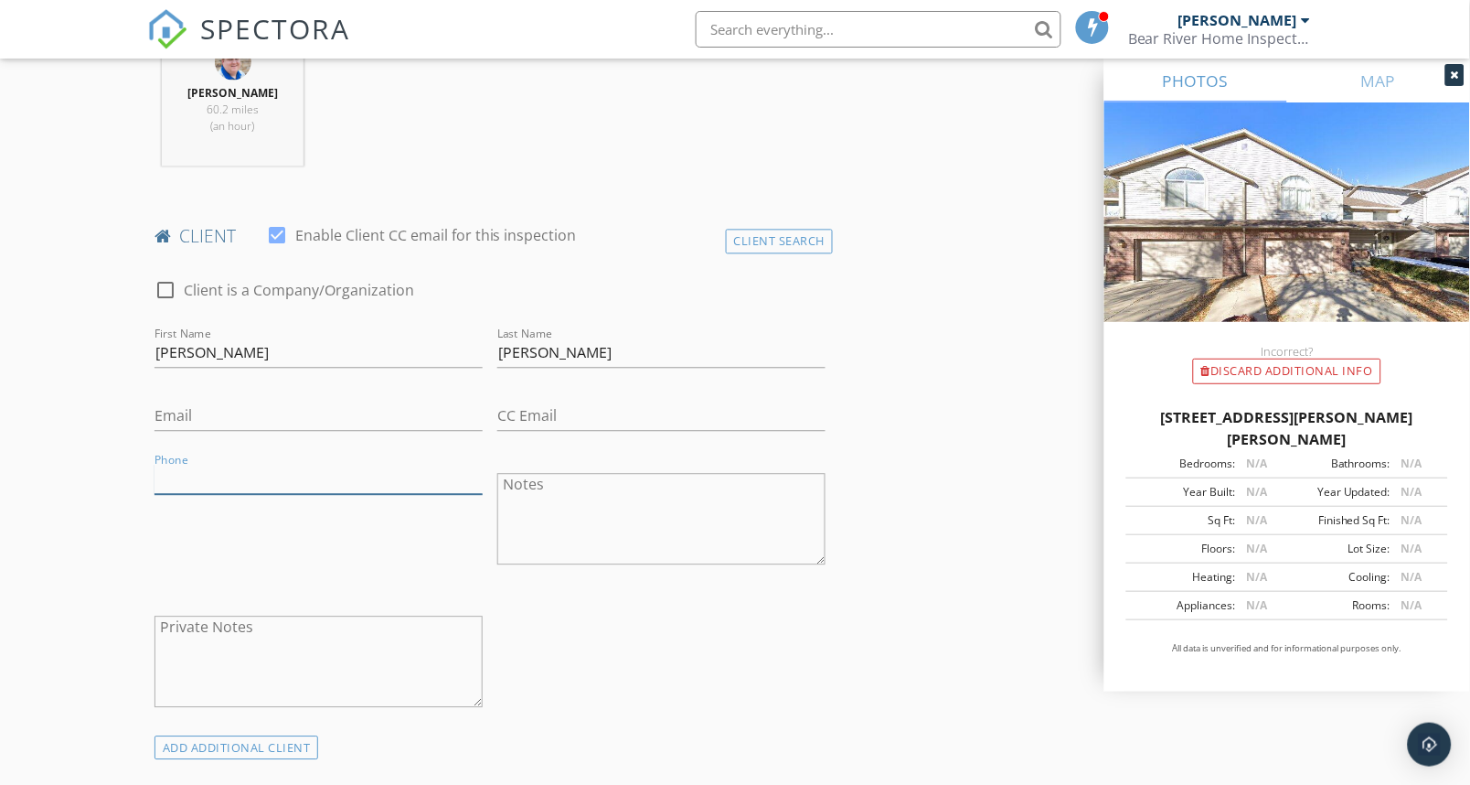
click at [239, 475] on input "Phone" at bounding box center [319, 480] width 328 height 30
paste input "435-592-4086"
type input "435-592-4086"
click at [263, 409] on input "Email" at bounding box center [319, 416] width 328 height 30
paste input "rgshamer@yahoo.com"
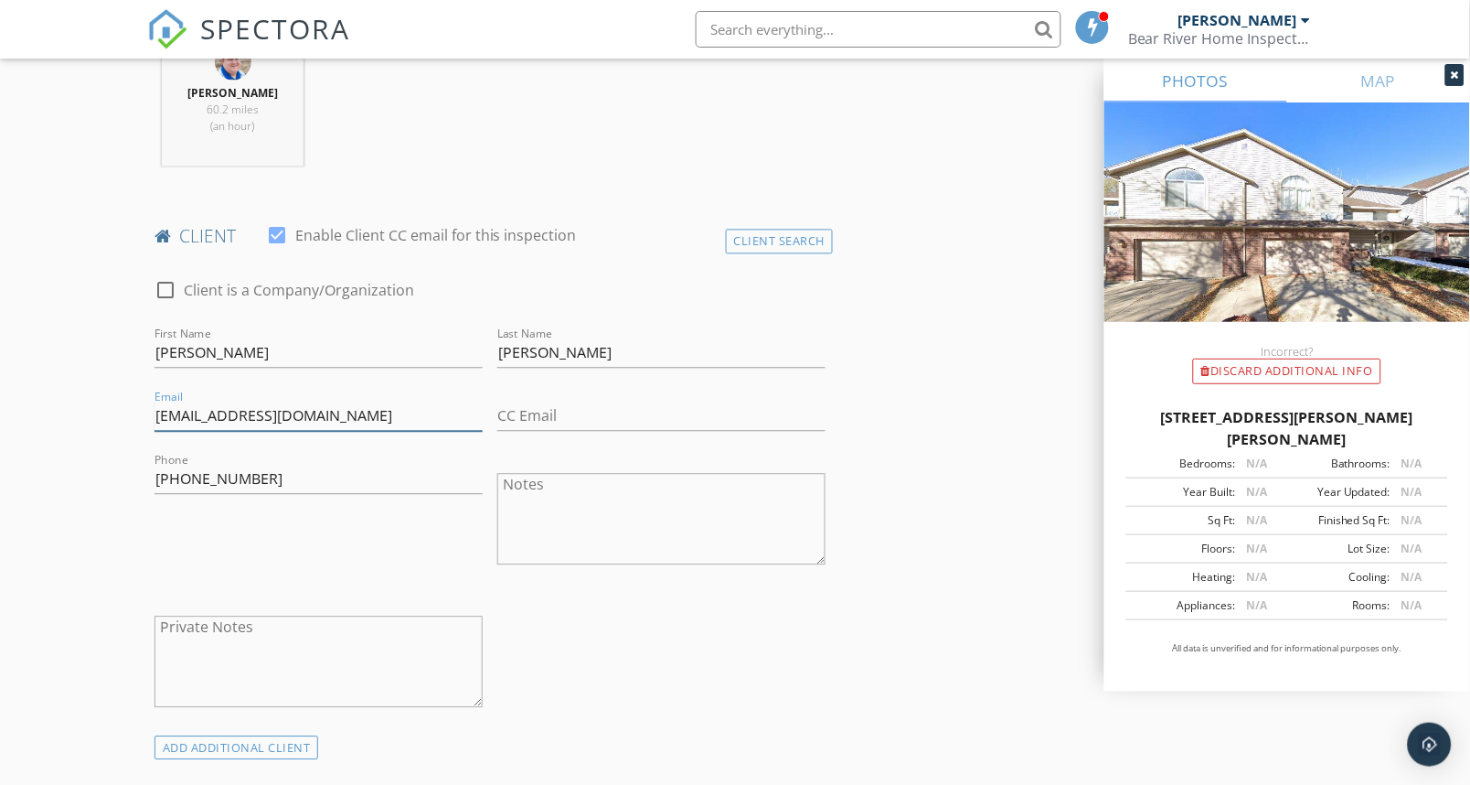
type input "rgshamer@yahoo.com"
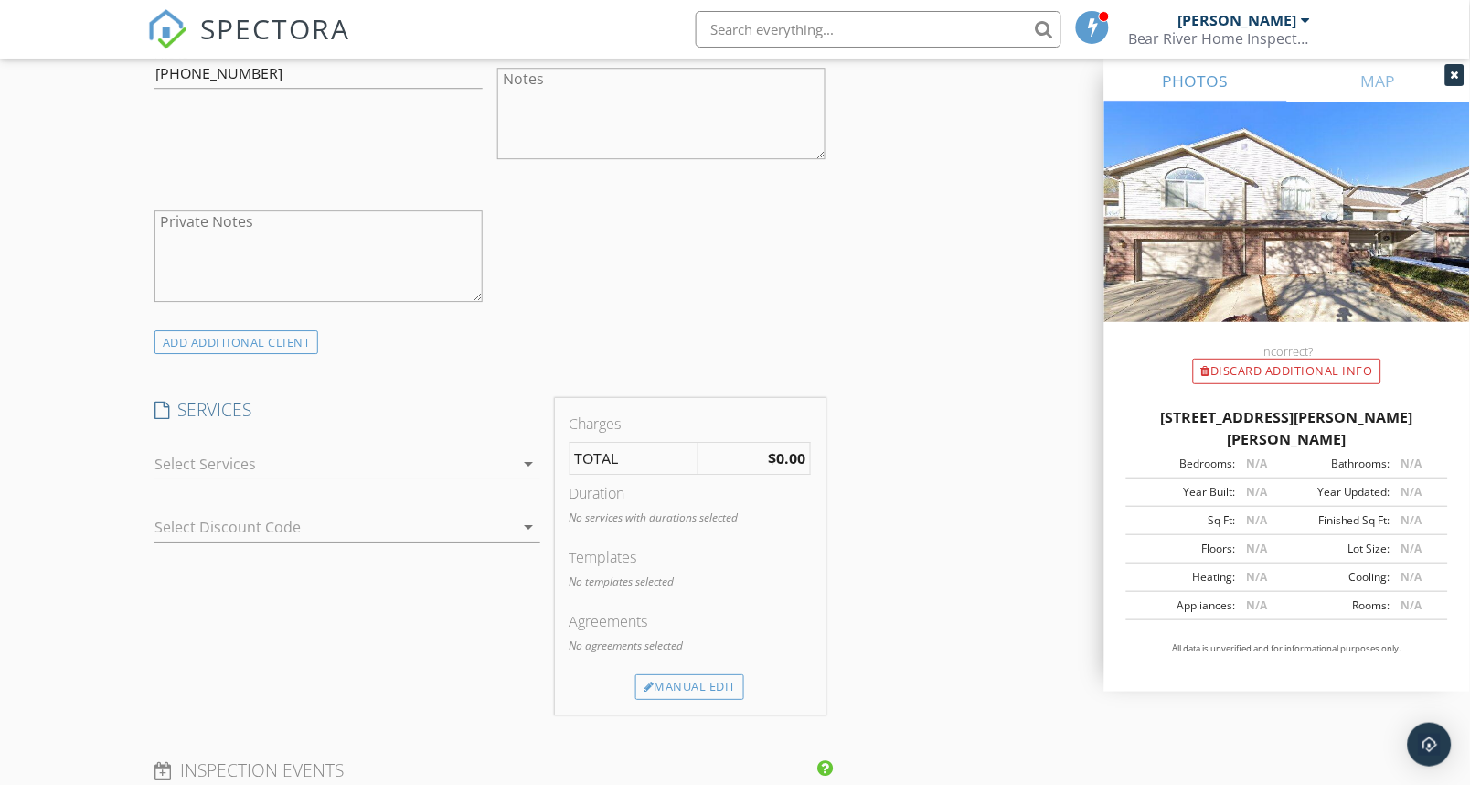
scroll to position [1219, 0]
click at [178, 463] on div at bounding box center [335, 462] width 360 height 29
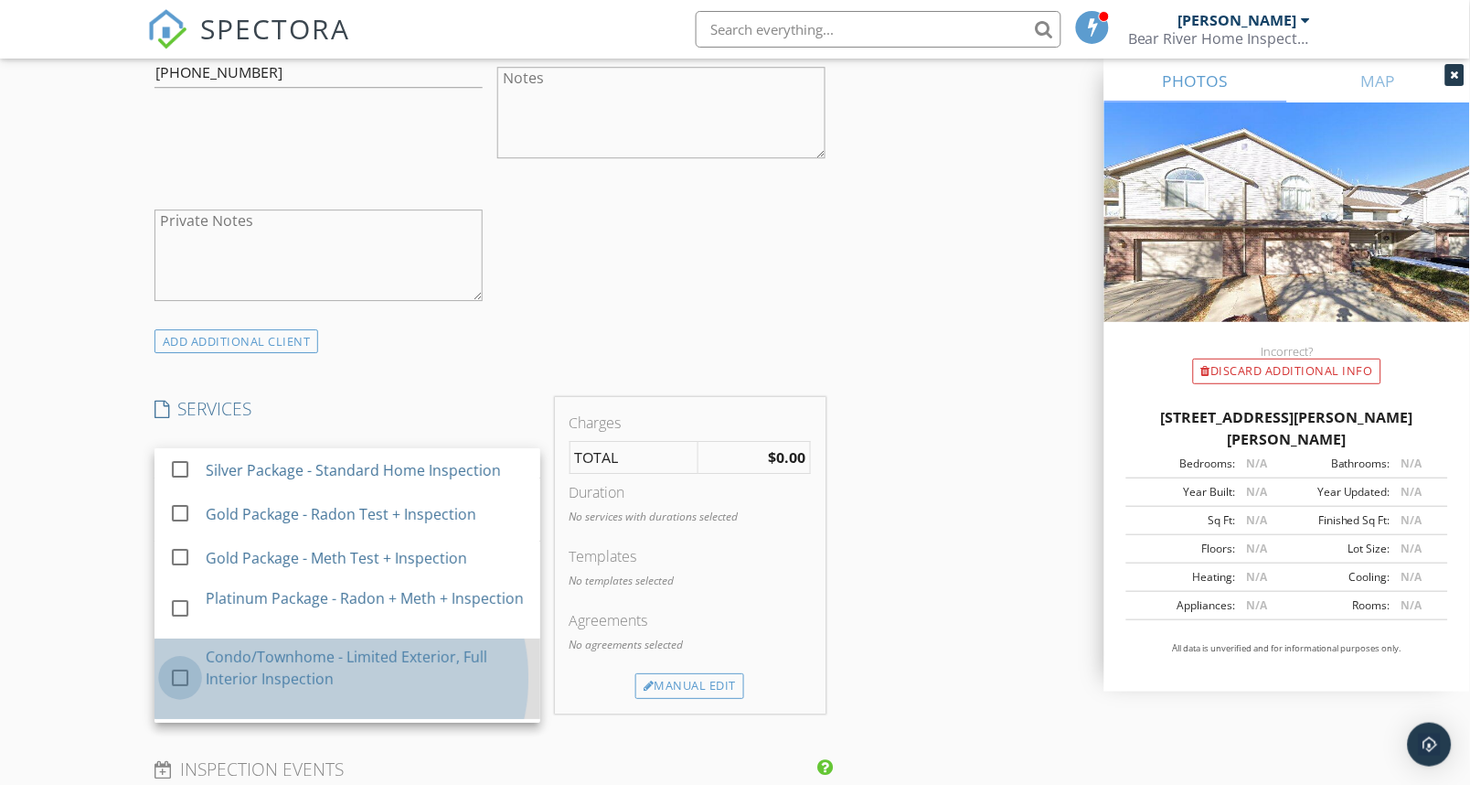
click at [178, 693] on div at bounding box center [180, 677] width 31 height 31
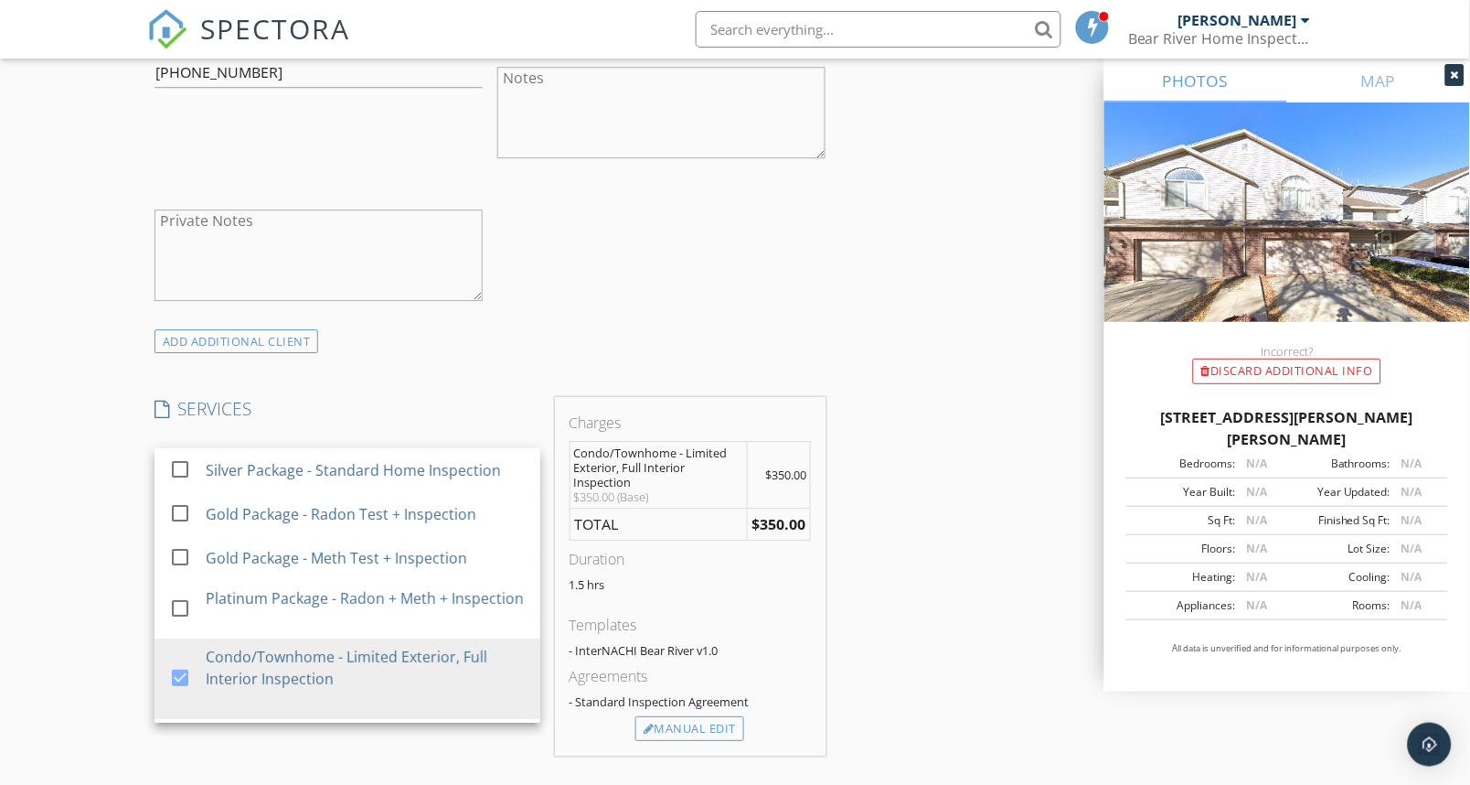
click at [69, 519] on div "New Inspection Click here to use the New Order Form INSPECTOR(S) check_box Cole…" at bounding box center [735, 570] width 1470 height 3252
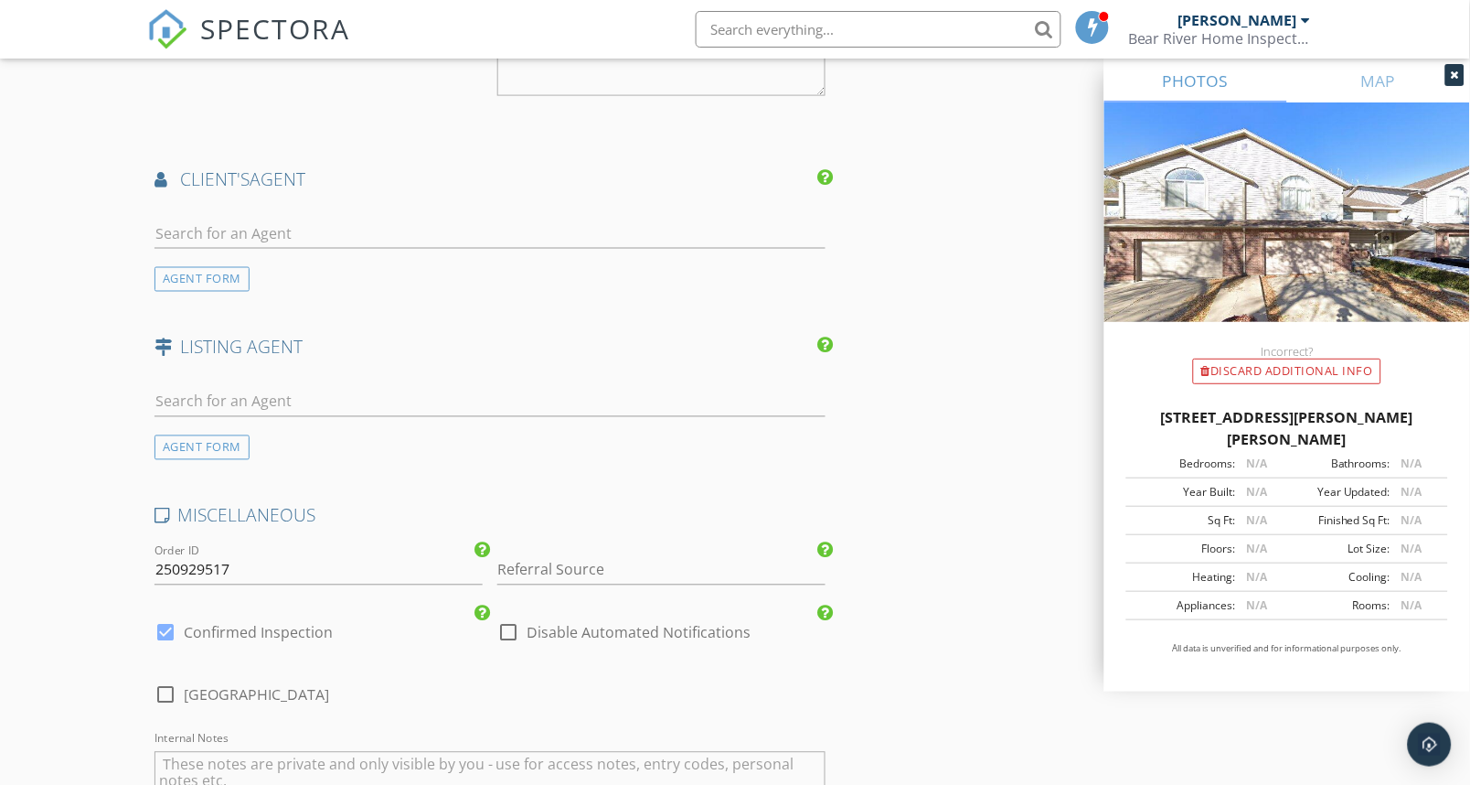
scroll to position [2235, 0]
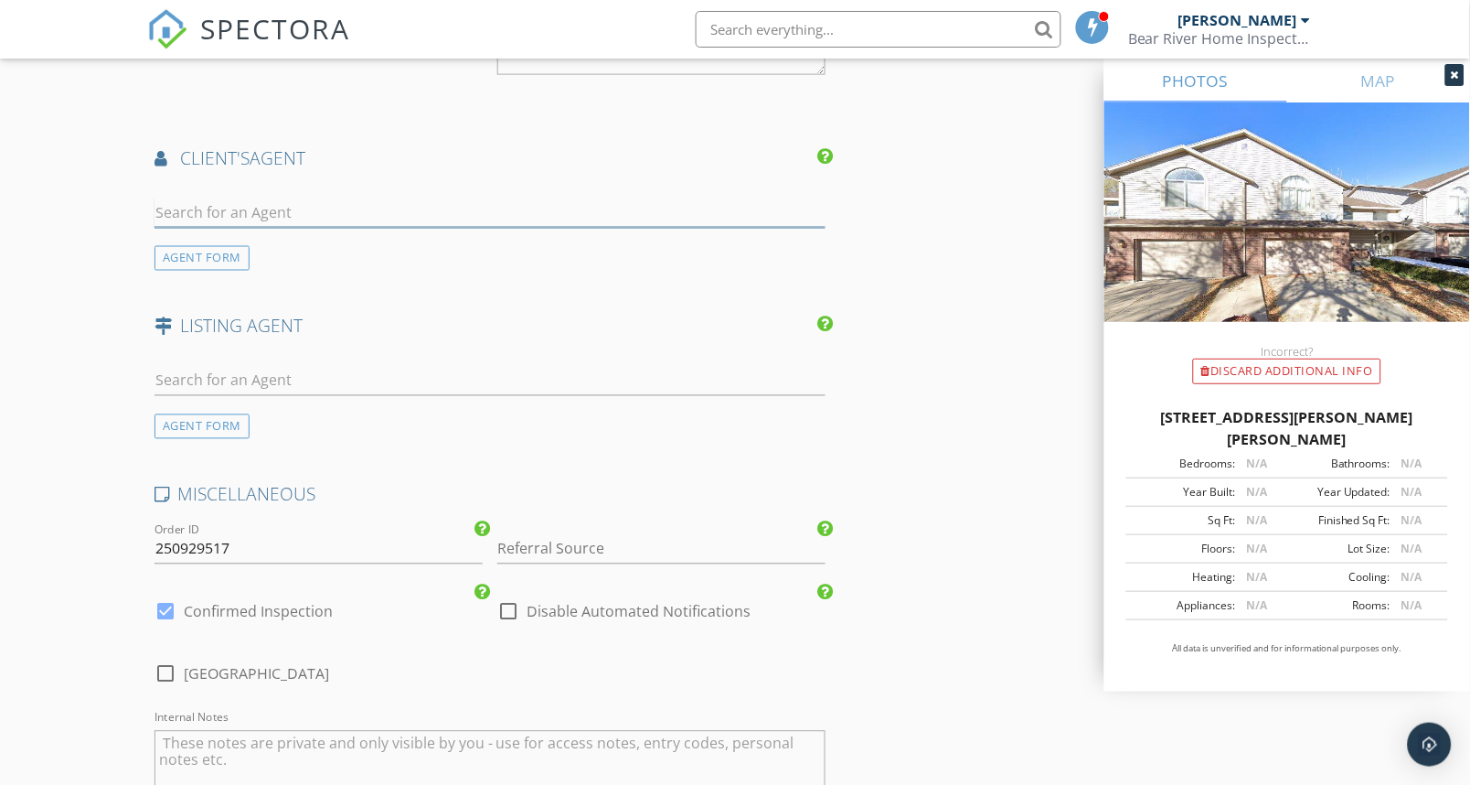
click at [210, 211] on input "text" at bounding box center [490, 213] width 671 height 30
type input "quinn"
click at [203, 261] on div "Quinn Hepworth Better Homes & Gardens - Kaysville" at bounding box center [311, 252] width 297 height 37
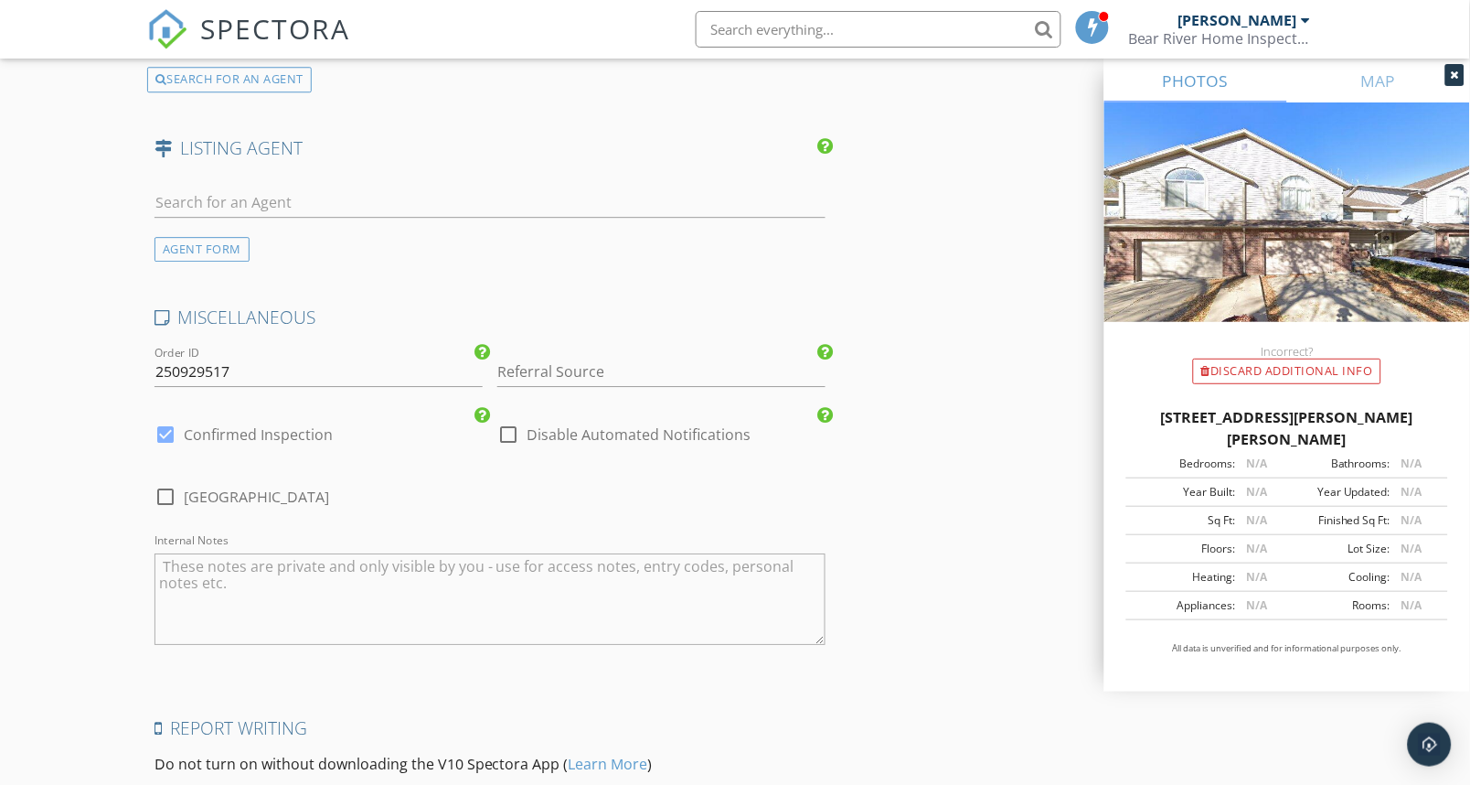
scroll to position [2845, 0]
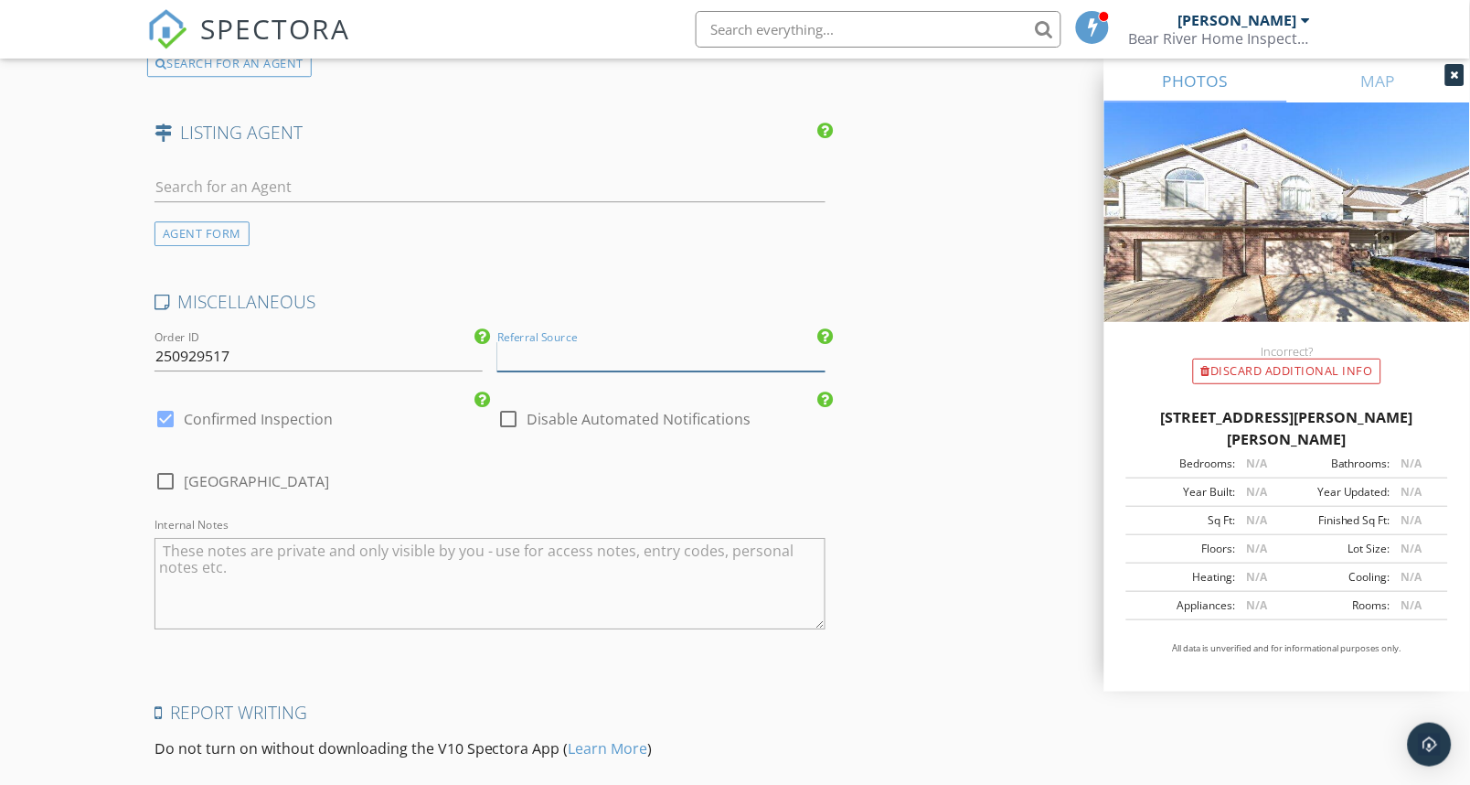
click at [604, 351] on input "Referral Source" at bounding box center [661, 356] width 328 height 30
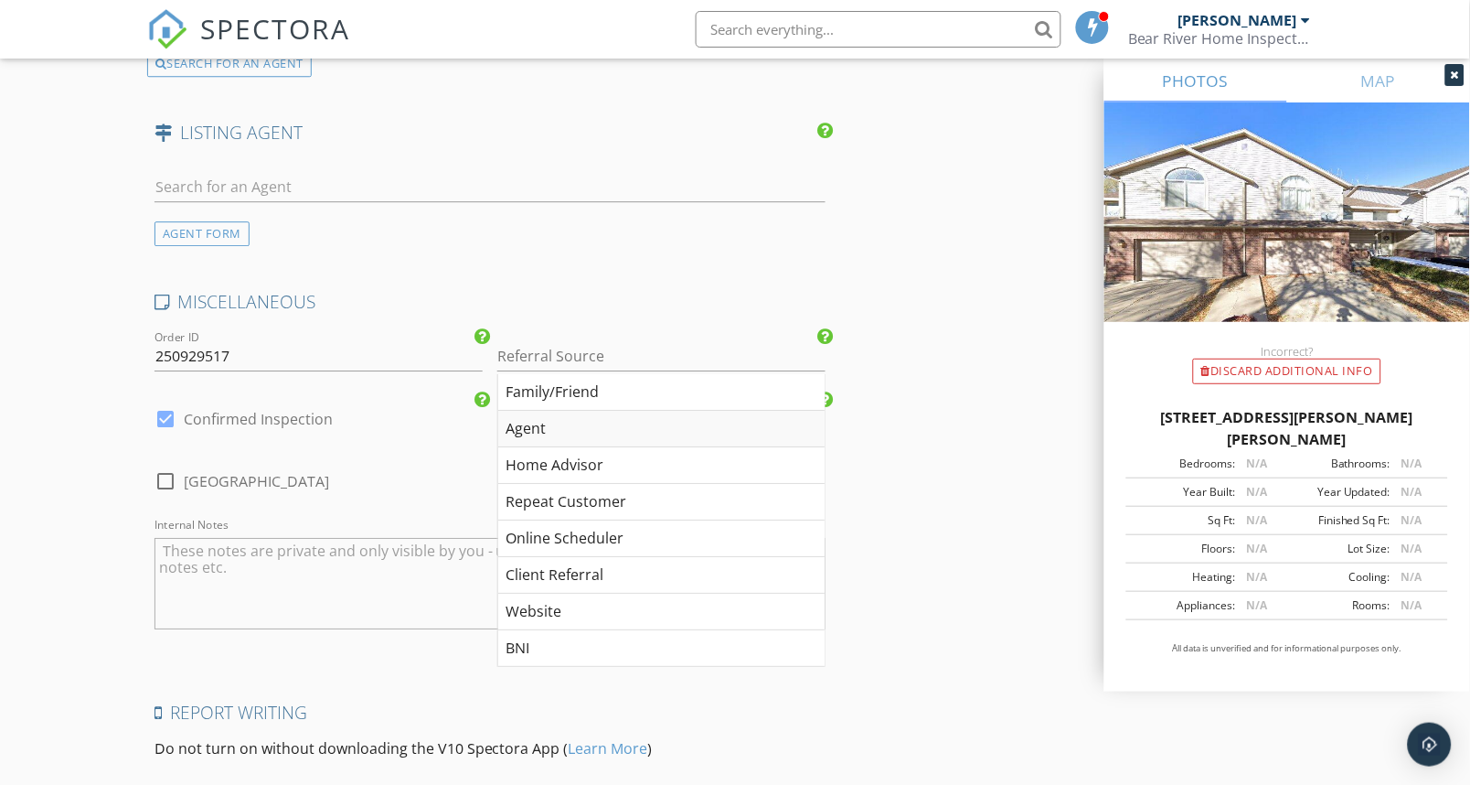
click at [519, 433] on div "Agent" at bounding box center [661, 429] width 326 height 37
type input "Agent"
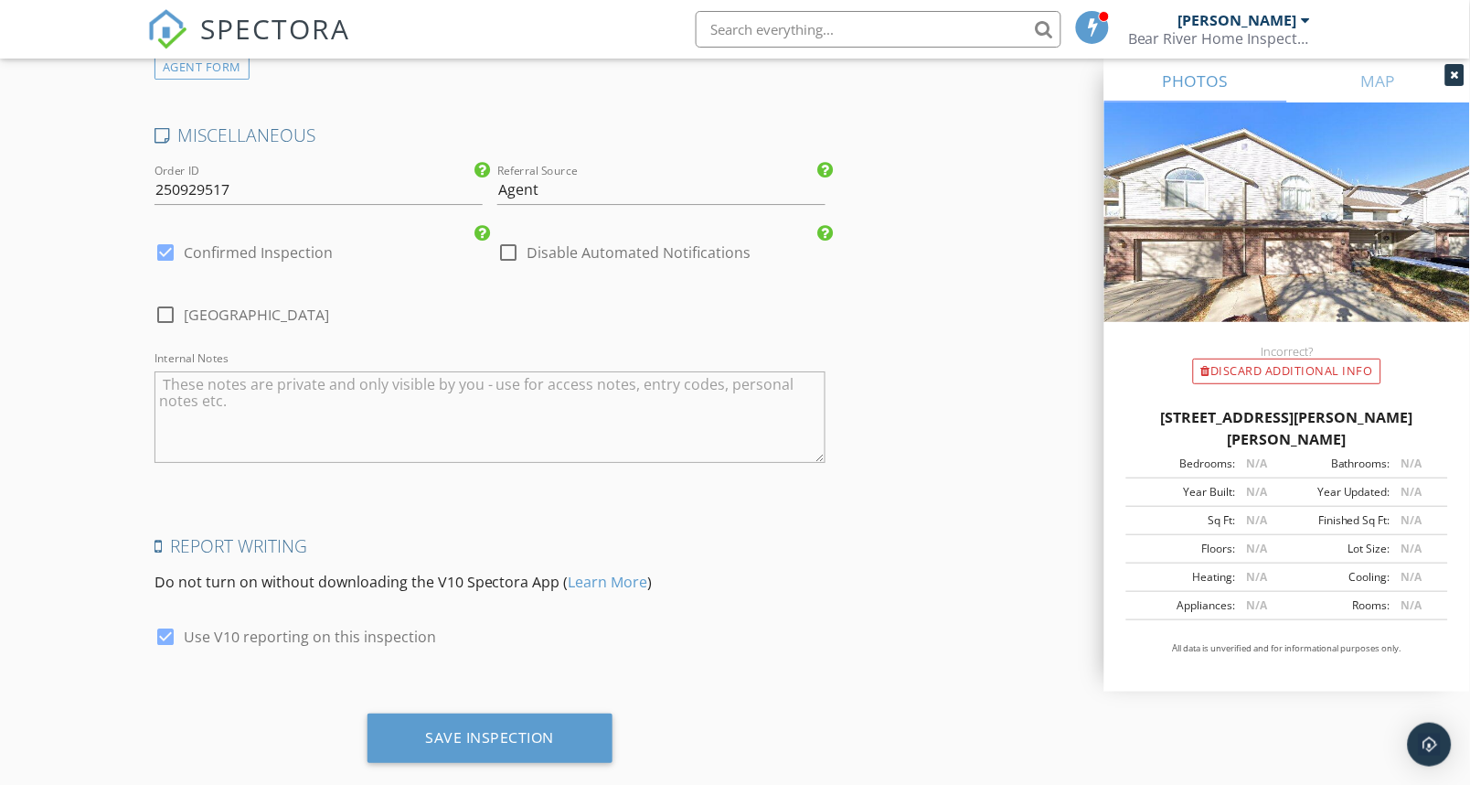
scroll to position [3048, 0]
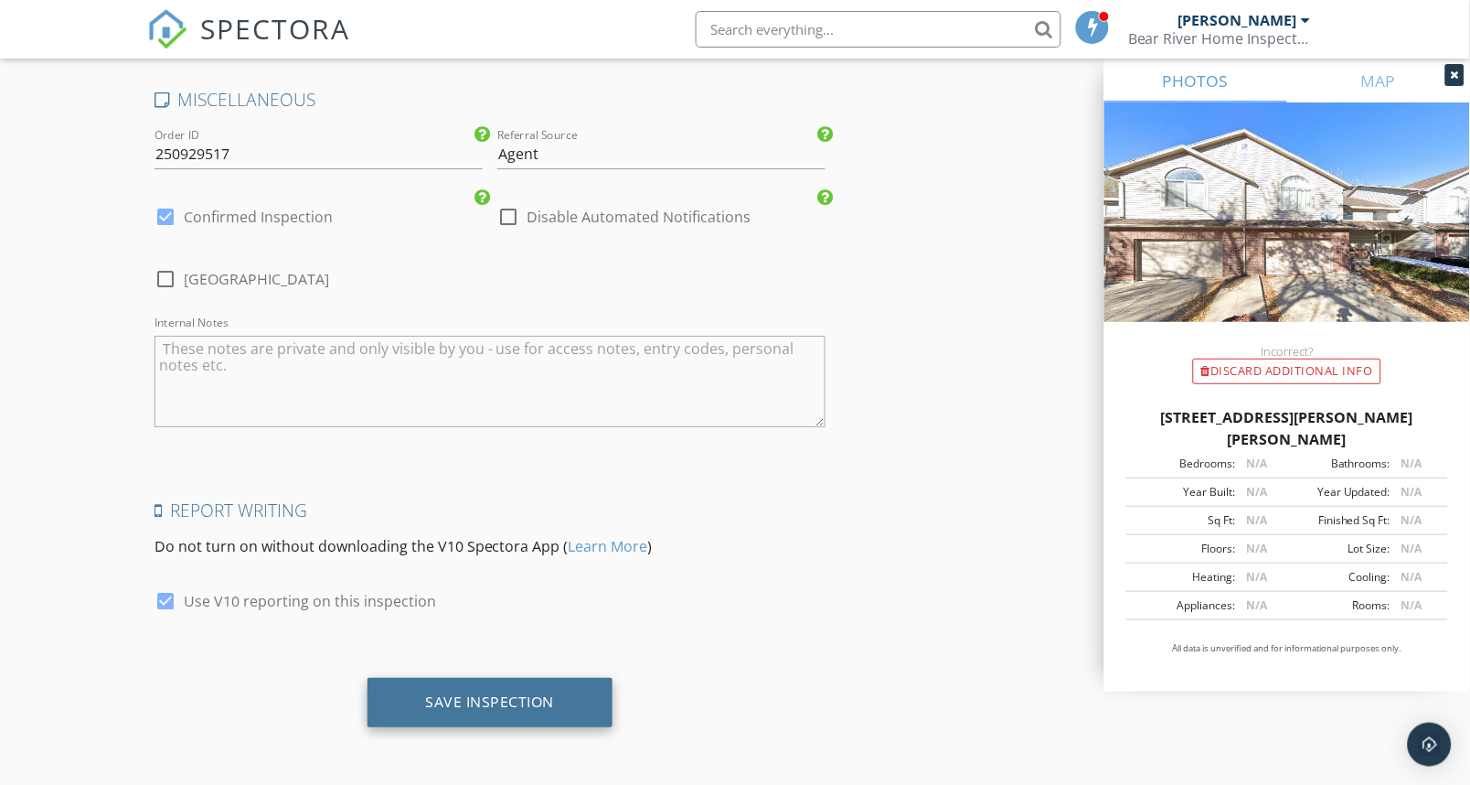
click at [524, 699] on div "Save Inspection" at bounding box center [490, 701] width 129 height 18
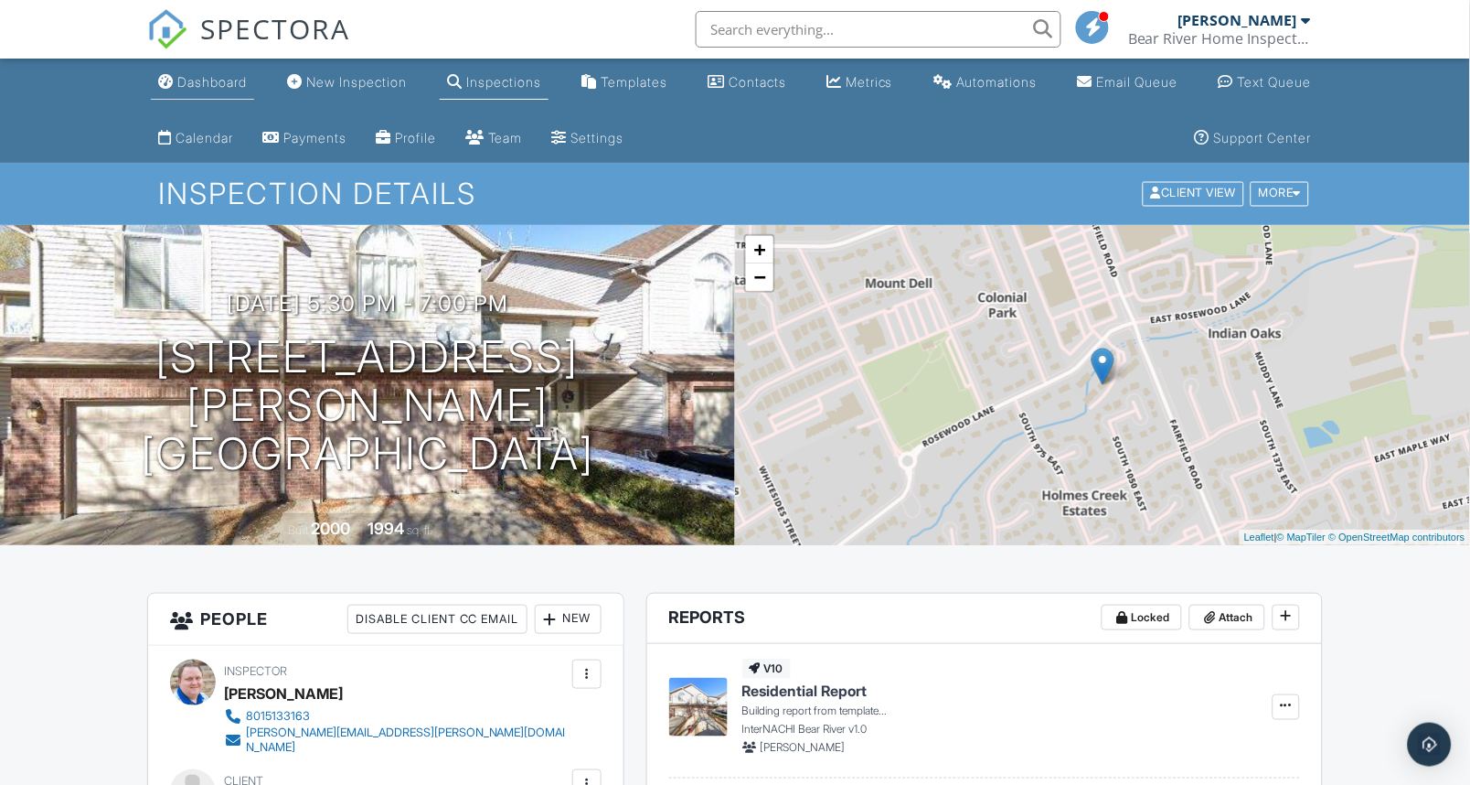
click at [198, 86] on div "Dashboard" at bounding box center [211, 82] width 69 height 16
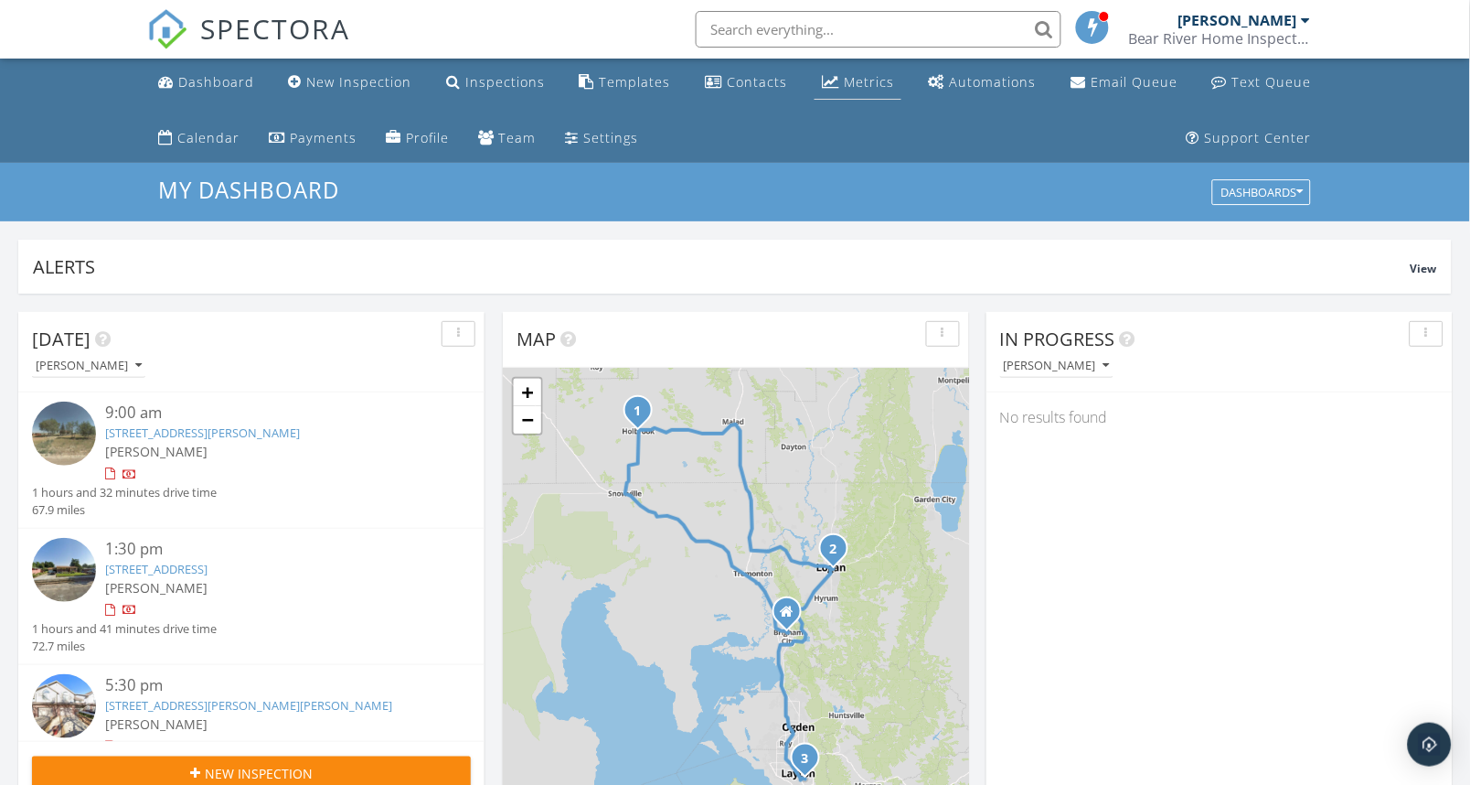
click at [871, 78] on div "Metrics" at bounding box center [869, 81] width 50 height 17
